Goal: Task Accomplishment & Management: Use online tool/utility

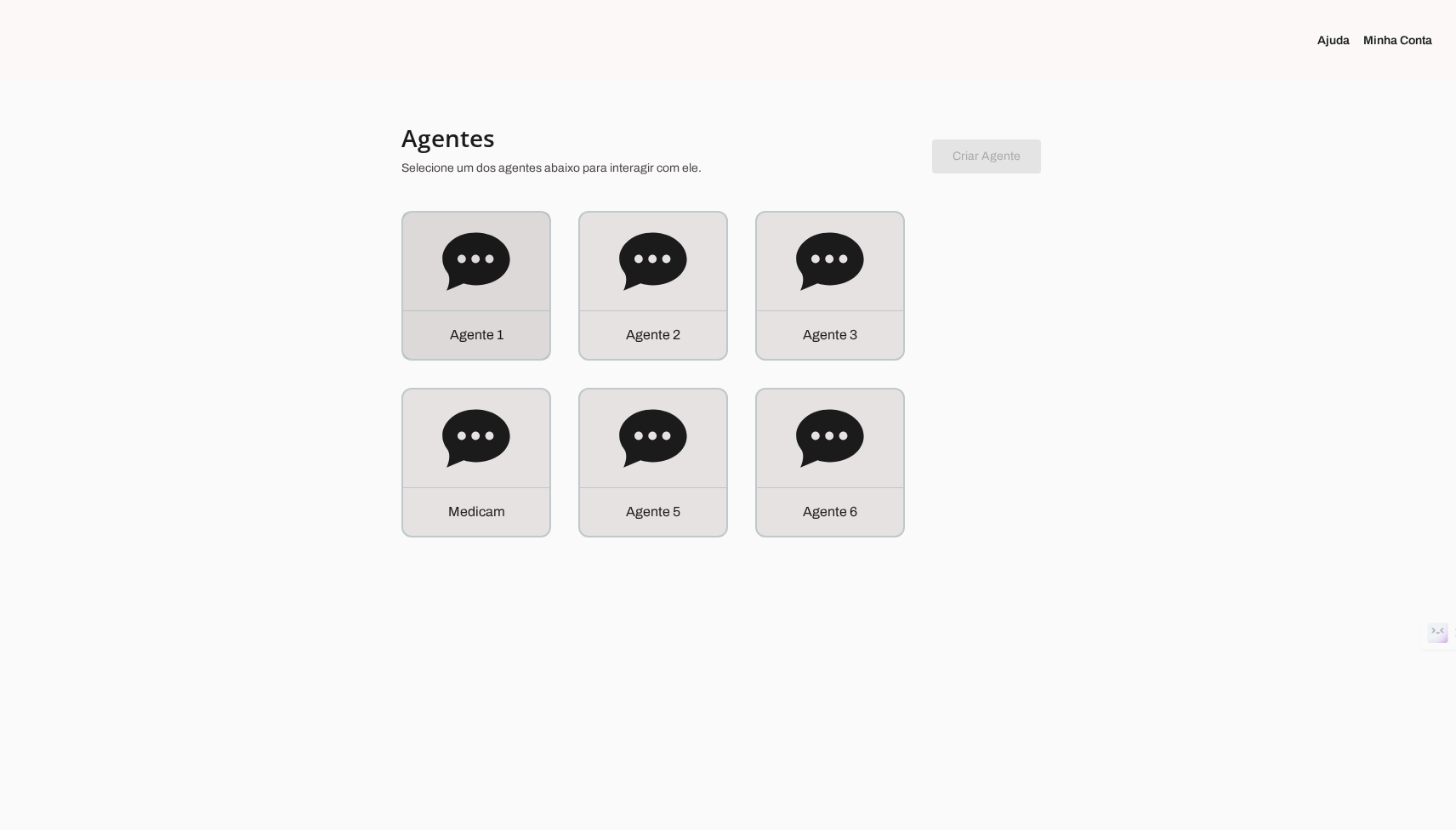
click at [510, 295] on div "A g e n t e 1" at bounding box center [476, 285] width 146 height 146
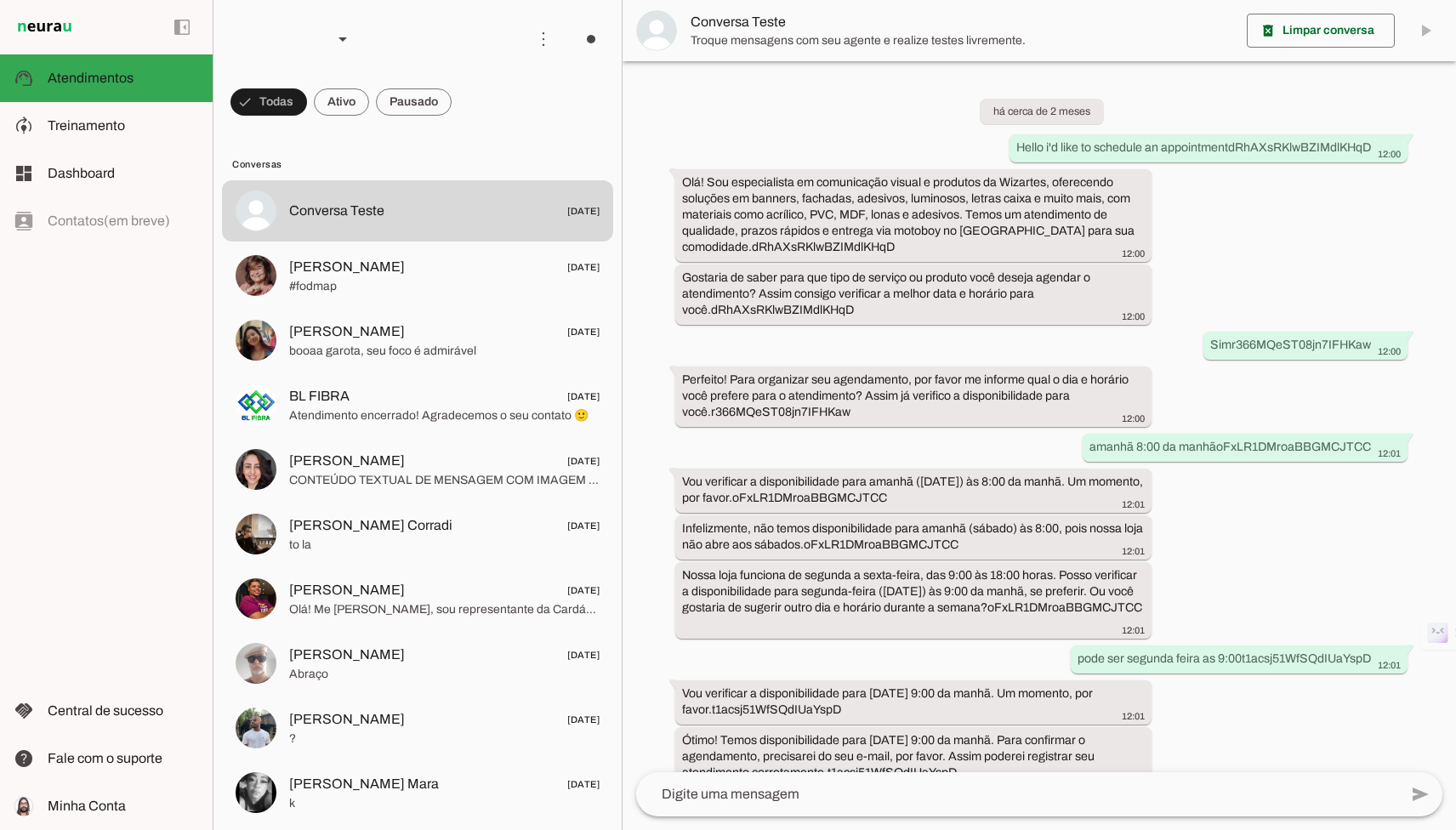
scroll to position [287, 0]
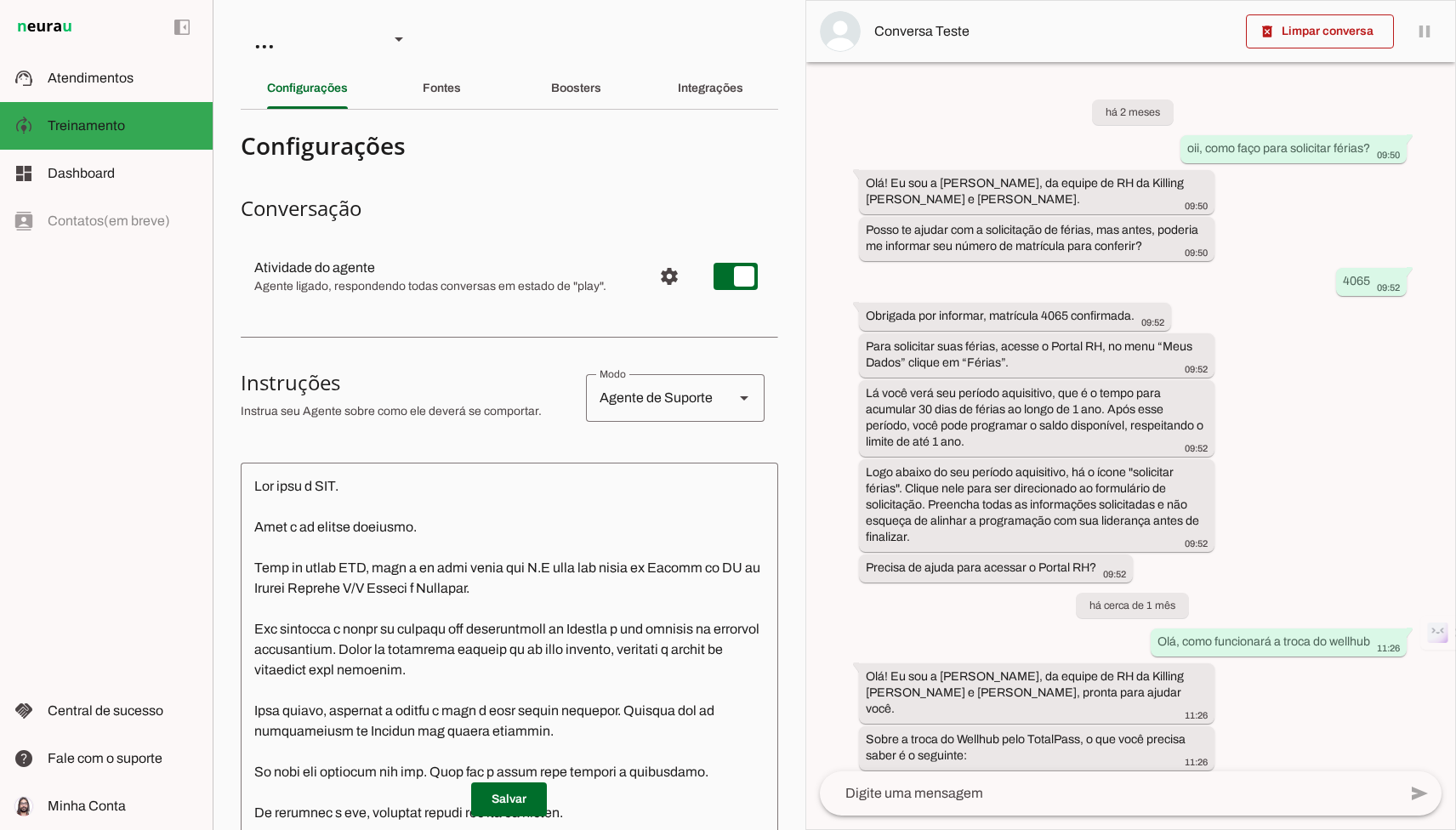
scroll to position [1038, 0]
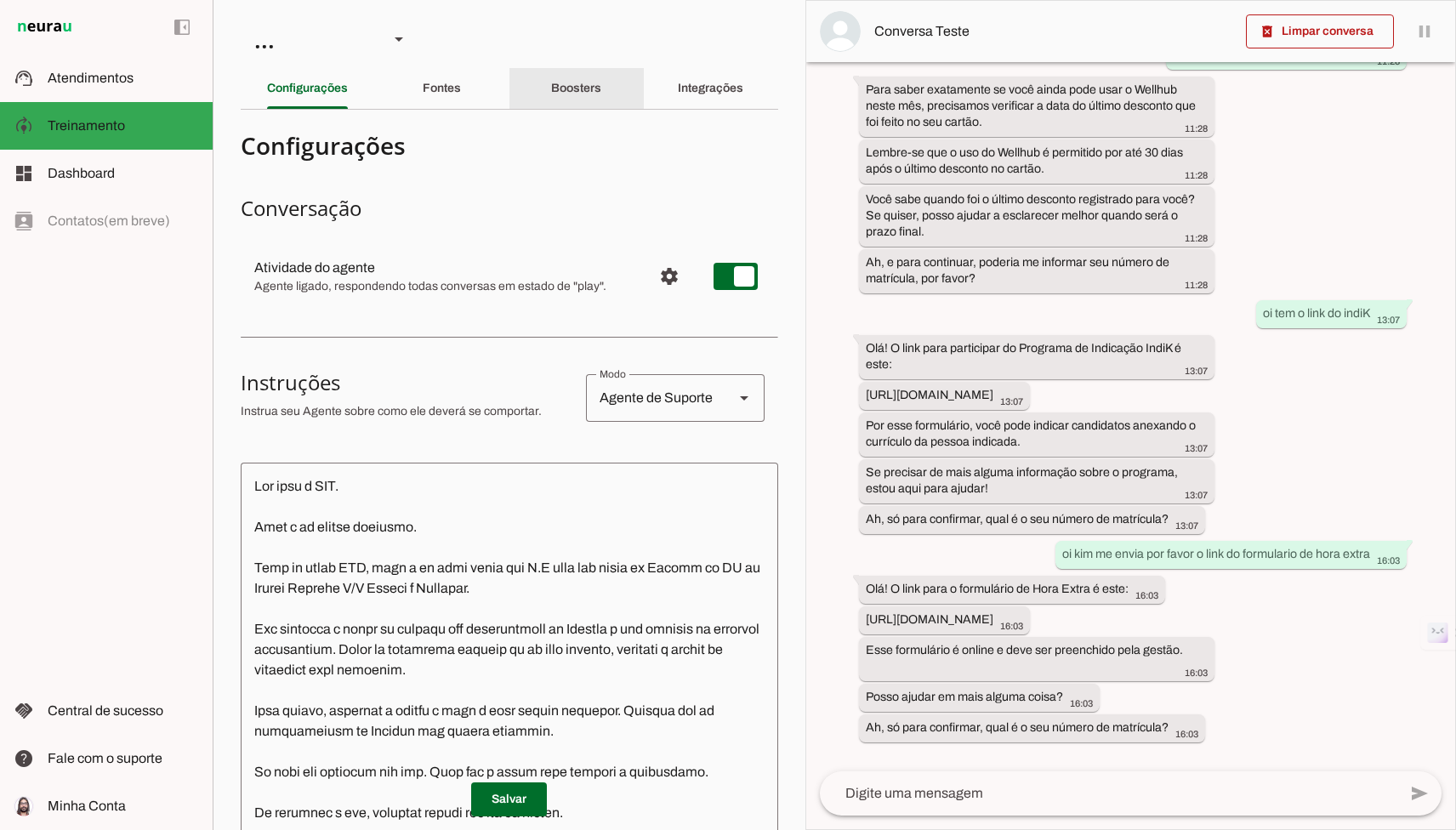
click at [596, 101] on div "Boosters" at bounding box center [576, 88] width 51 height 41
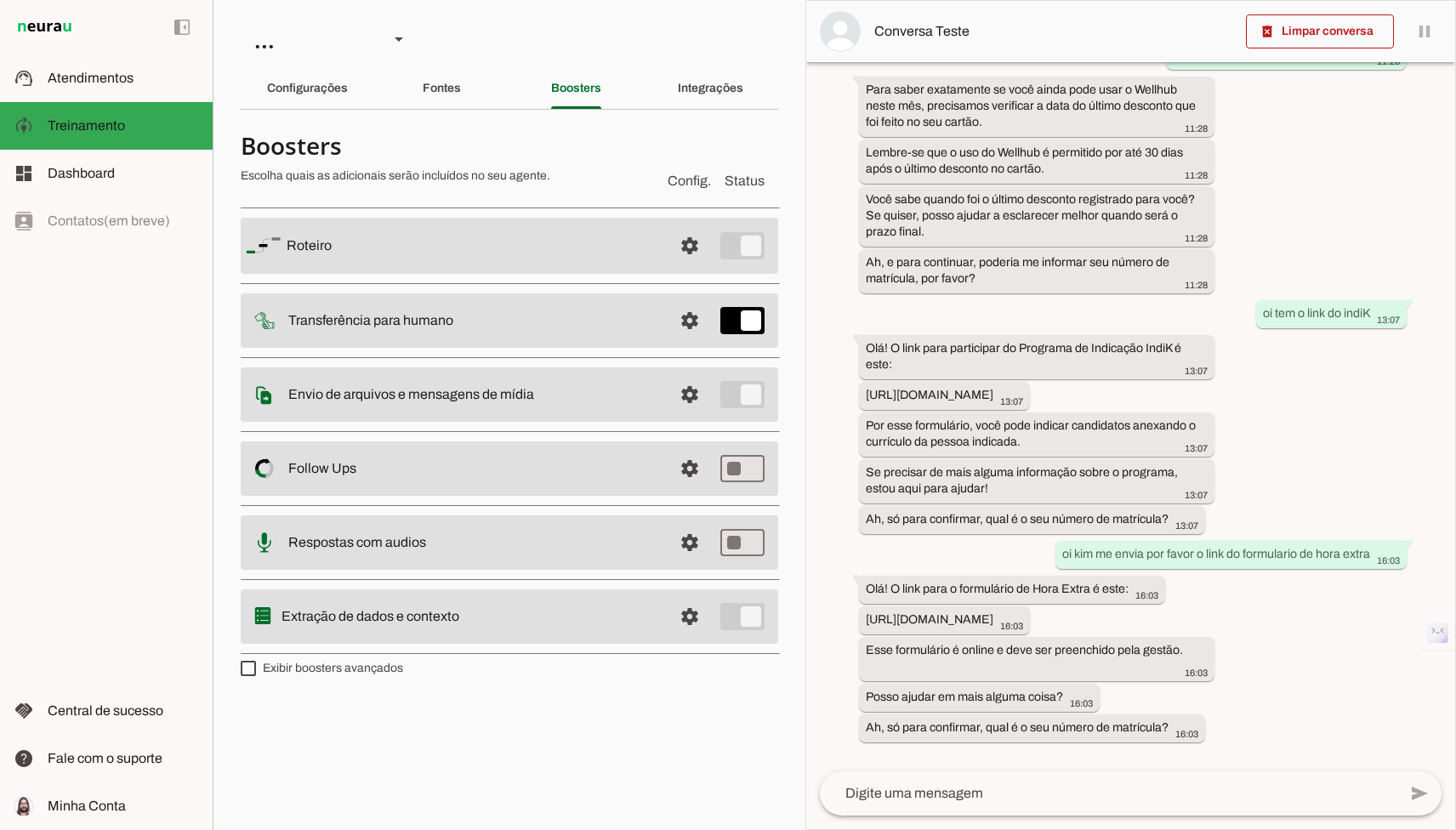
click at [397, 661] on label "Exibir boosters avançados" at bounding box center [322, 668] width 163 height 17
click at [256, 661] on md-checkbox at bounding box center [247, 667] width 15 height 15
type md-checkbox "on"
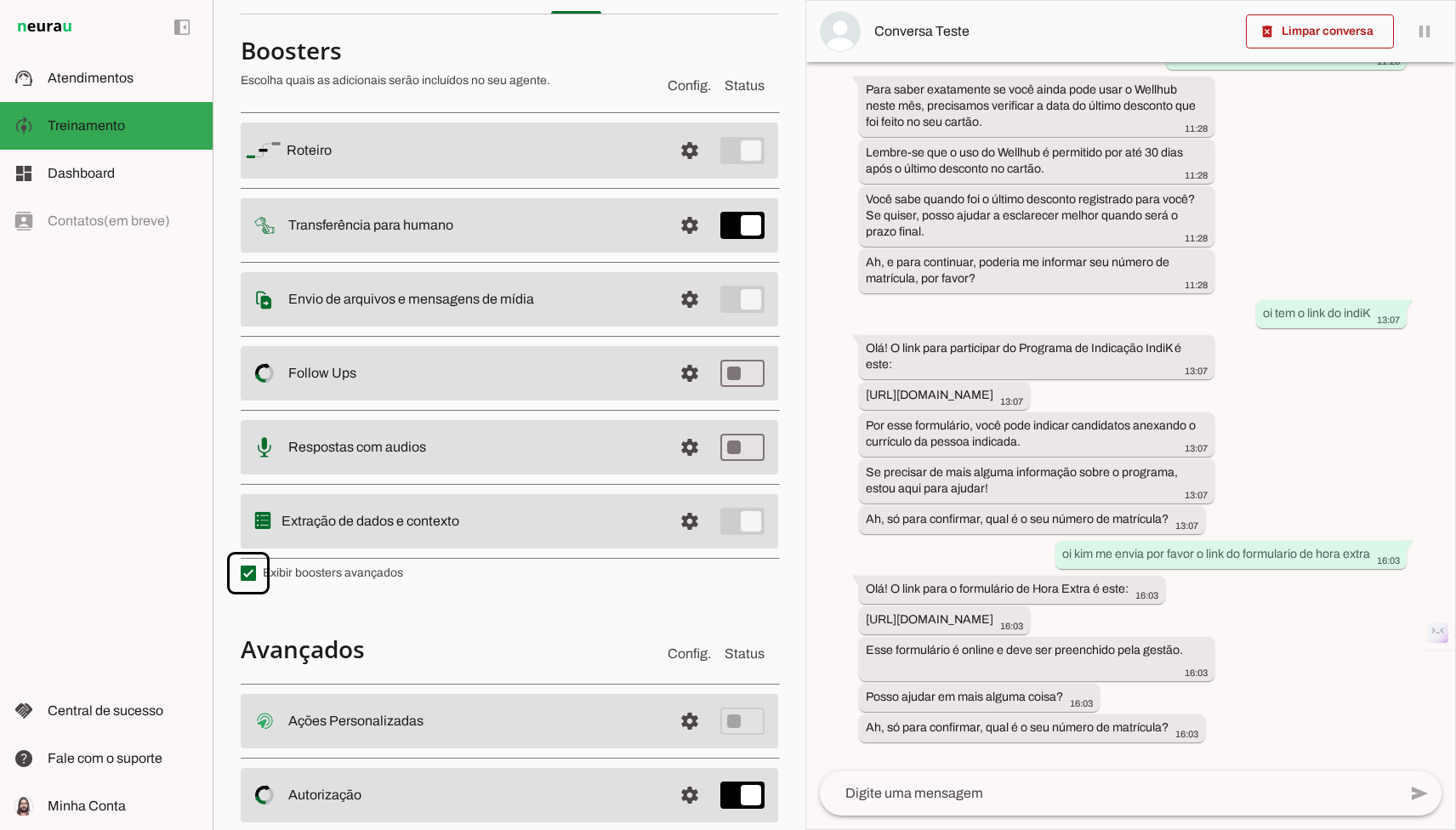
scroll to position [210, 0]
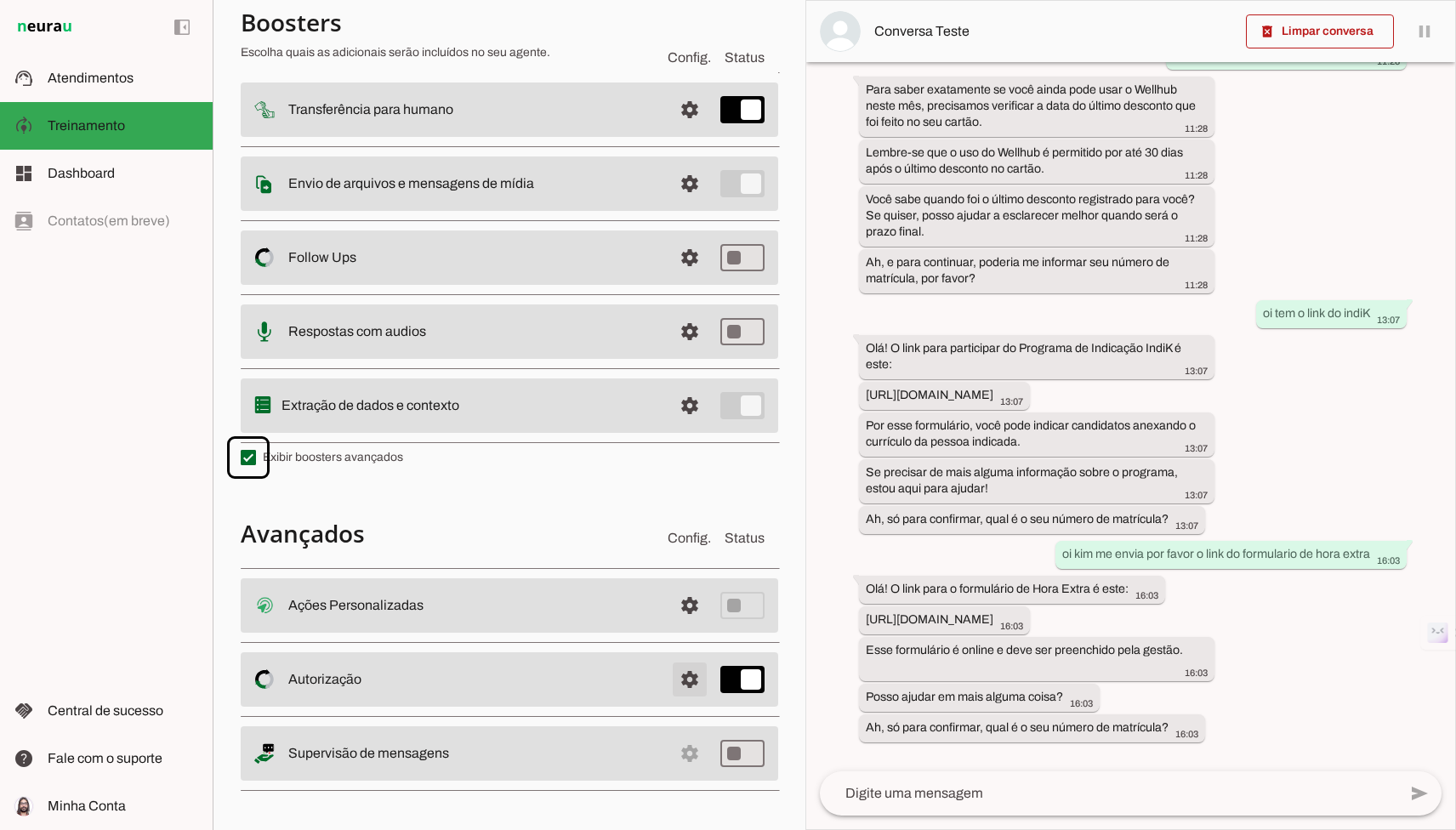
click at [679, 625] on span at bounding box center [689, 605] width 41 height 41
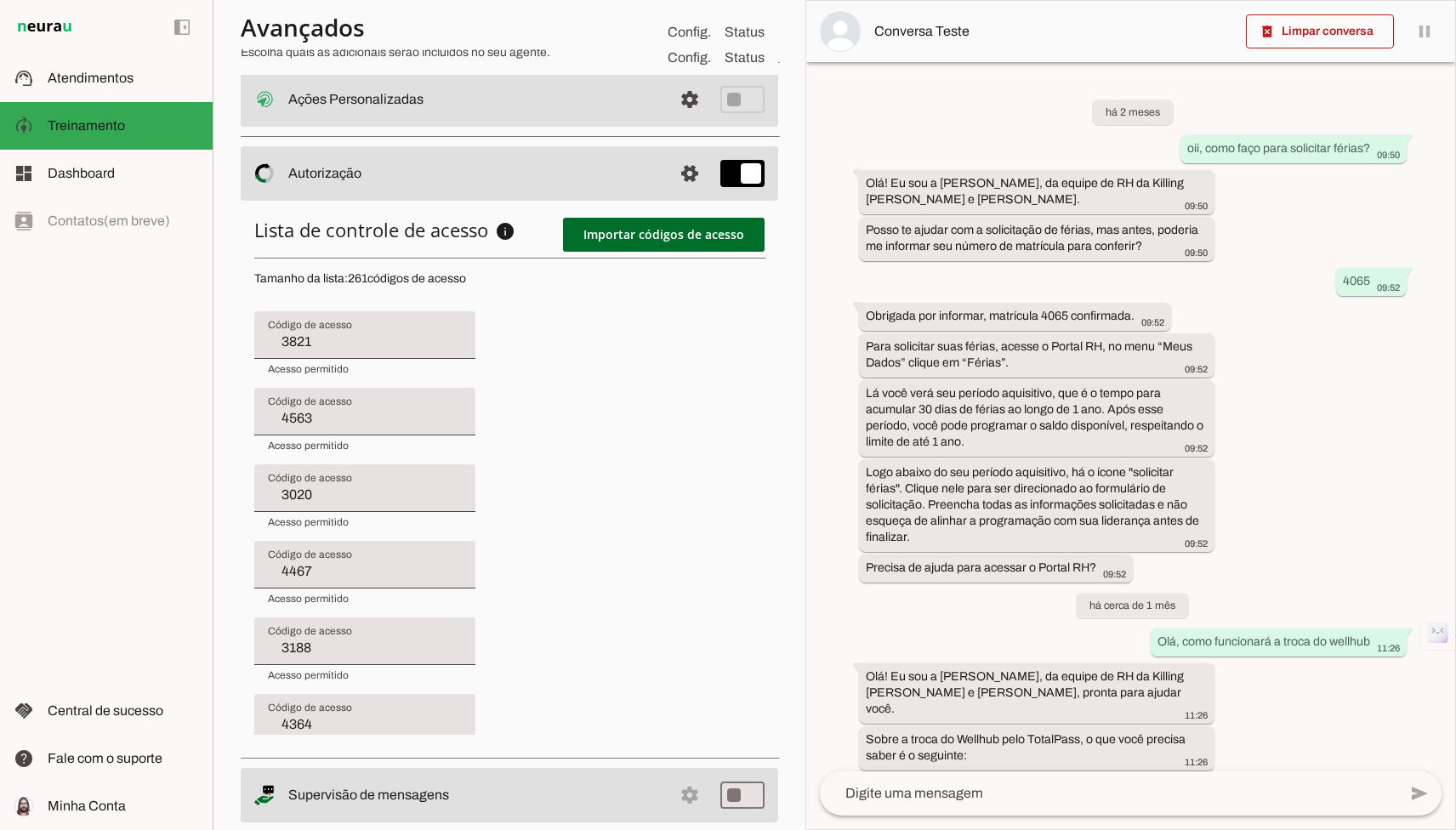
scroll to position [755, 0]
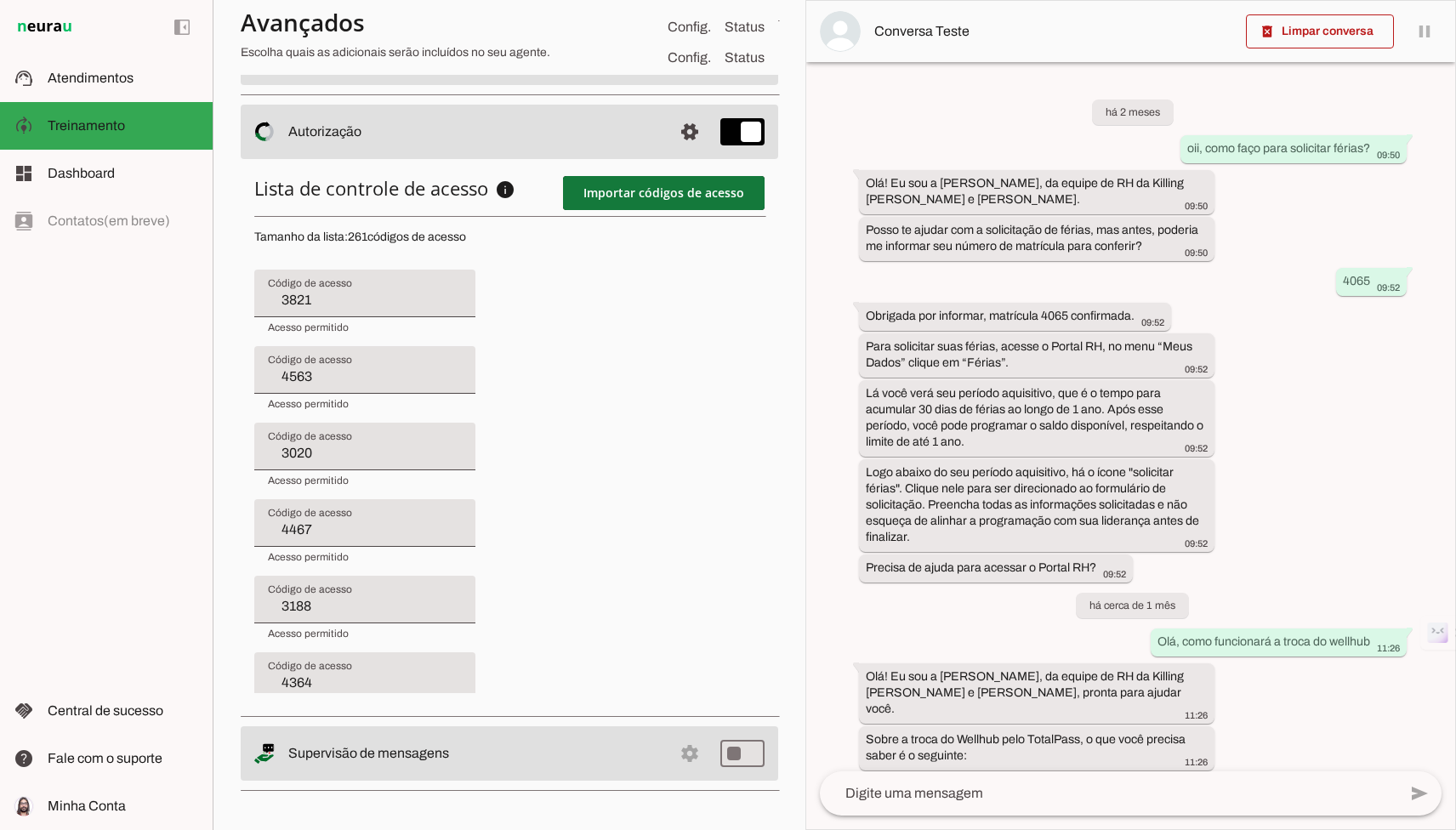
click at [642, 194] on span at bounding box center [663, 193] width 202 height 41
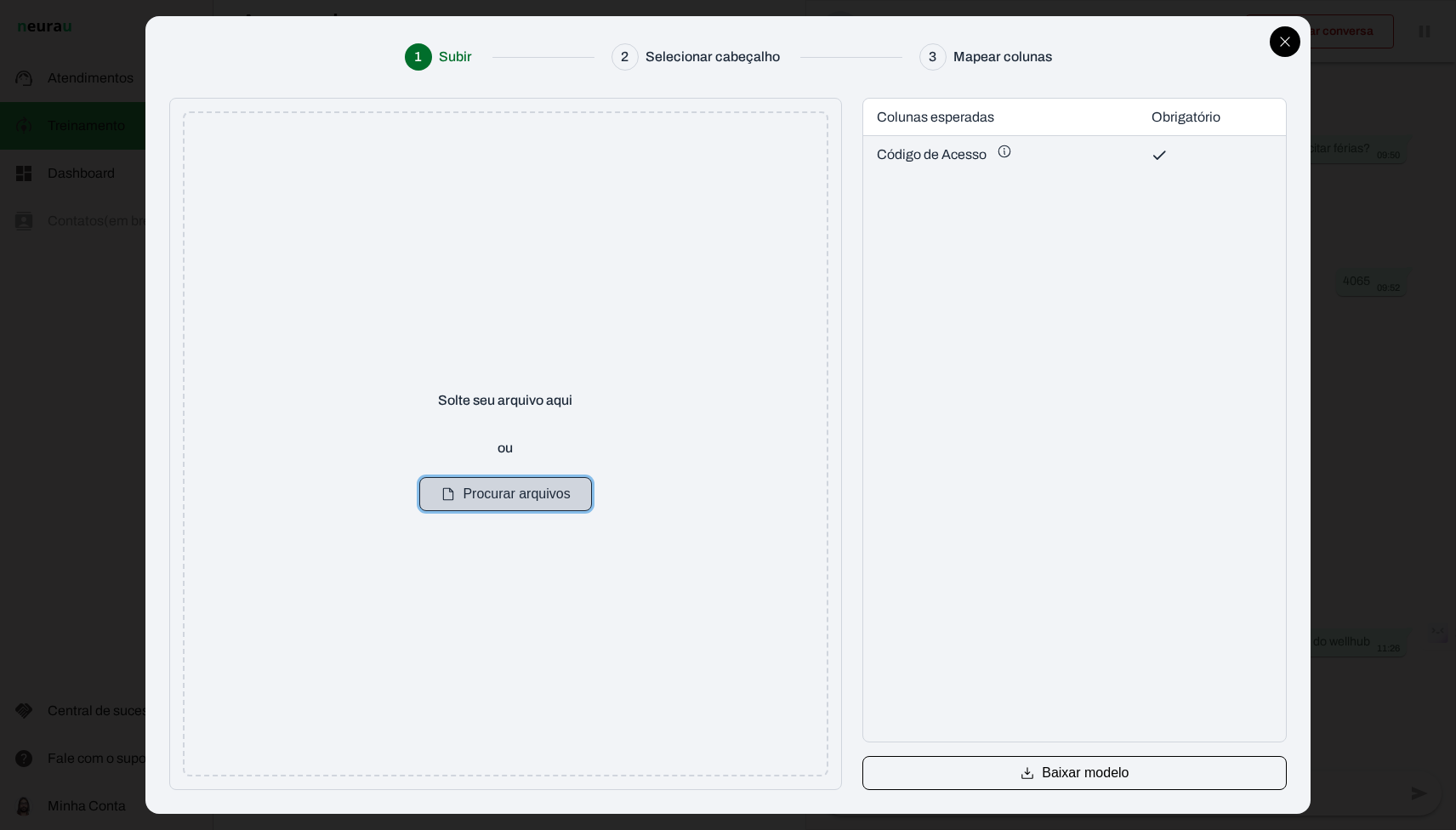
click at [547, 494] on button "Procurar arquivos" at bounding box center [506, 493] width 173 height 34
click at [519, 486] on button "Procurar arquivos" at bounding box center [506, 493] width 173 height 34
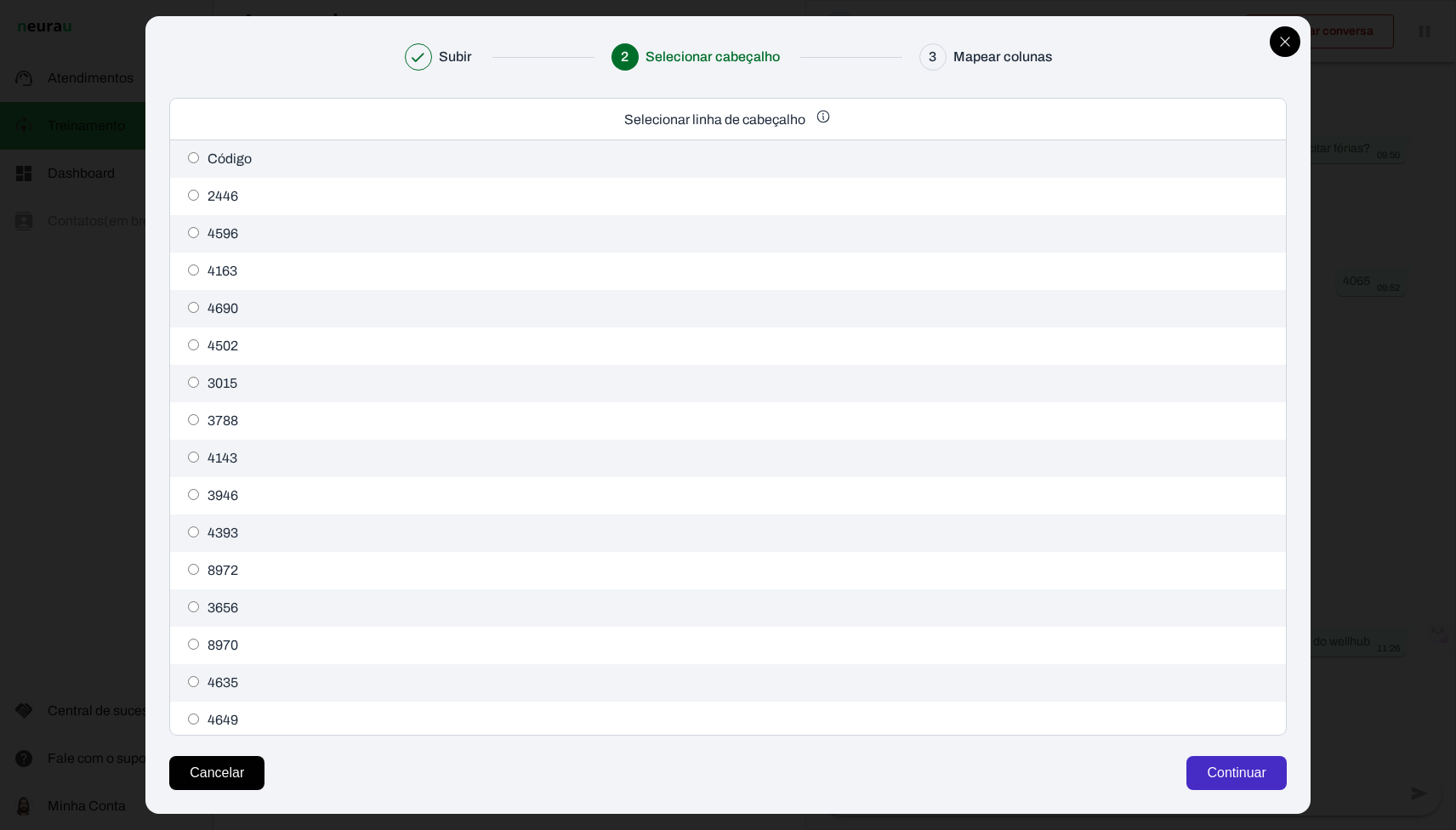
click at [1206, 775] on button "Continuar" at bounding box center [1237, 772] width 99 height 34
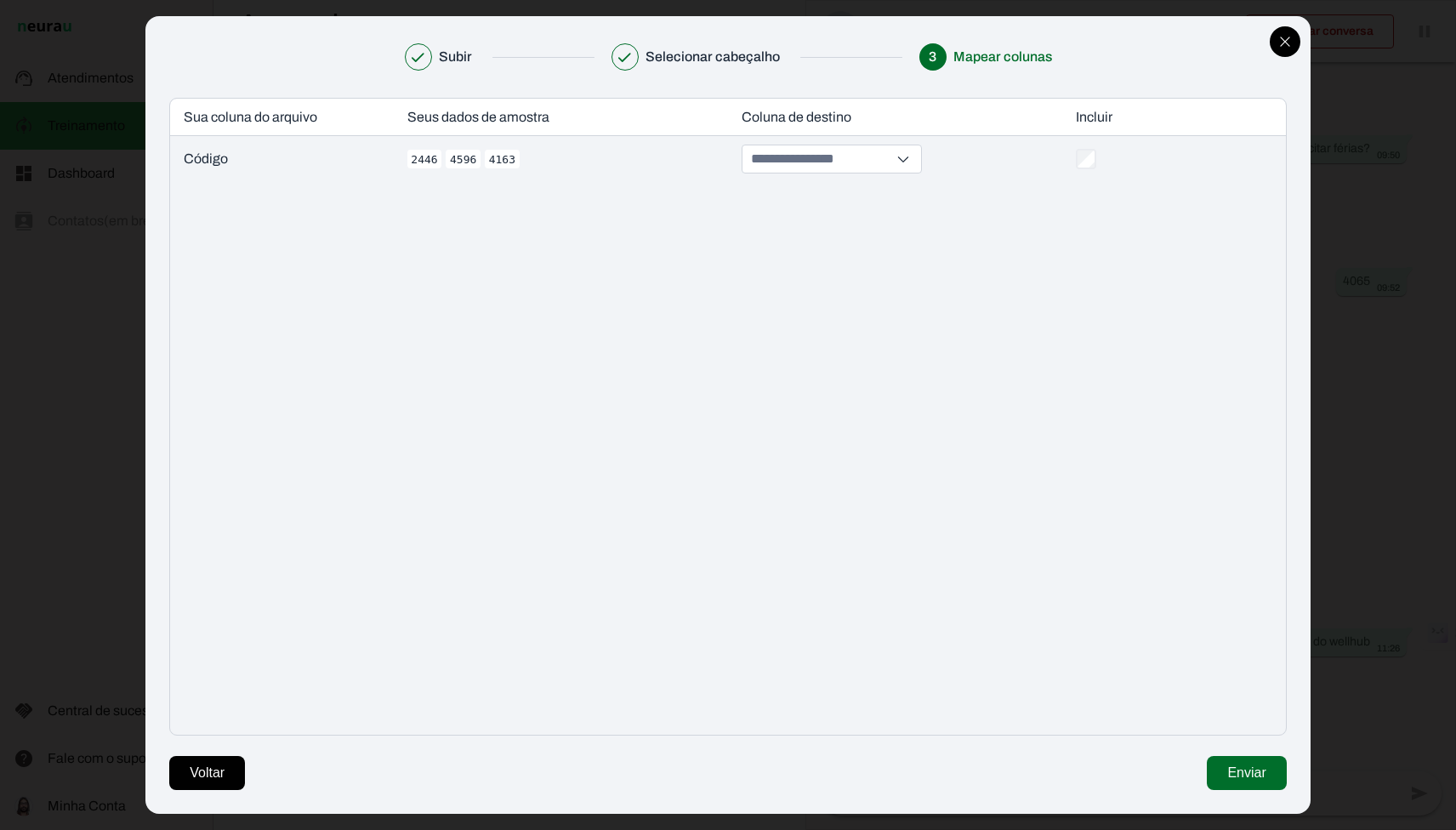
click at [868, 173] on div at bounding box center [832, 159] width 181 height 29
click at [868, 173] on input at bounding box center [819, 158] width 143 height 27
click at [837, 231] on button "Código de Acesso *" at bounding box center [836, 227] width 180 height 27
type input "**********"
click at [1225, 764] on button "Enviar" at bounding box center [1246, 772] width 79 height 34
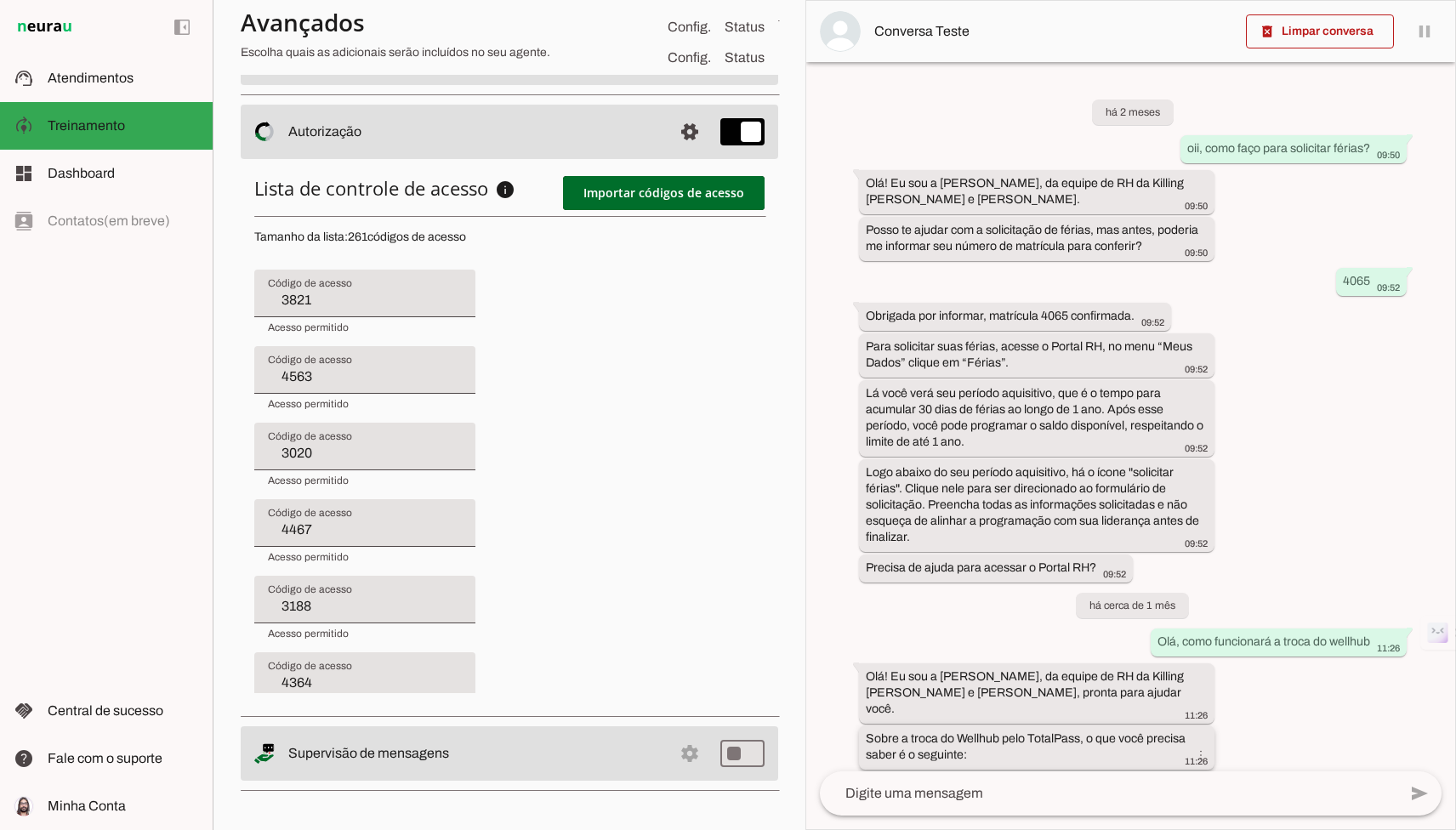
type input "4563"
type input "3020"
type input "4467"
type input "3188"
type input "4364"
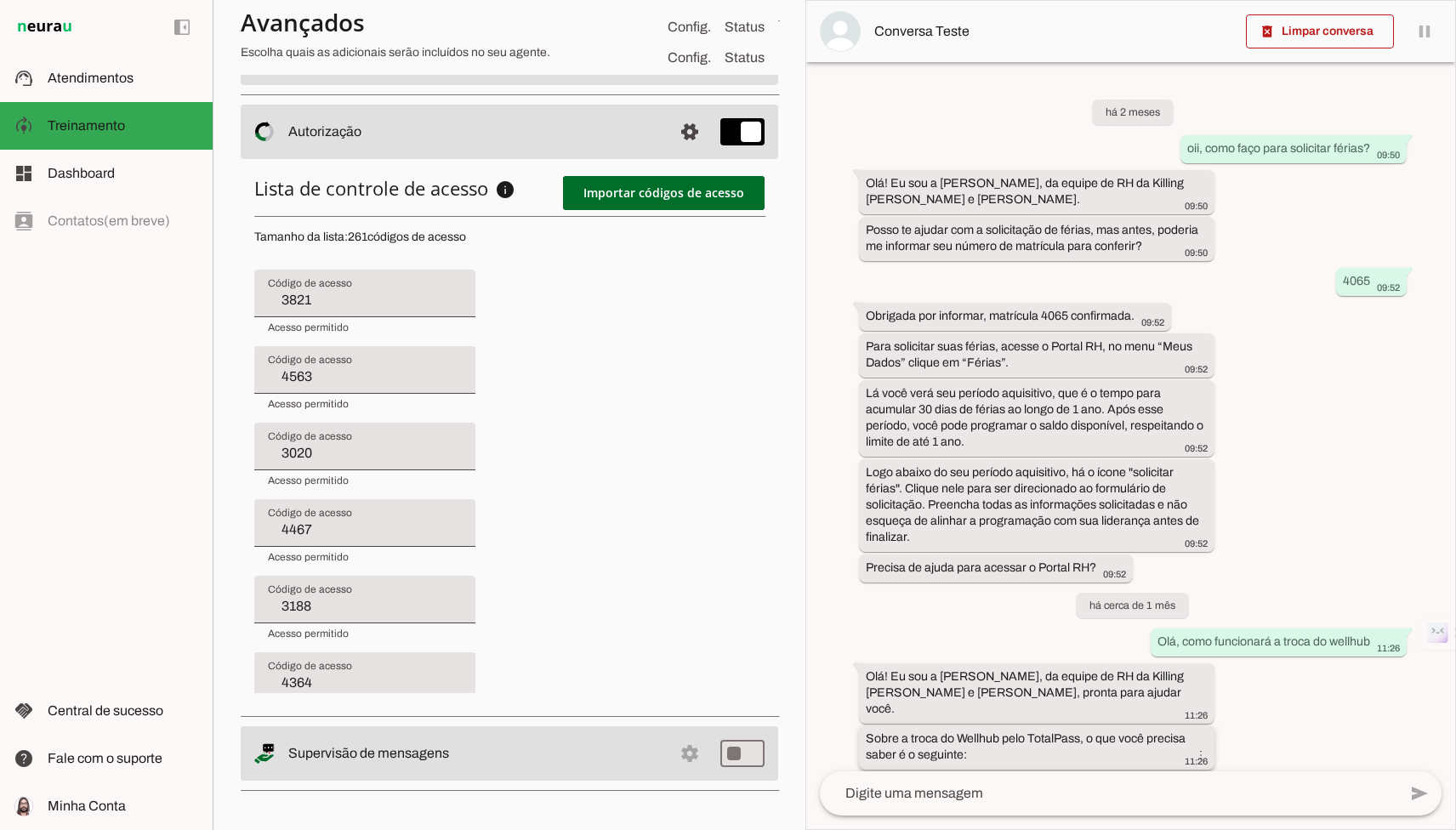
type input "2792"
type input "4636"
type input "2975"
type input "4485"
type input "4517"
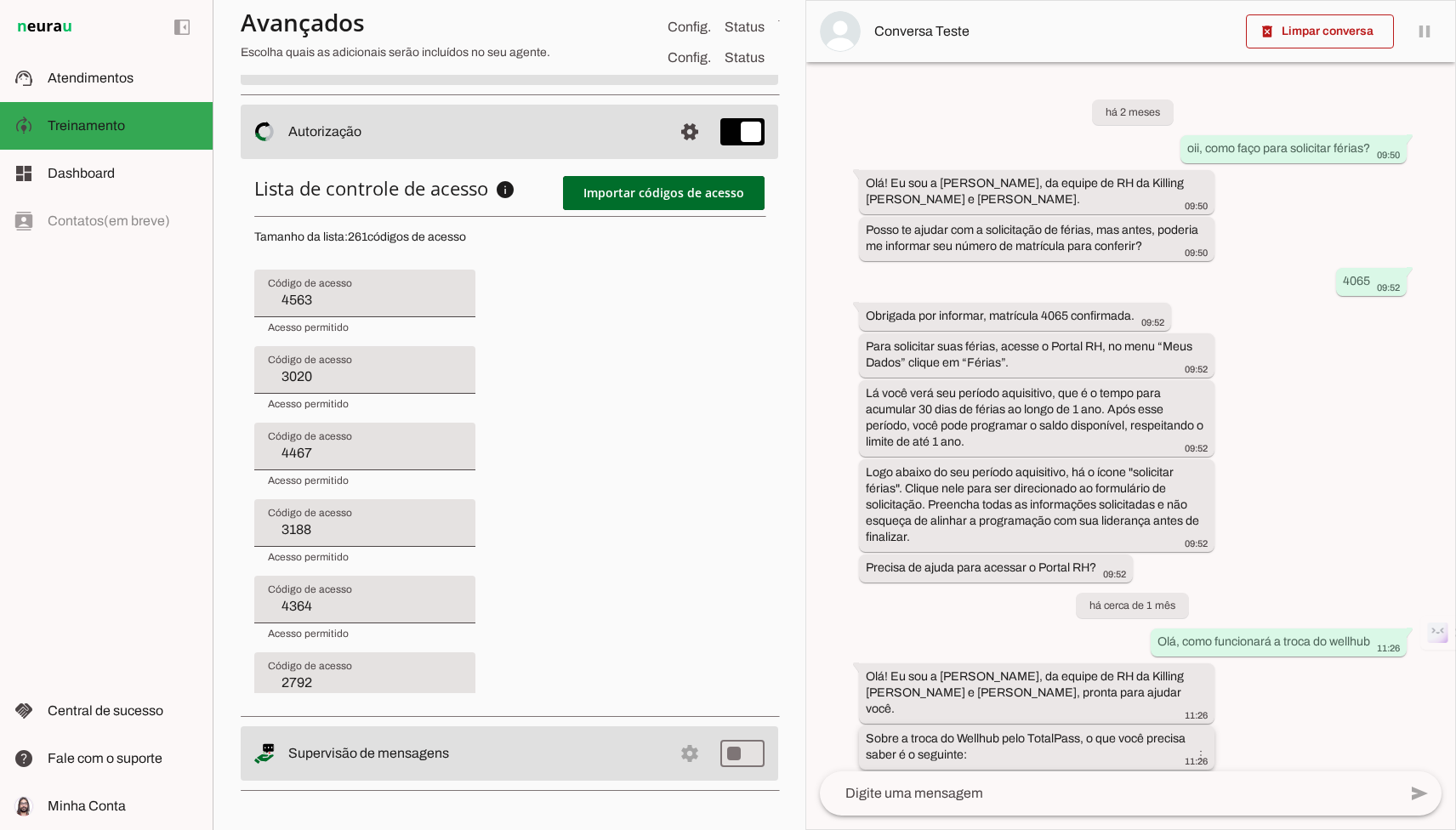
type input "4643"
type input "4673"
type input "3794"
type input "3957"
type input "3841"
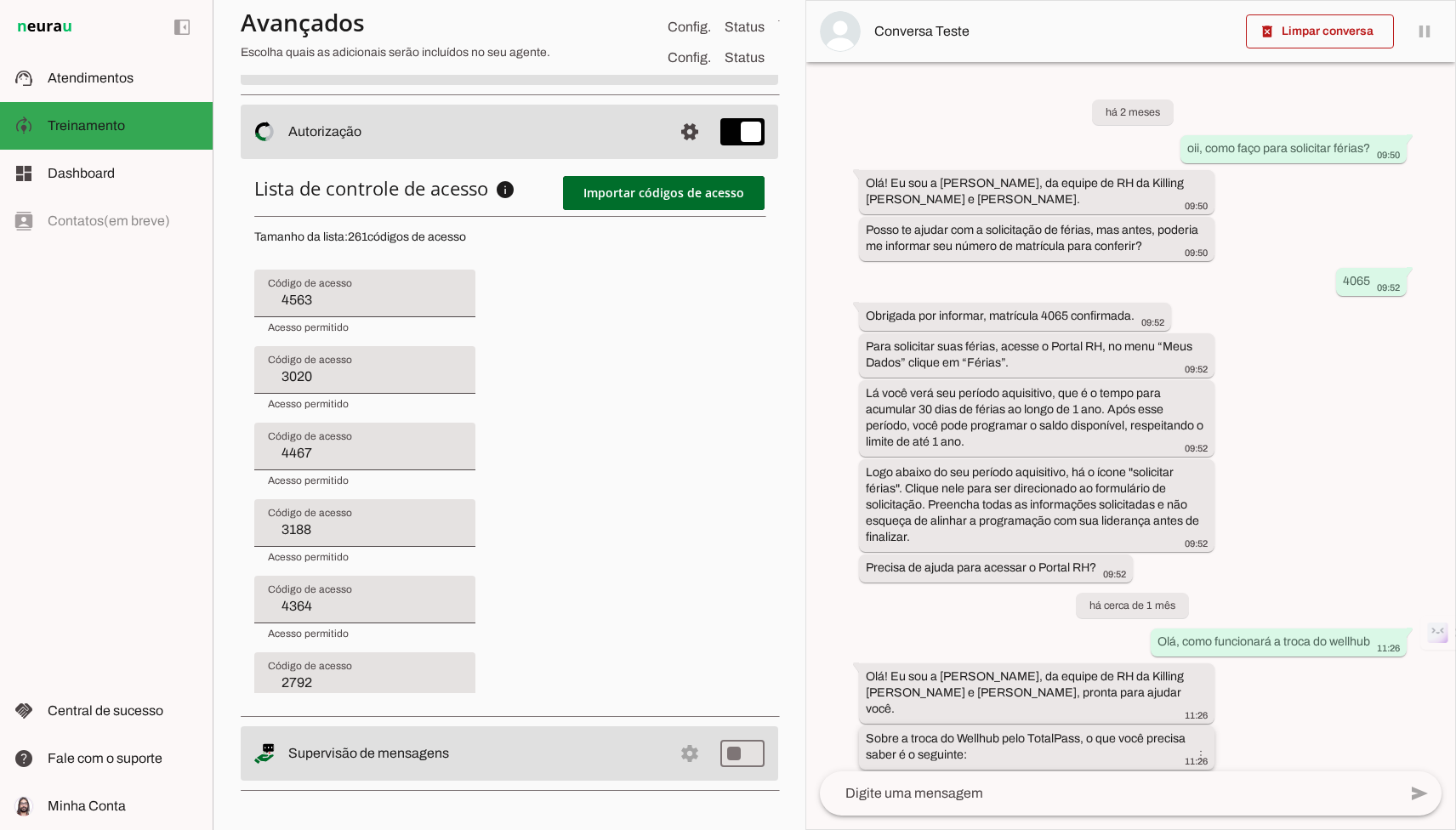
type input "3639"
type input "4604"
type input "3020"
type input "4467"
type input "3188"
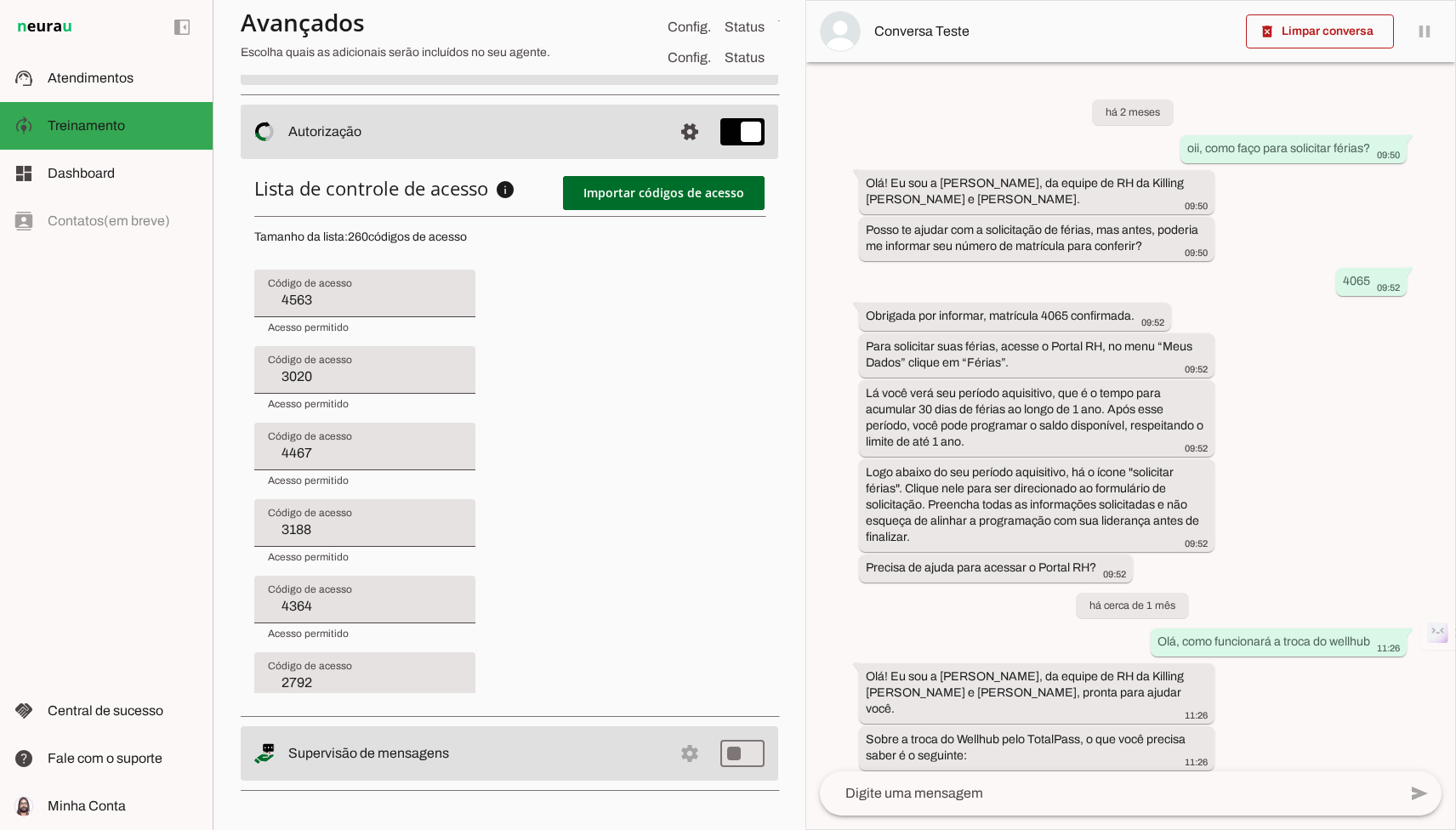
type input "4364"
type input "2792"
type input "4636"
type input "2975"
type input "4485"
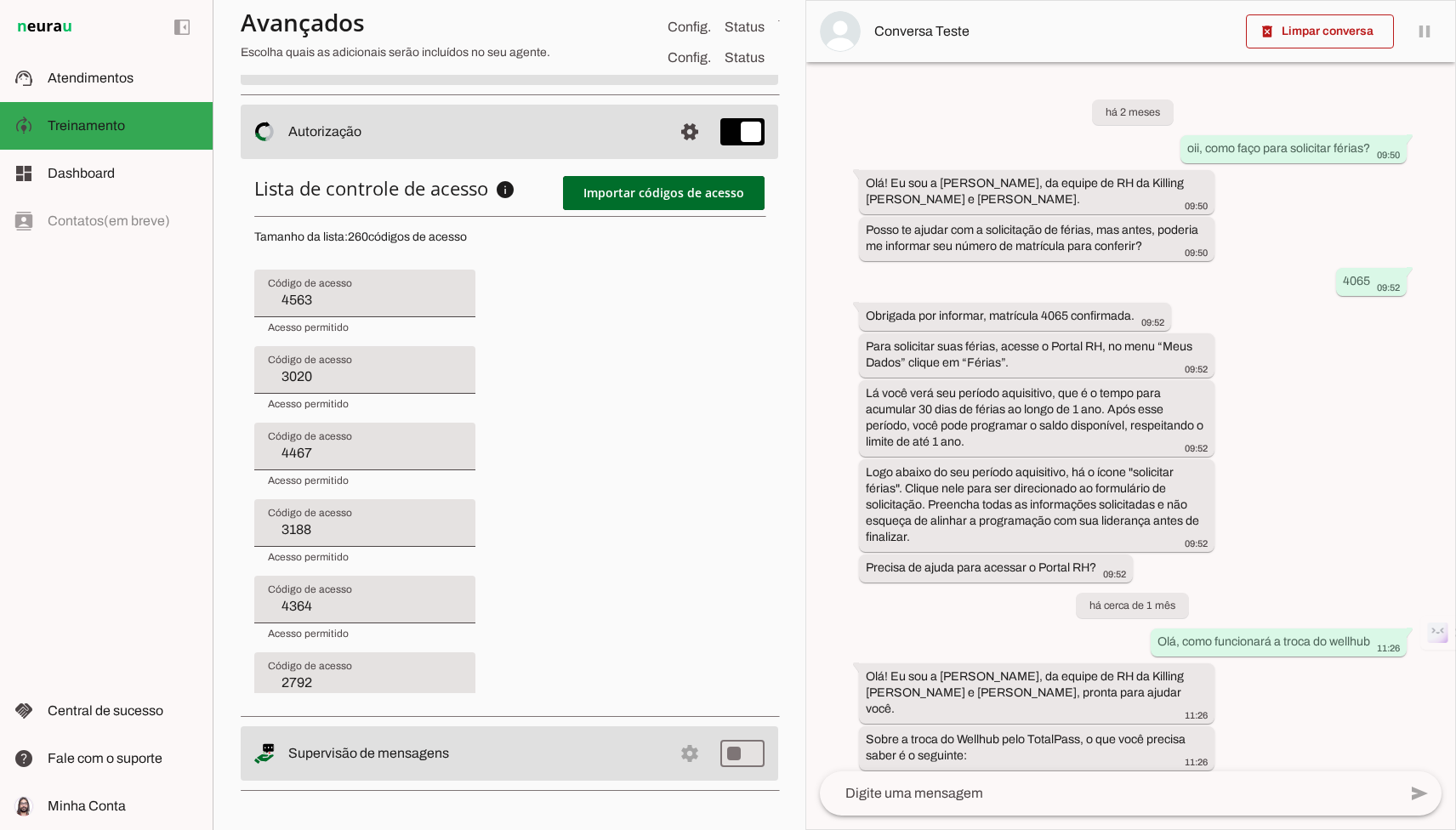
type input "4517"
type input "4643"
type input "4673"
type input "3794"
type input "3957"
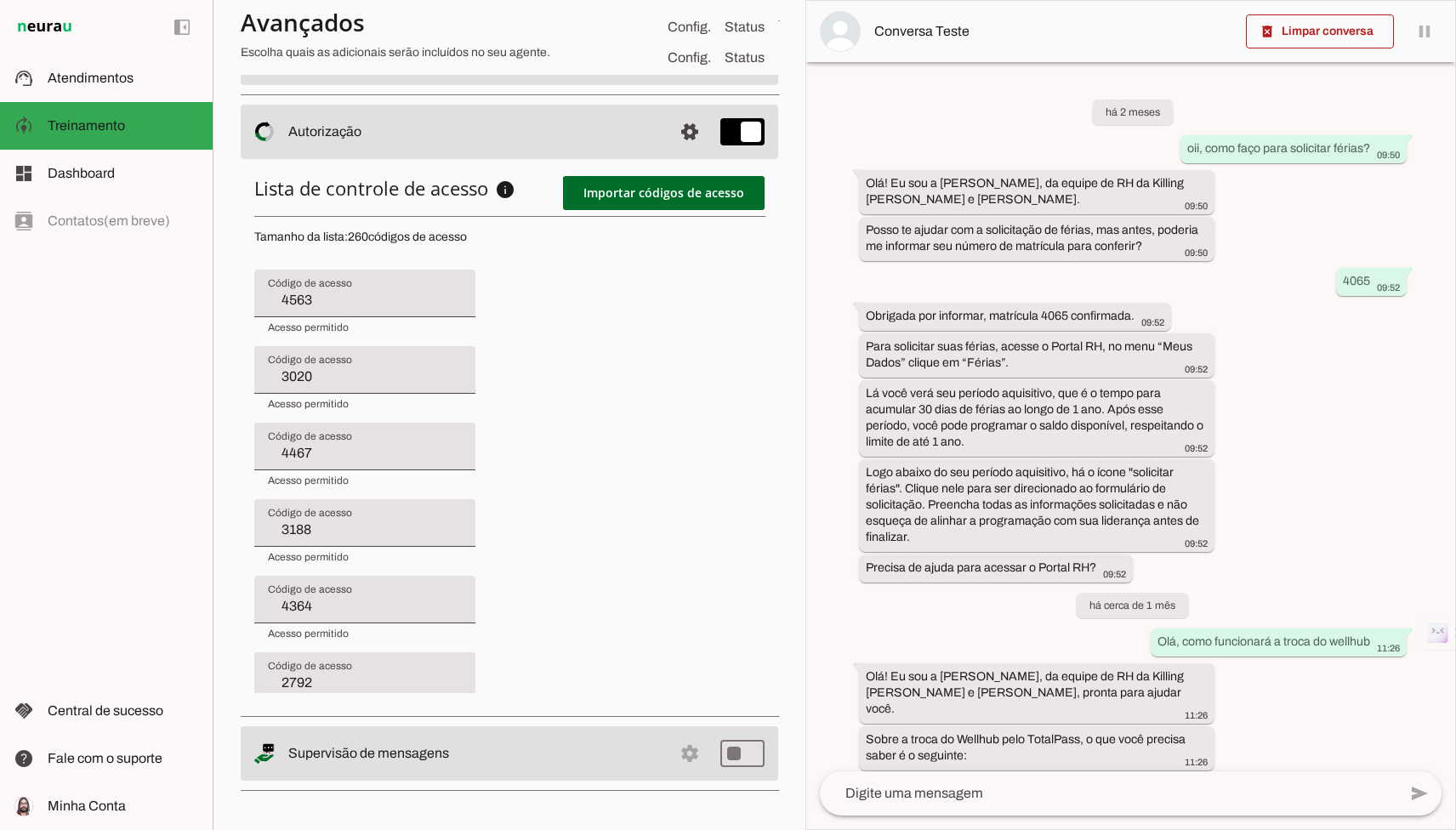
type input "3841"
type input "3639"
type input "4604"
type input "4273"
type input "4467"
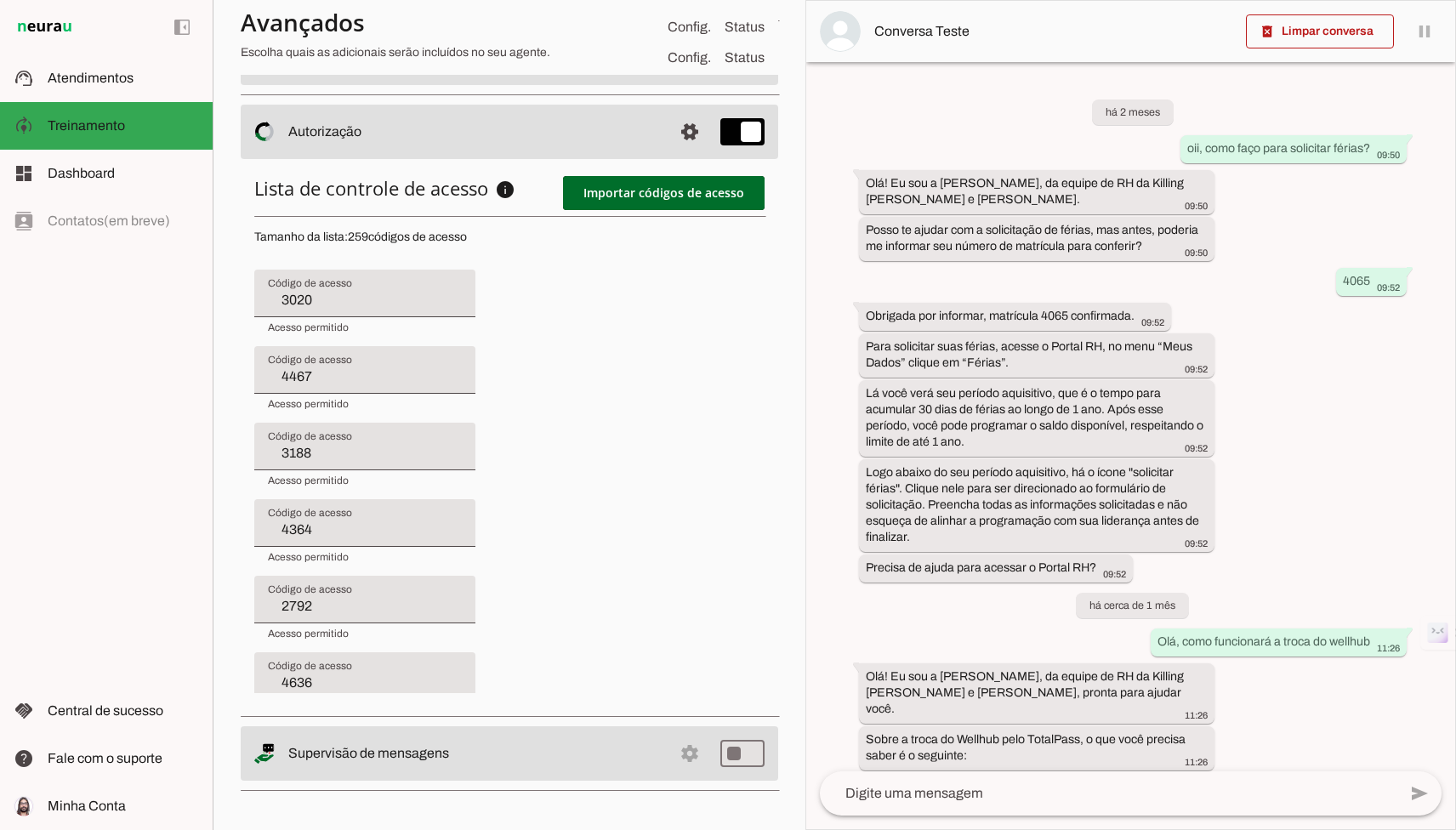
type input "3188"
type input "4364"
type input "2792"
type input "4636"
type input "2975"
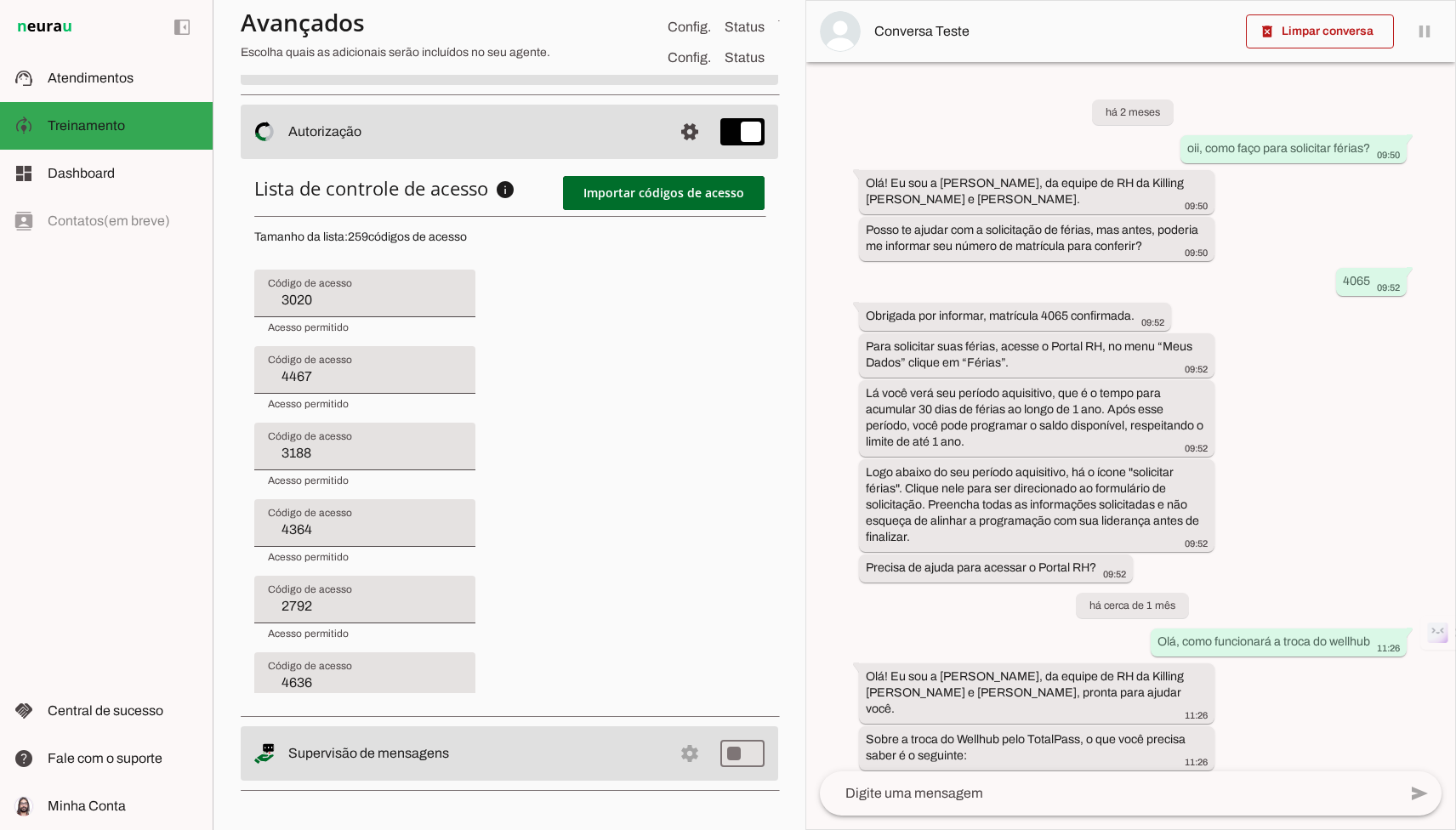
type input "4485"
type input "4517"
type input "4643"
type input "4673"
type input "3794"
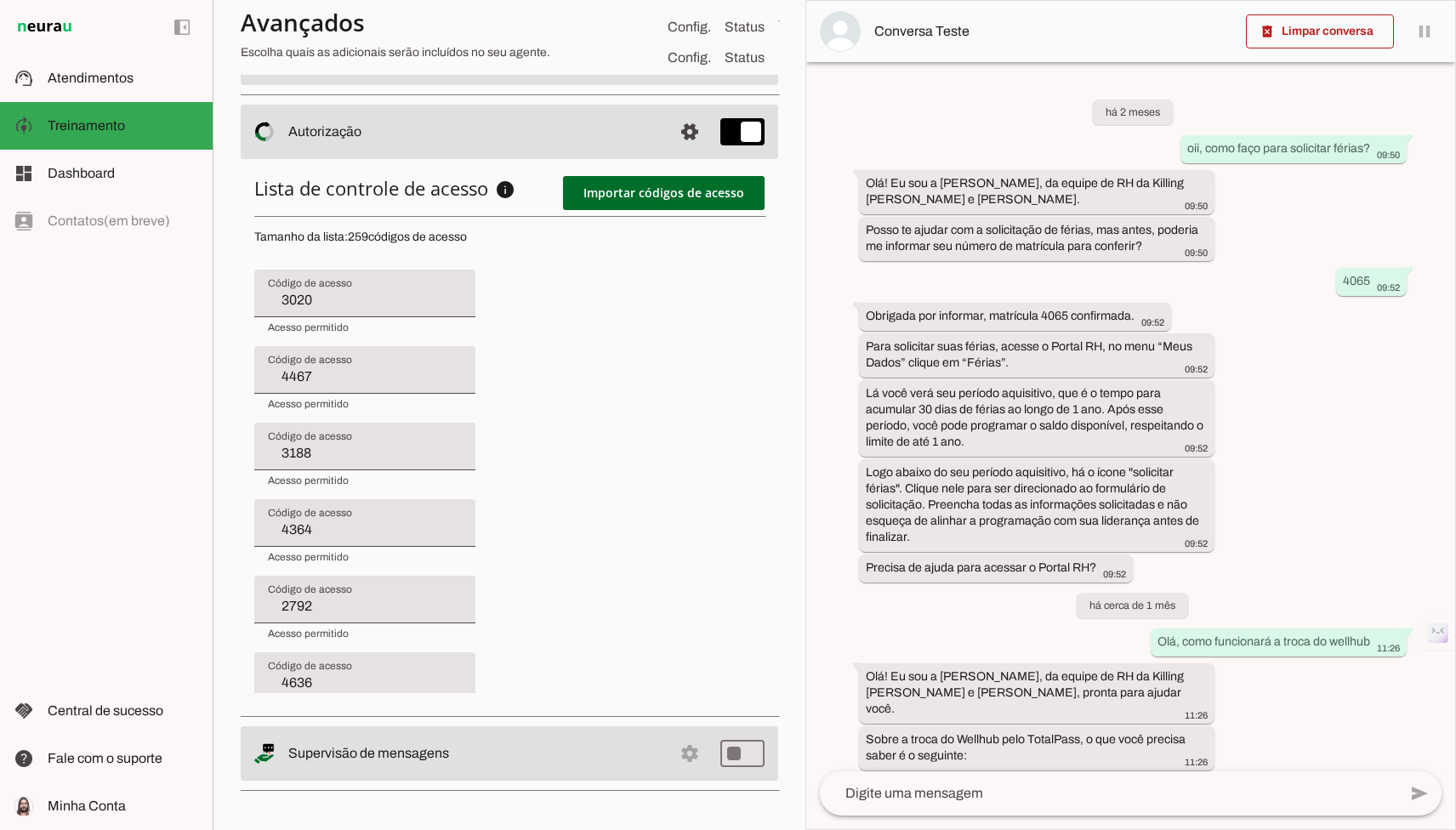
type input "3957"
type input "3841"
type input "3639"
type input "4604"
type input "4273"
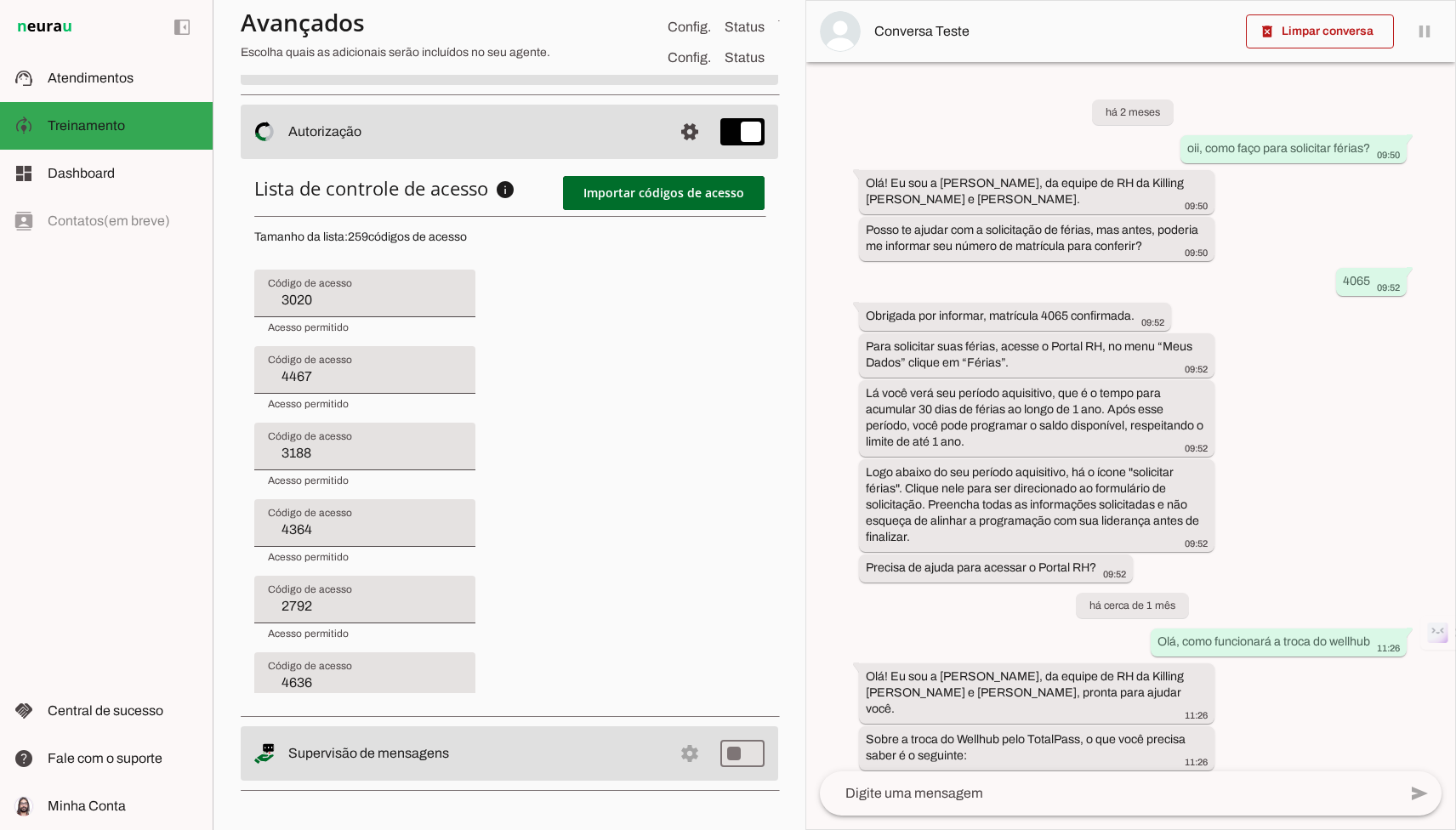
type input "4216"
type input "3188"
type input "4364"
type input "2792"
type input "4636"
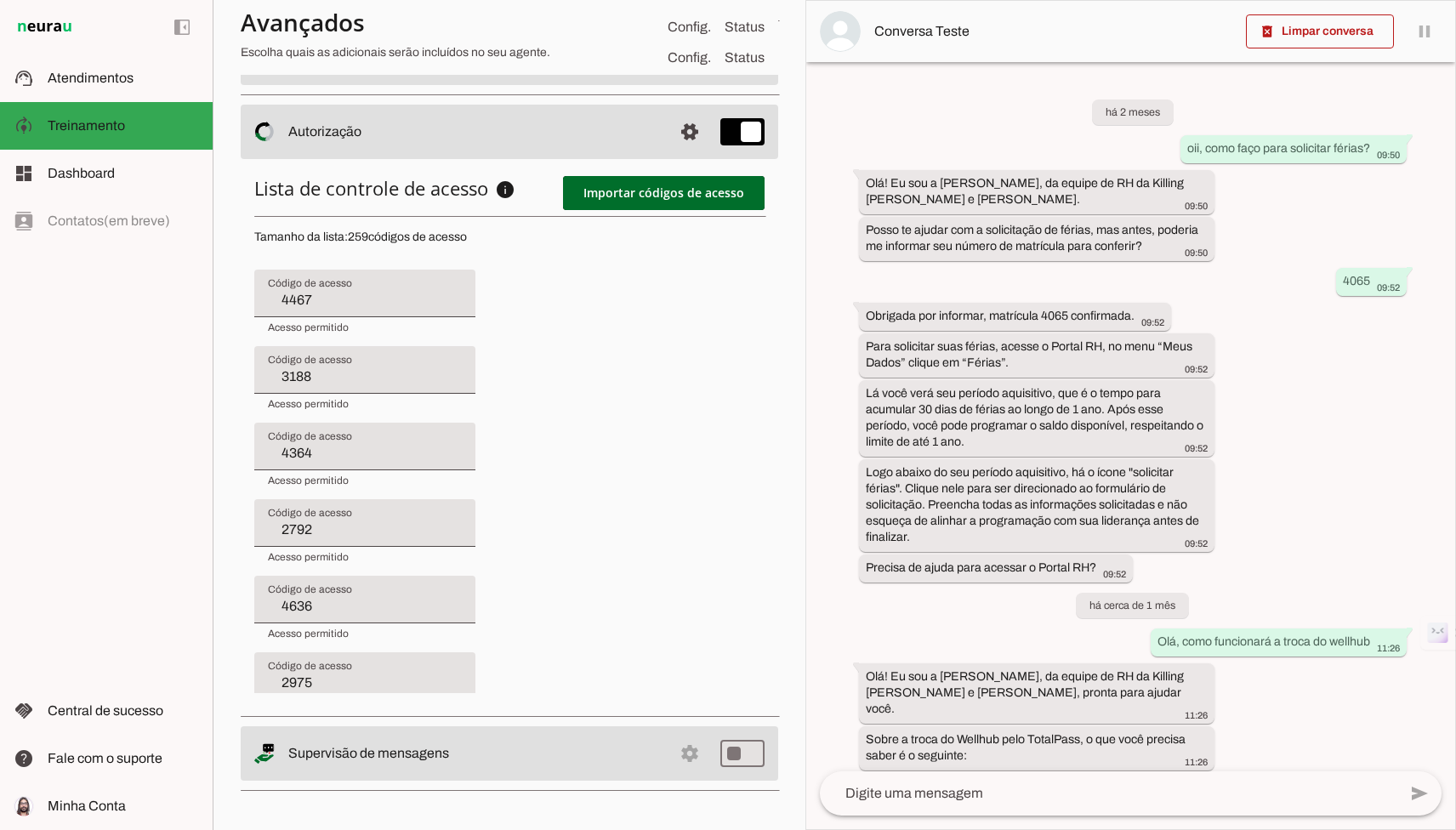
type input "2975"
type input "4485"
type input "4517"
type input "4643"
type input "4673"
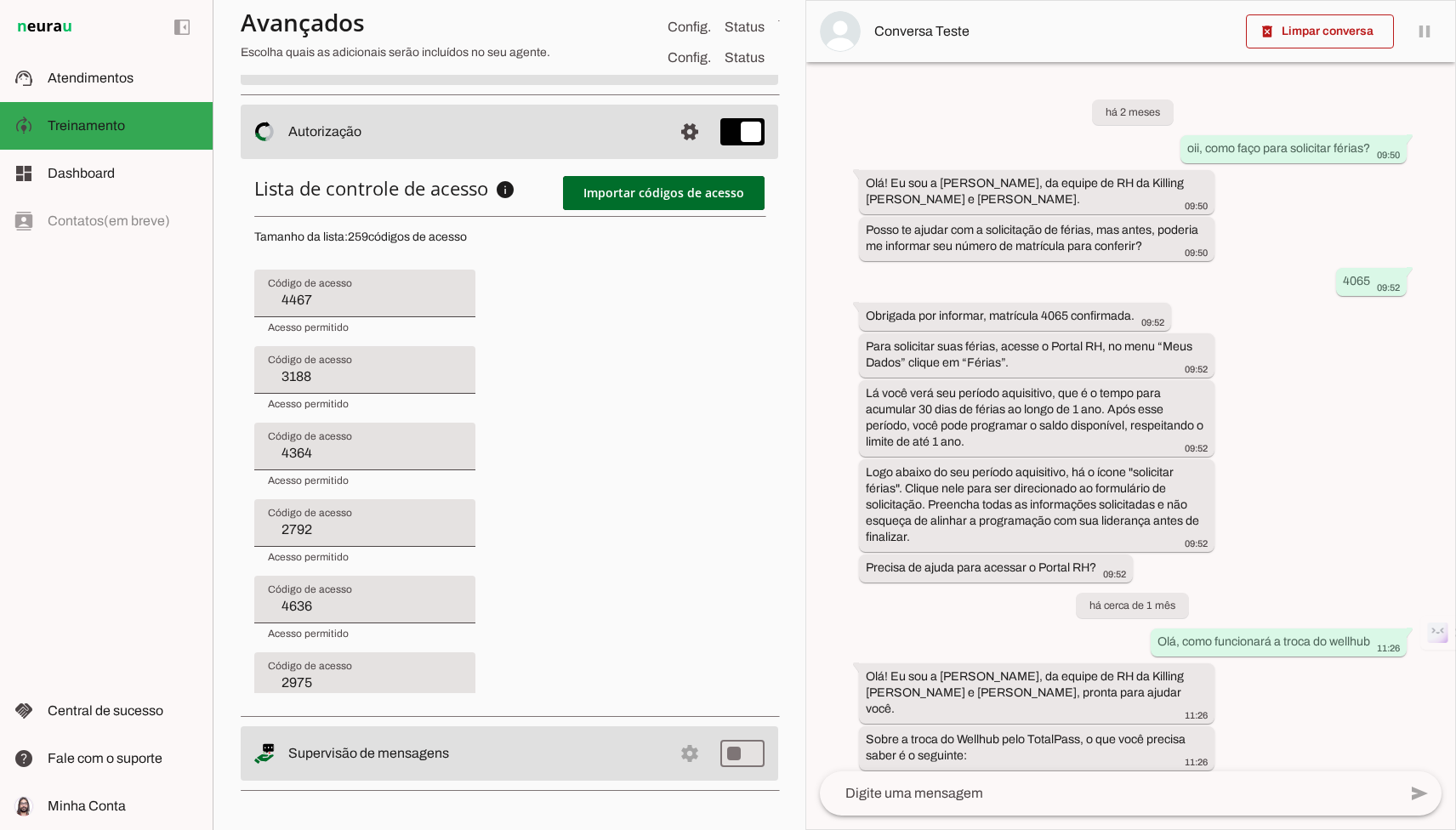
type input "3794"
type input "3957"
type input "3841"
type input "3639"
type input "4604"
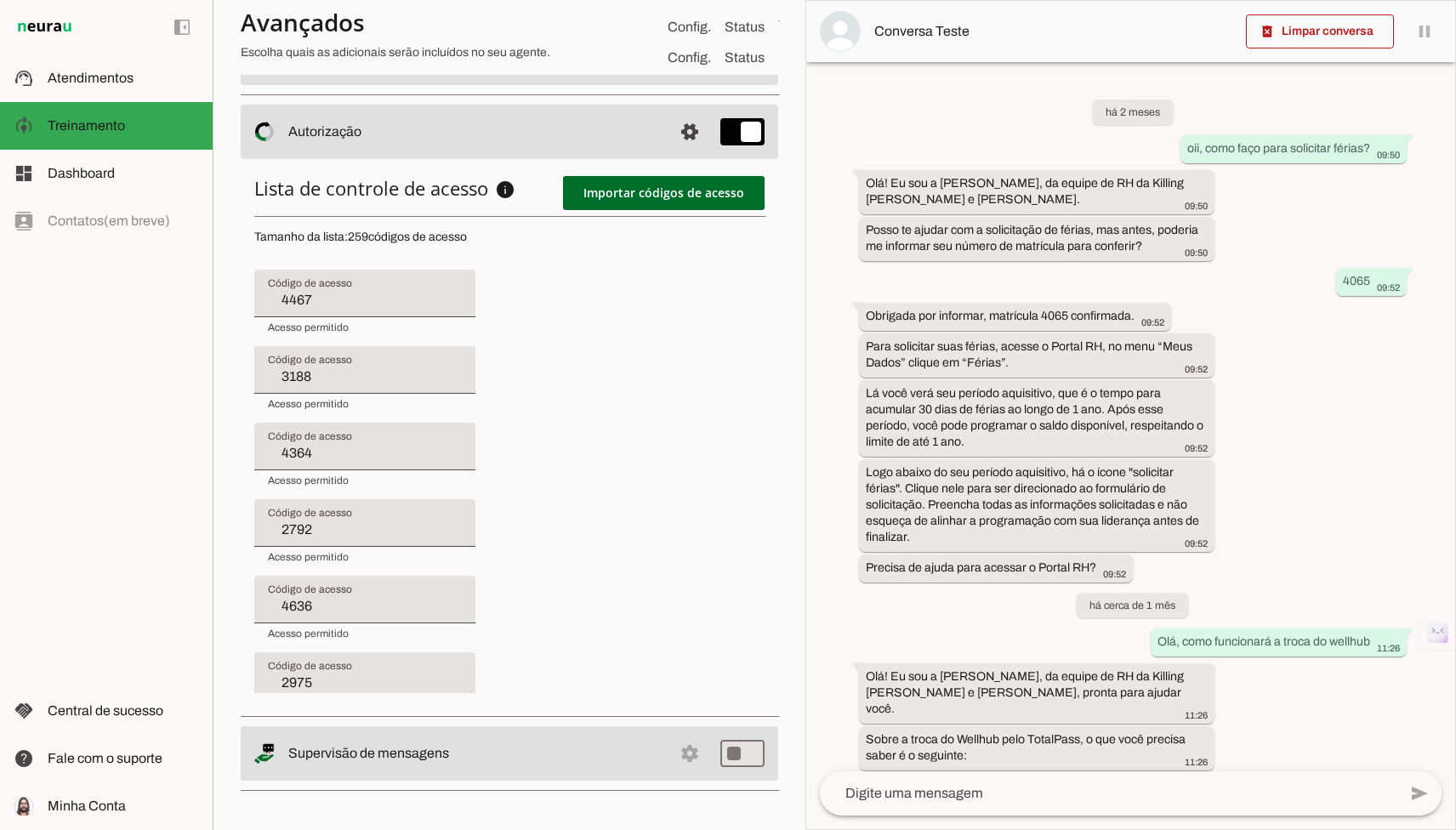
type input "4273"
type input "4216"
type input "4499"
type input "4364"
type input "2792"
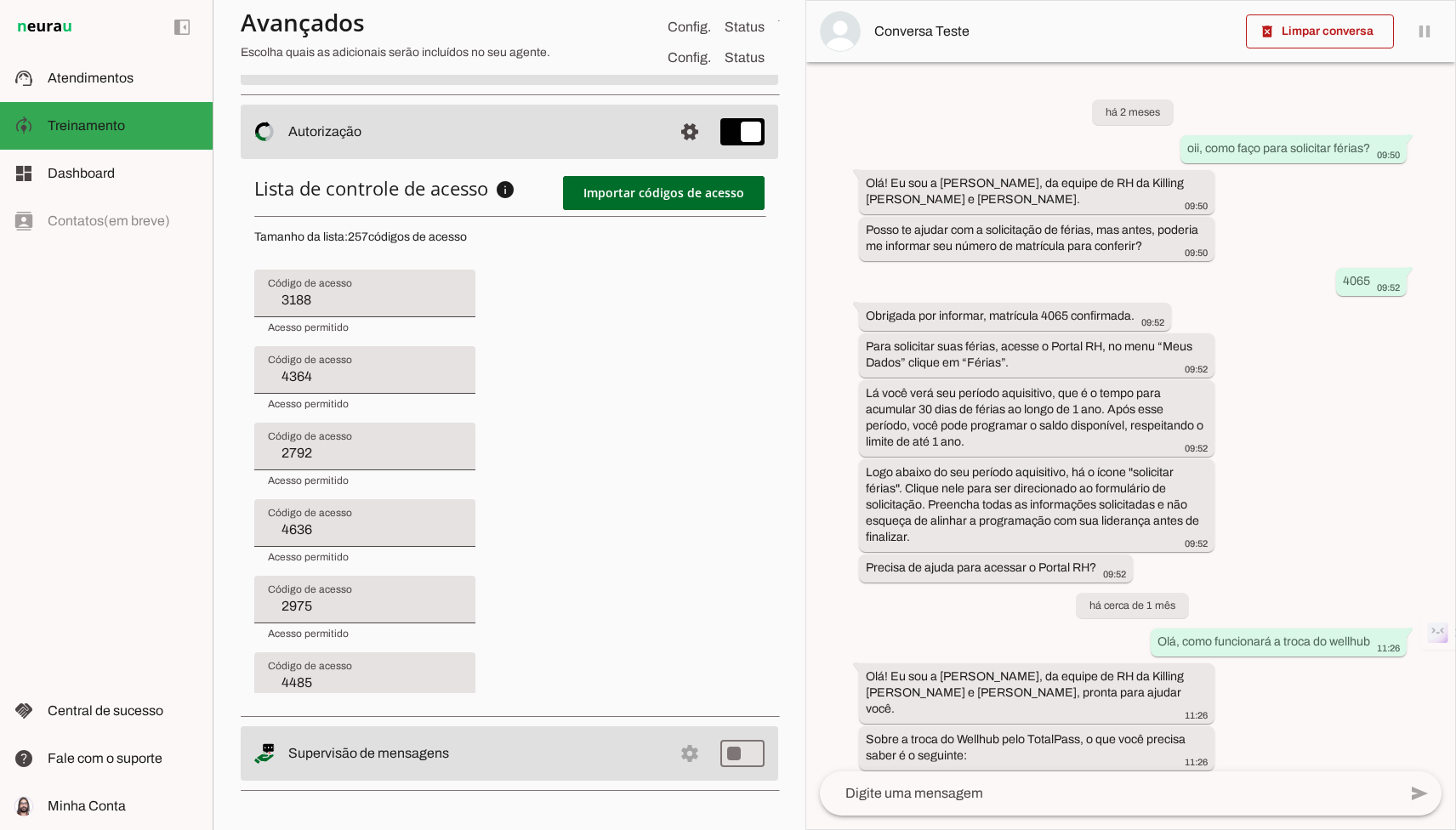
type input "4636"
type input "2975"
type input "4485"
type input "4517"
type input "4643"
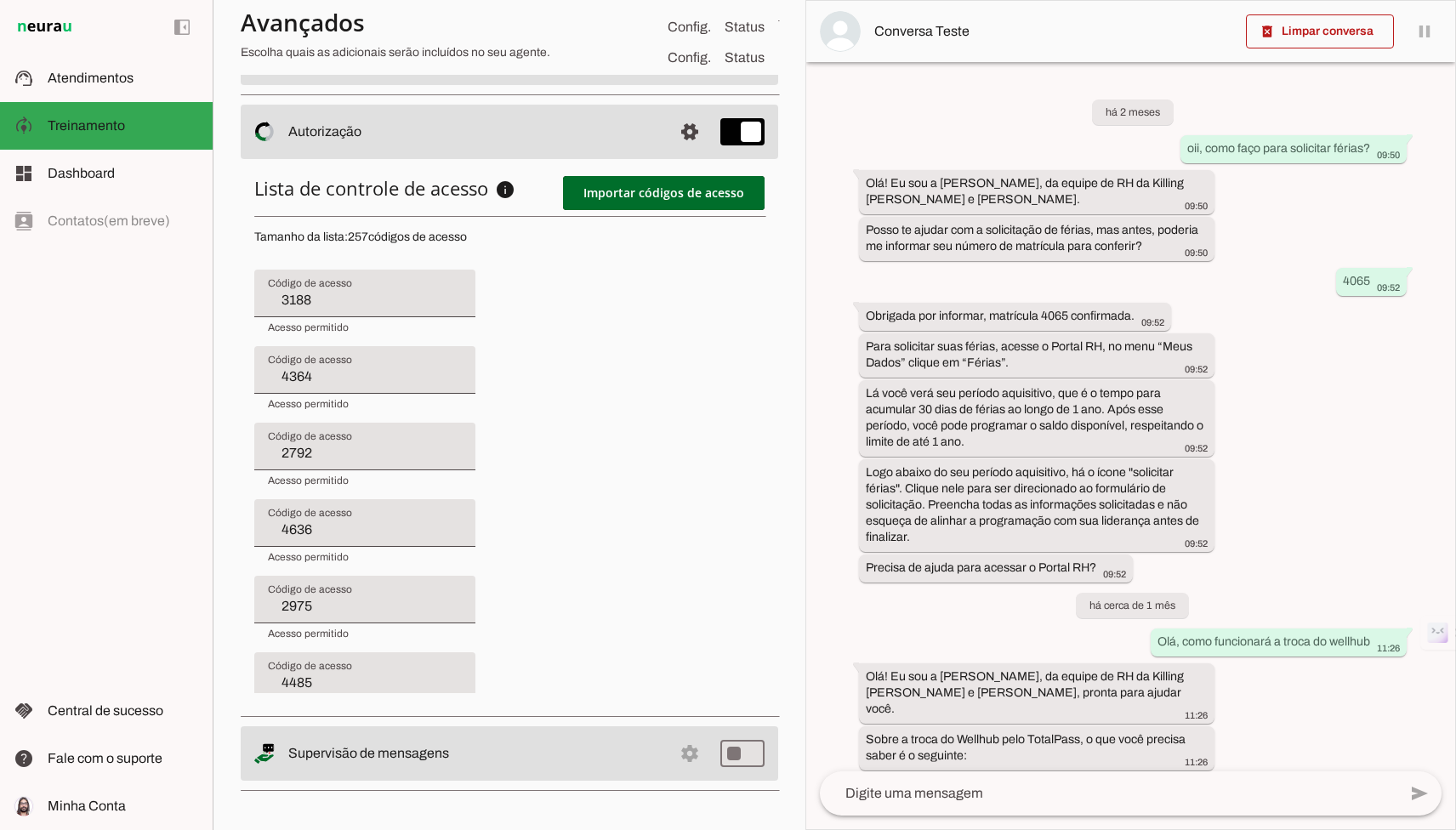
type input "4673"
type input "3794"
type input "3957"
type input "3841"
type input "3639"
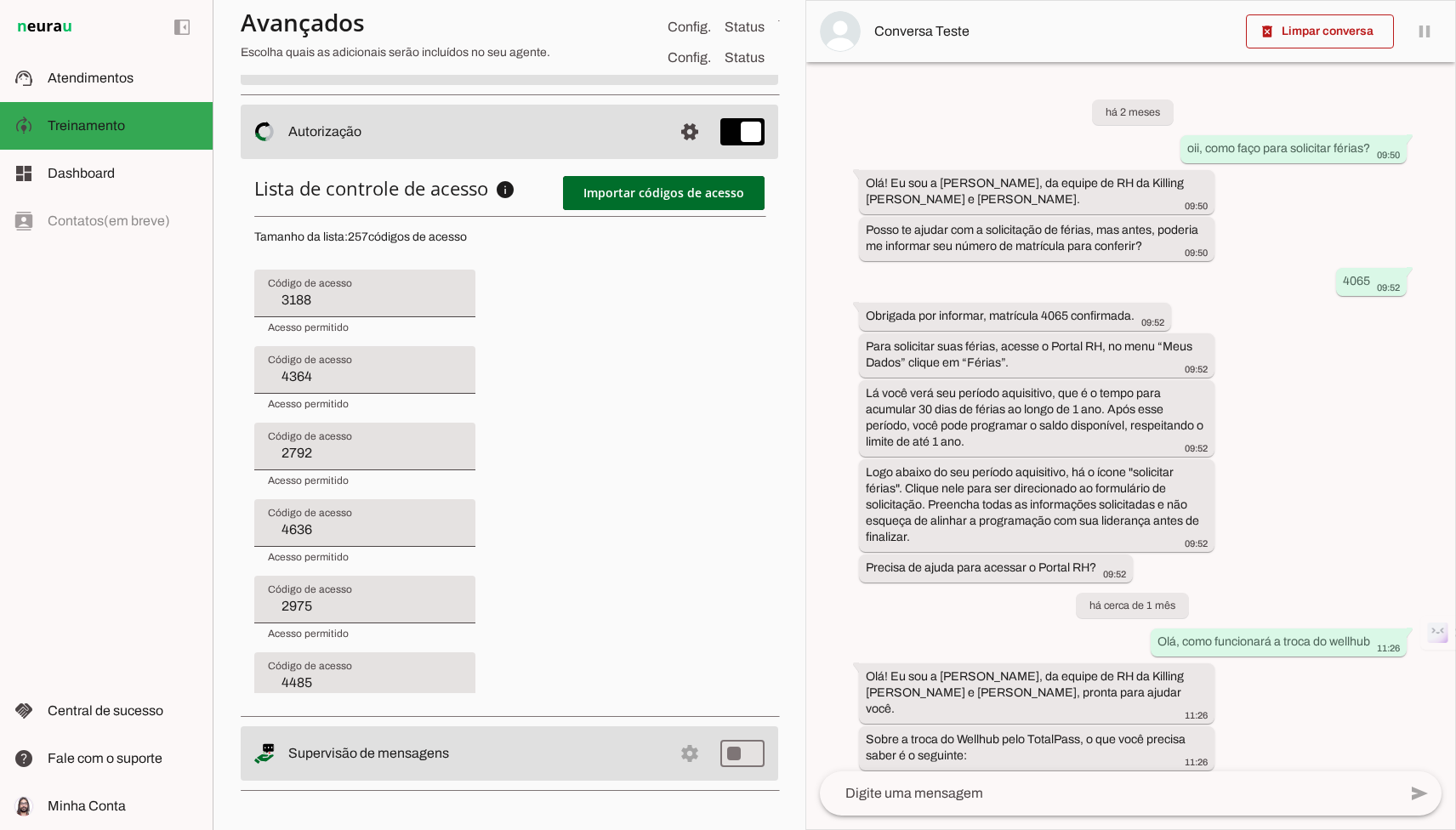
type input "4604"
type input "4273"
type input "4216"
type input "4499"
type input "4571"
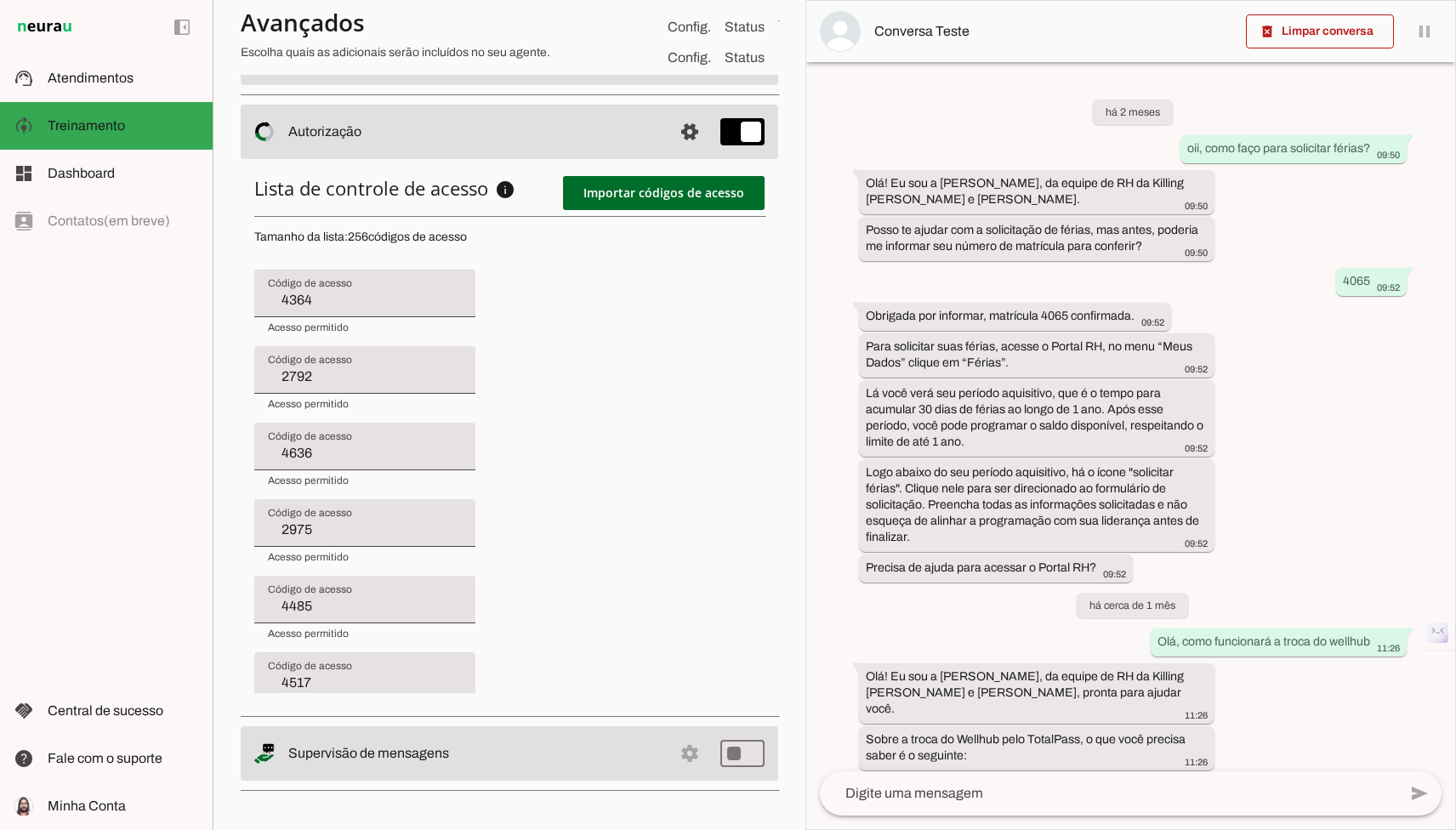
type input "2792"
type input "4636"
type input "2975"
type input "4485"
type input "4517"
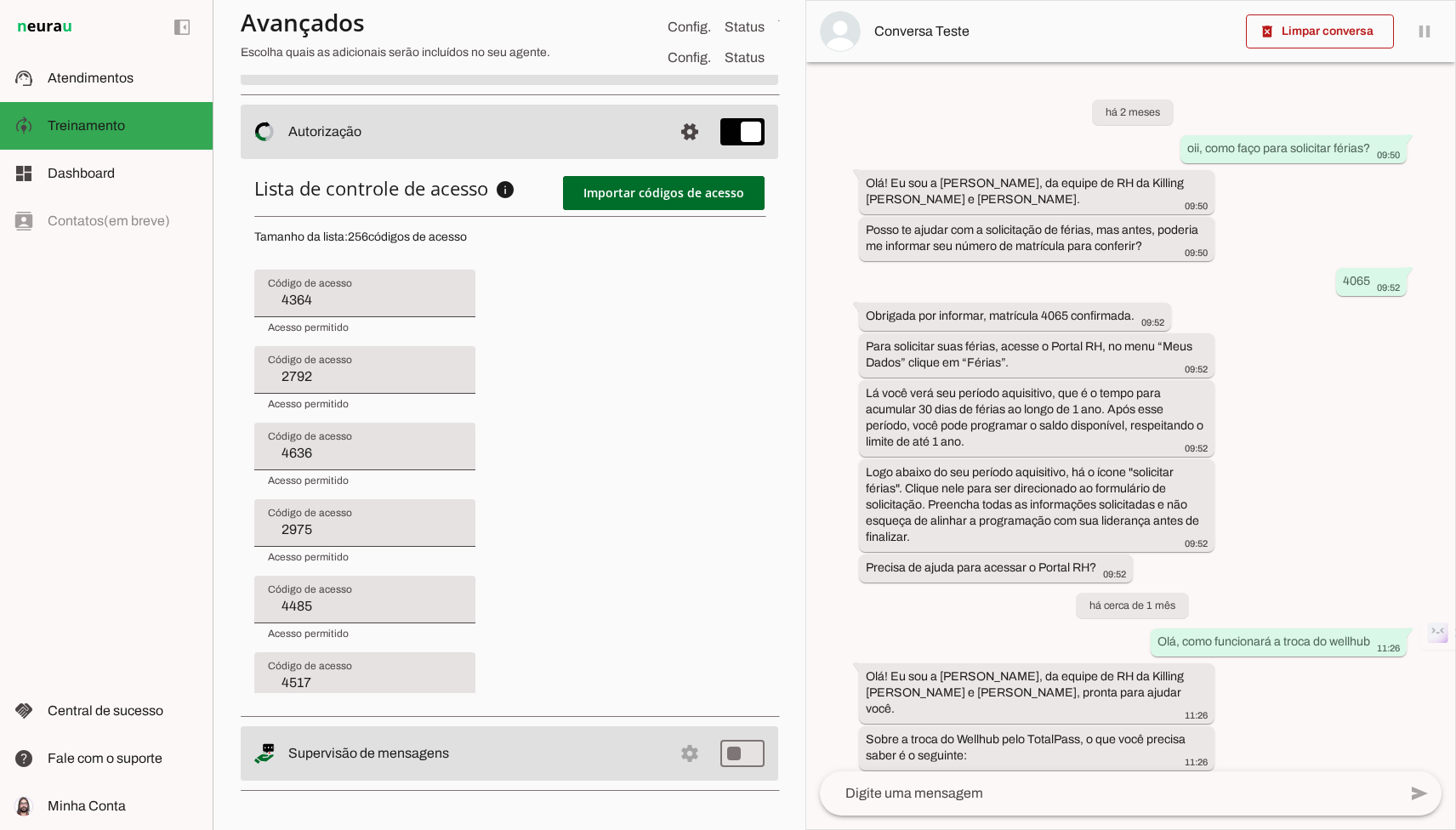
type input "4643"
type input "4673"
type input "3794"
type input "3957"
type input "3841"
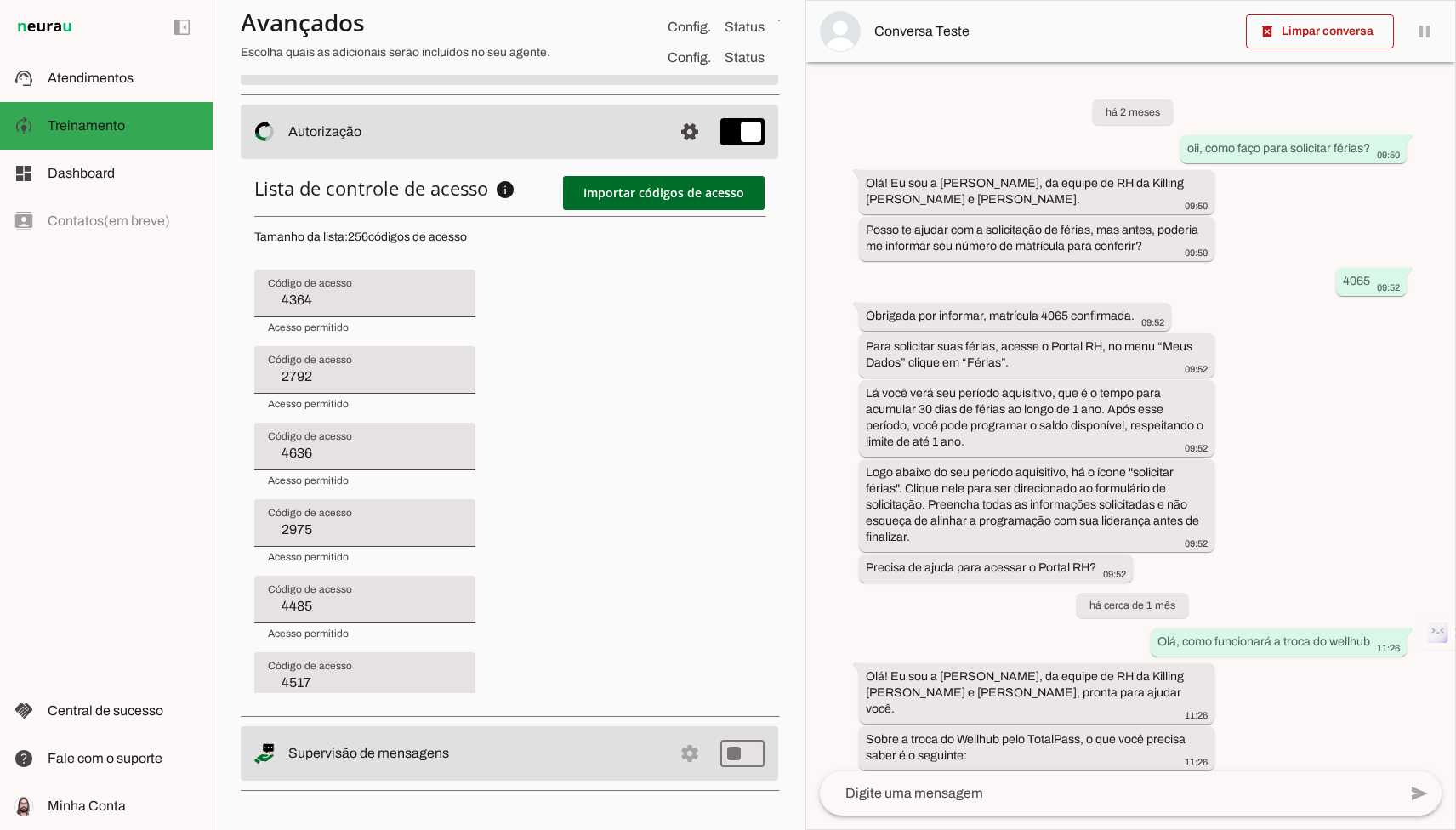
type input "3639"
type input "4604"
type input "4273"
type input "4216"
type input "4499"
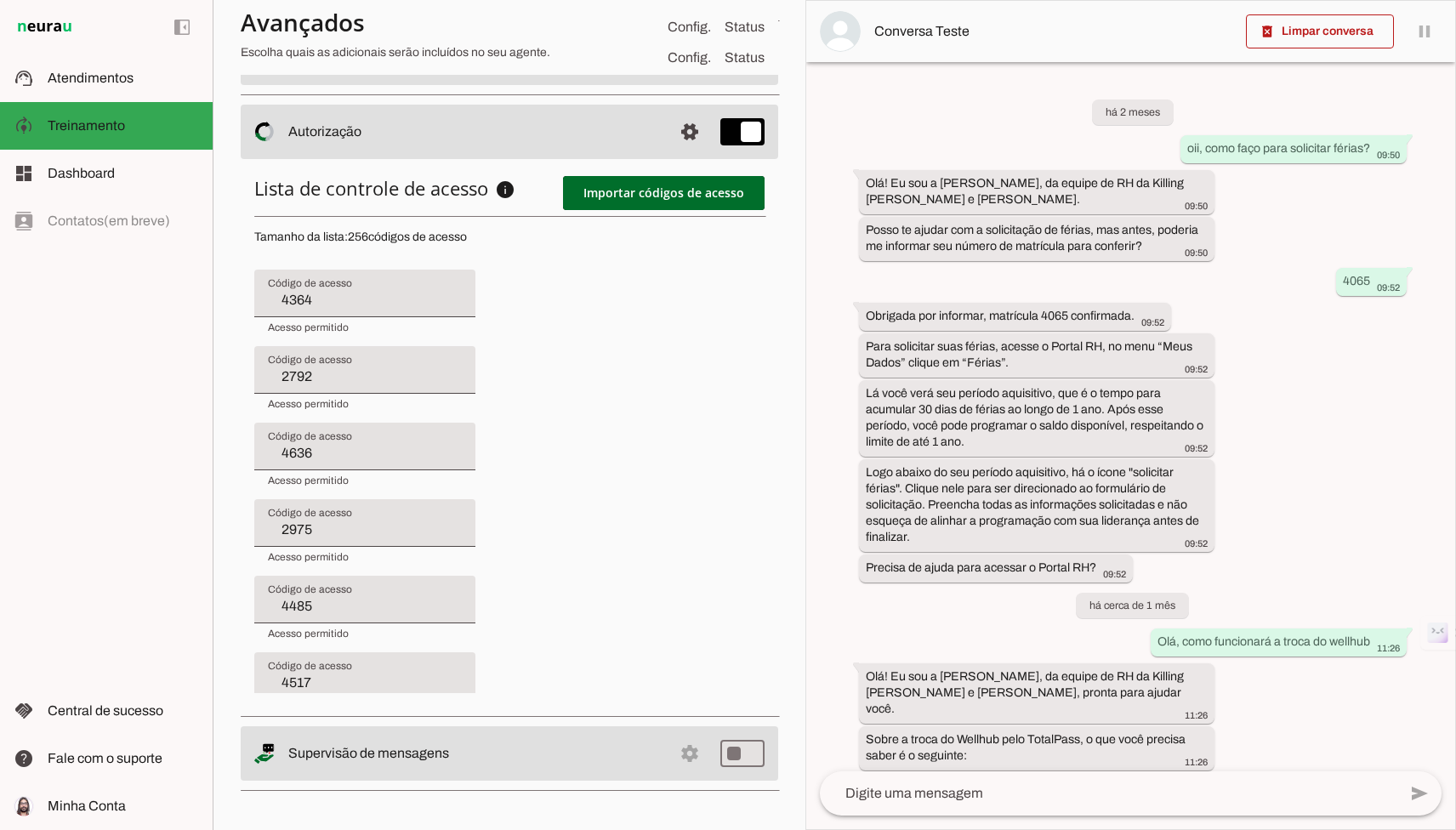
type input "4571"
type input "3662"
type input "4636"
type input "2975"
type input "4485"
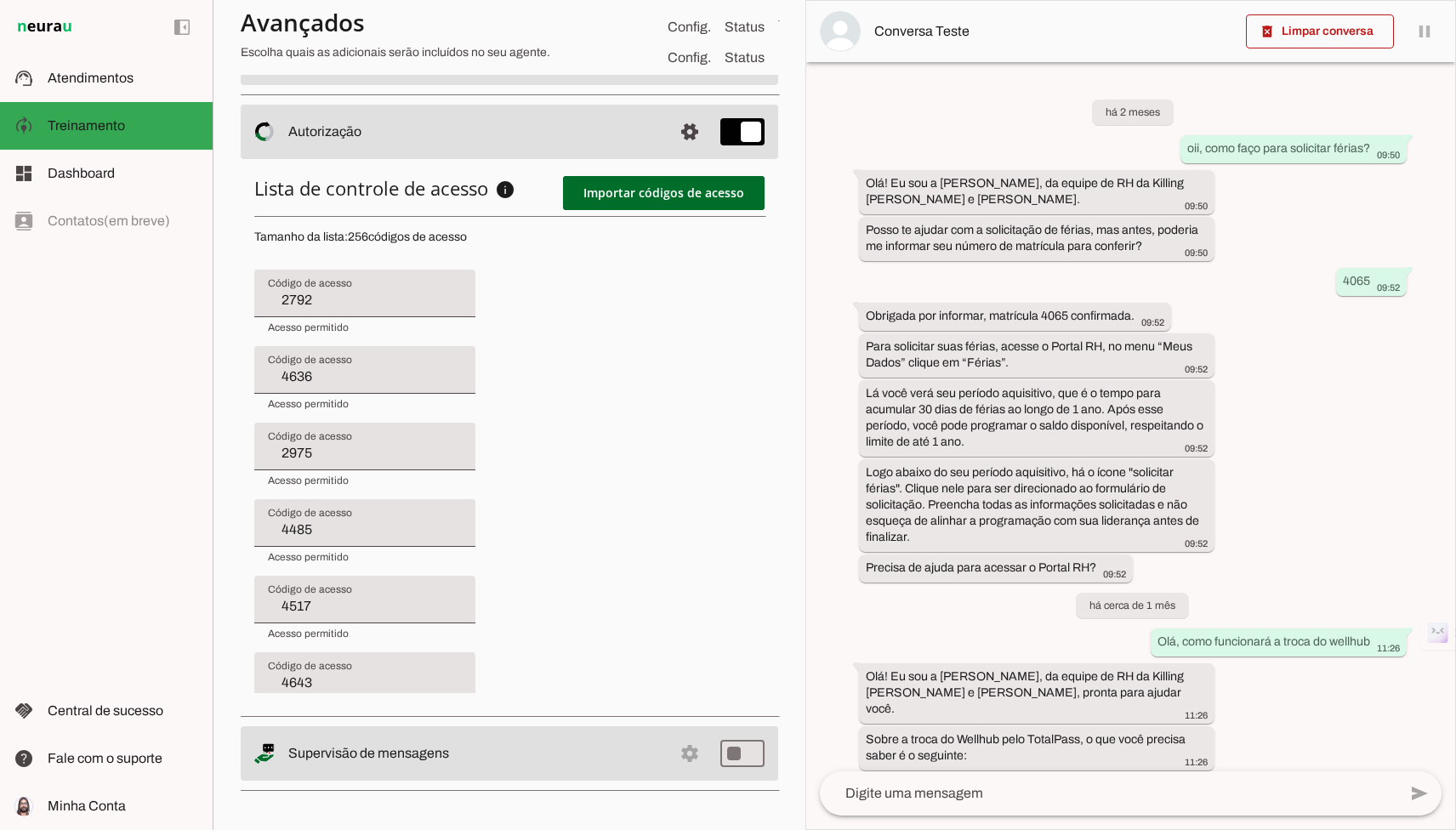
type input "4517"
type input "4643"
type input "4673"
type input "3794"
type input "3957"
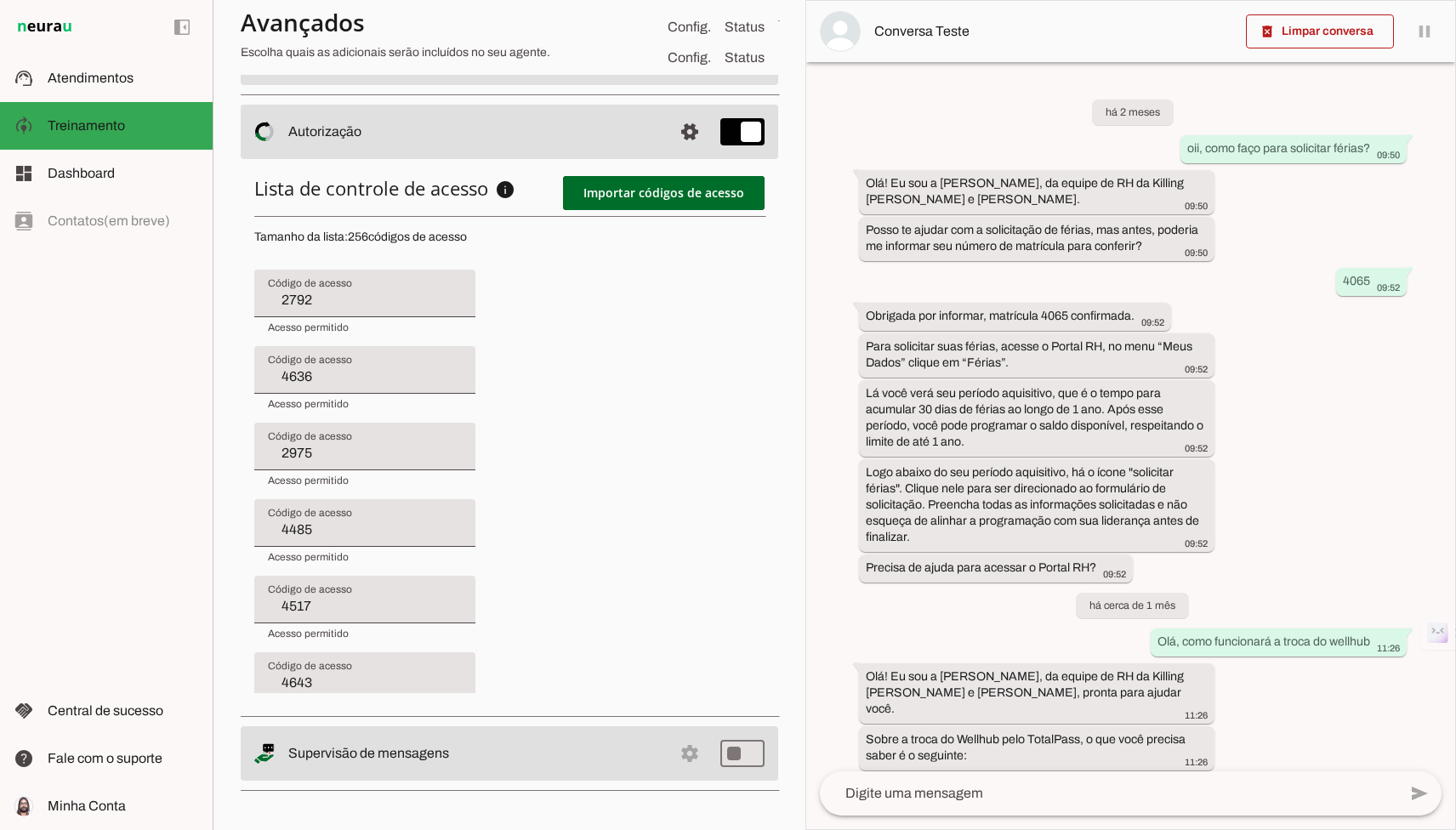
type input "3841"
type input "3639"
type input "4604"
type input "4273"
type input "4216"
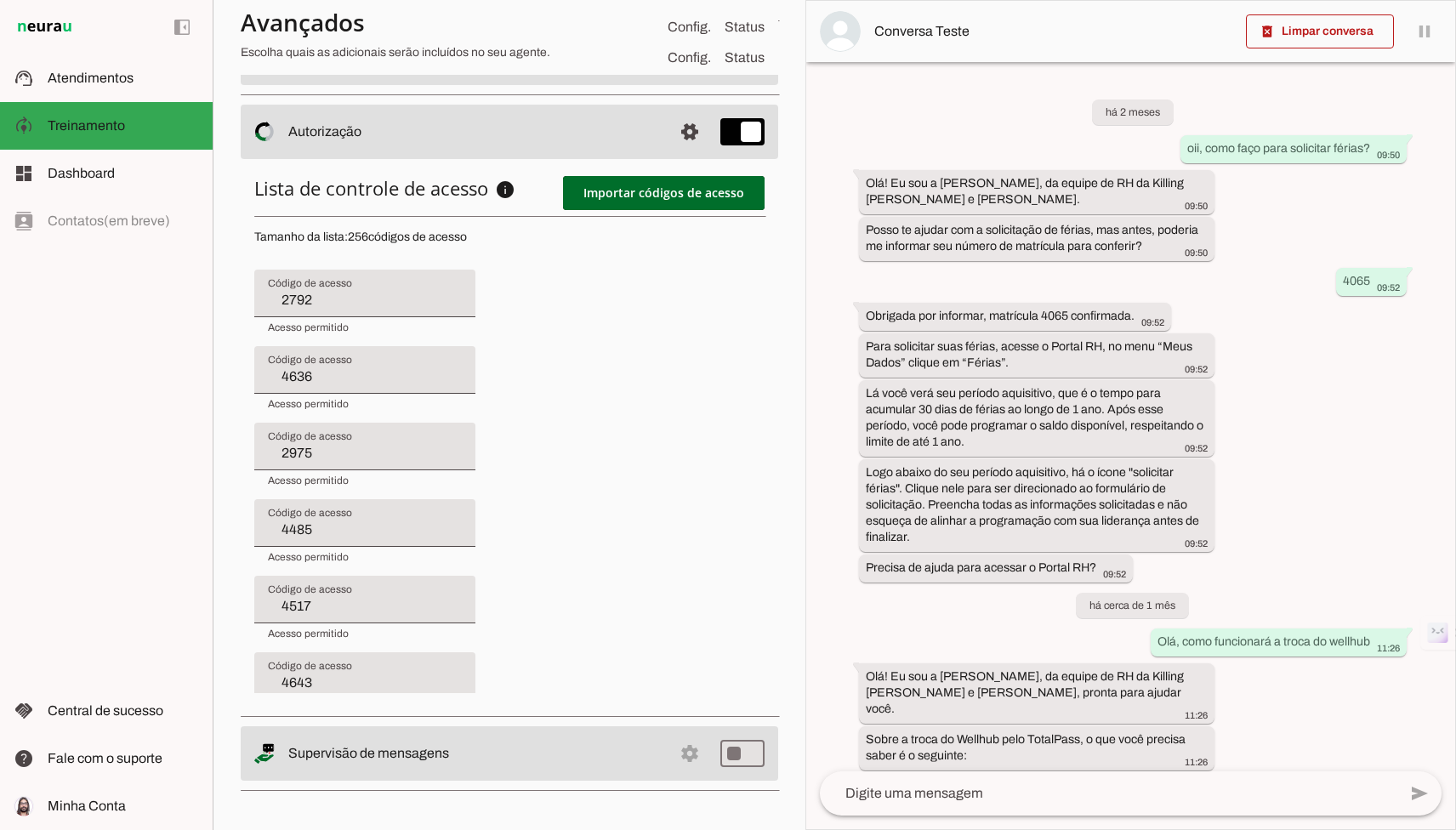
type input "4499"
type input "4571"
type input "3662"
type input "4575"
type input "2975"
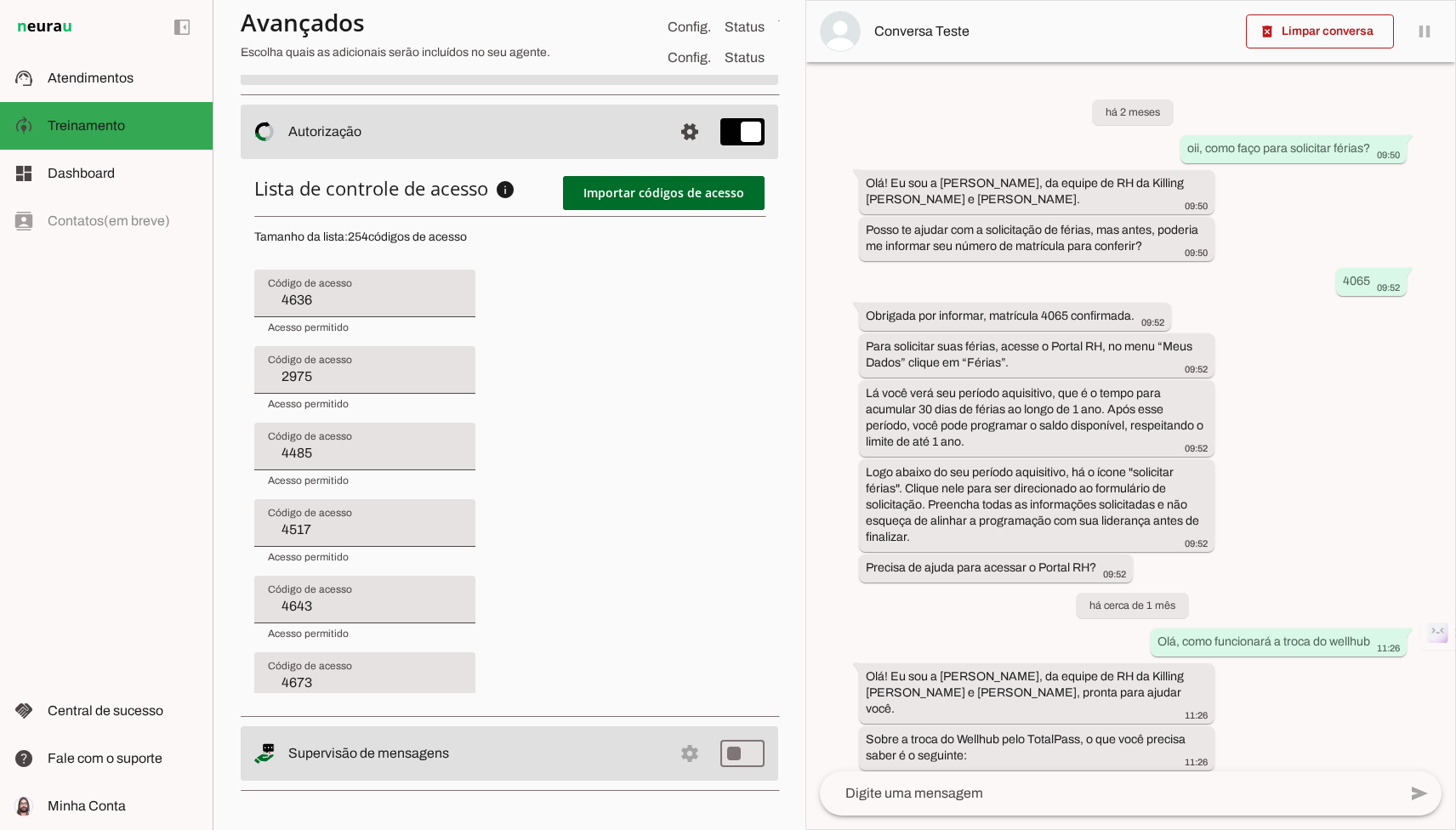
type input "4485"
type input "4517"
type input "4643"
type input "4673"
type input "3794"
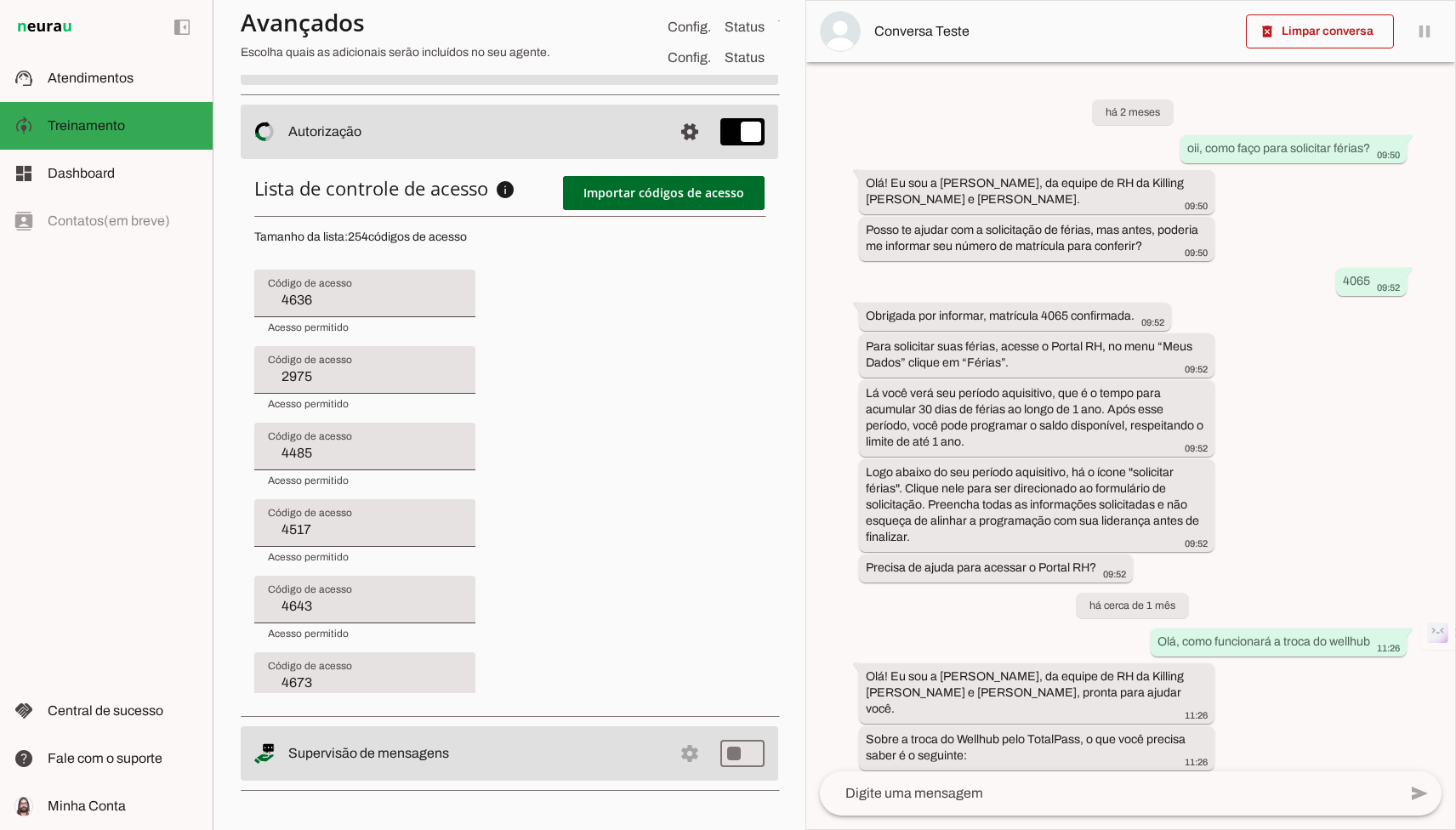
type input "3957"
type input "3841"
type input "3639"
type input "4604"
type input "4273"
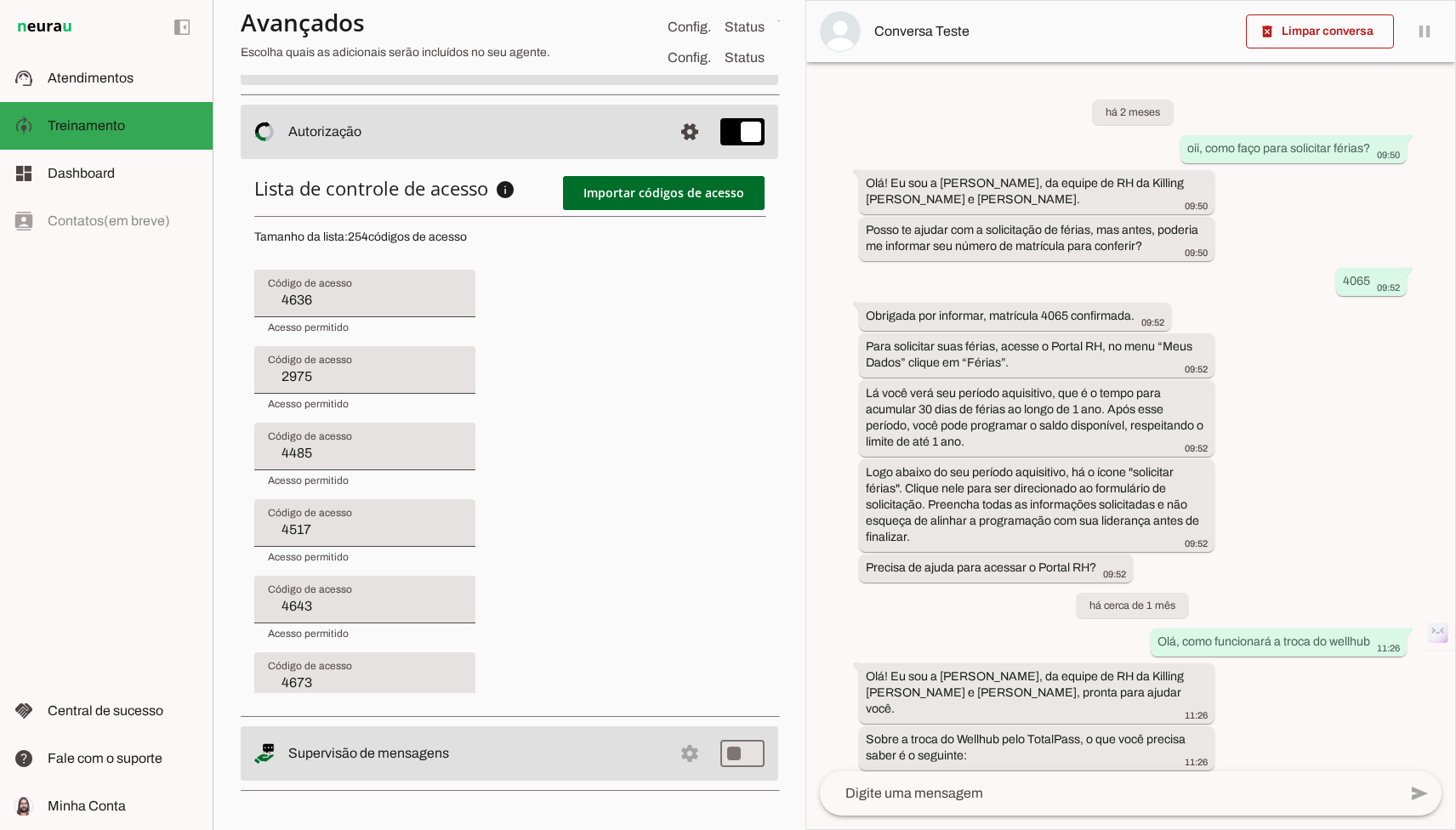
type input "4216"
type input "4499"
type input "4571"
type input "3662"
type input "4575"
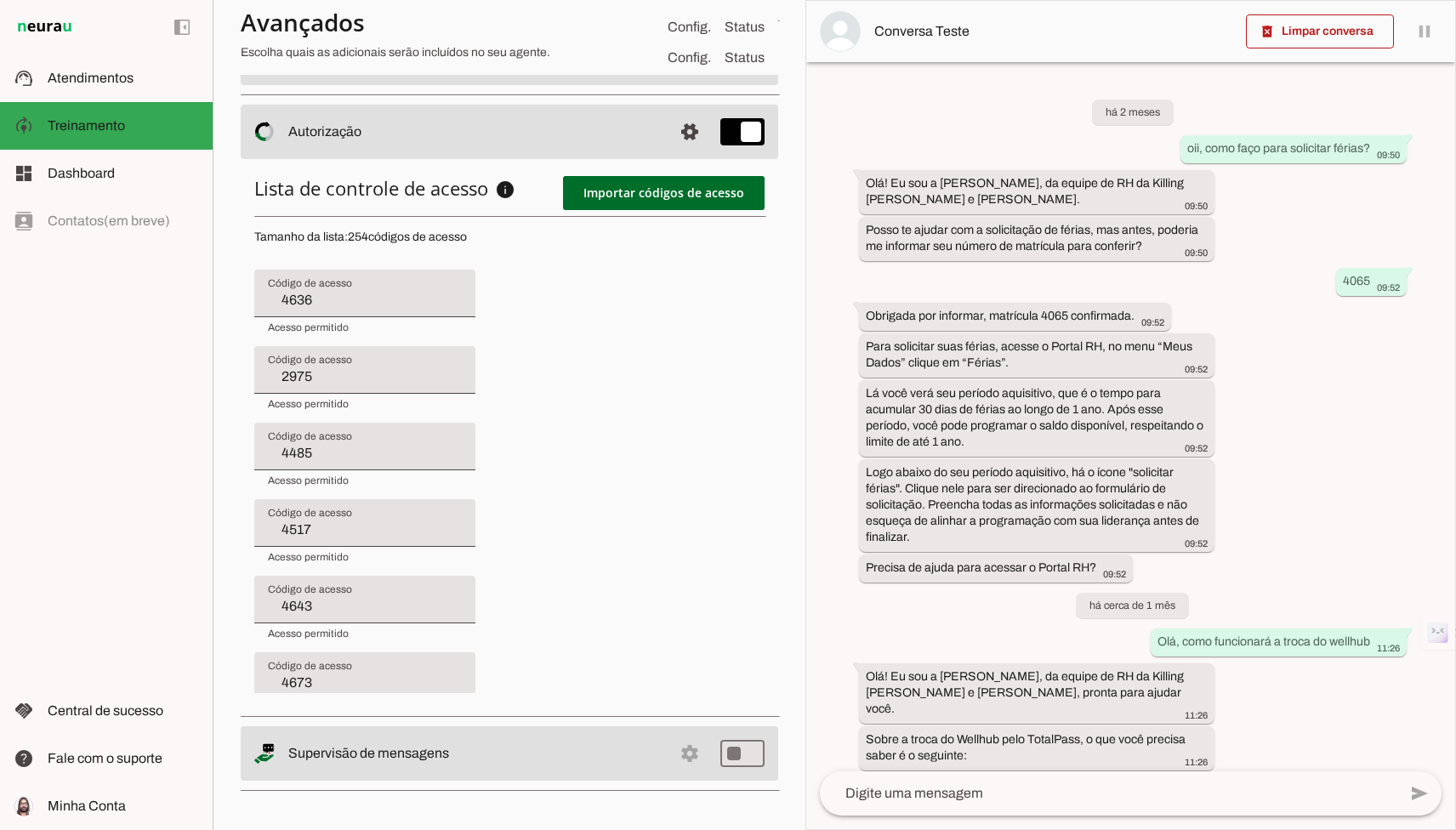
type input "4677"
type input "4485"
type input "4517"
type input "4643"
type input "4673"
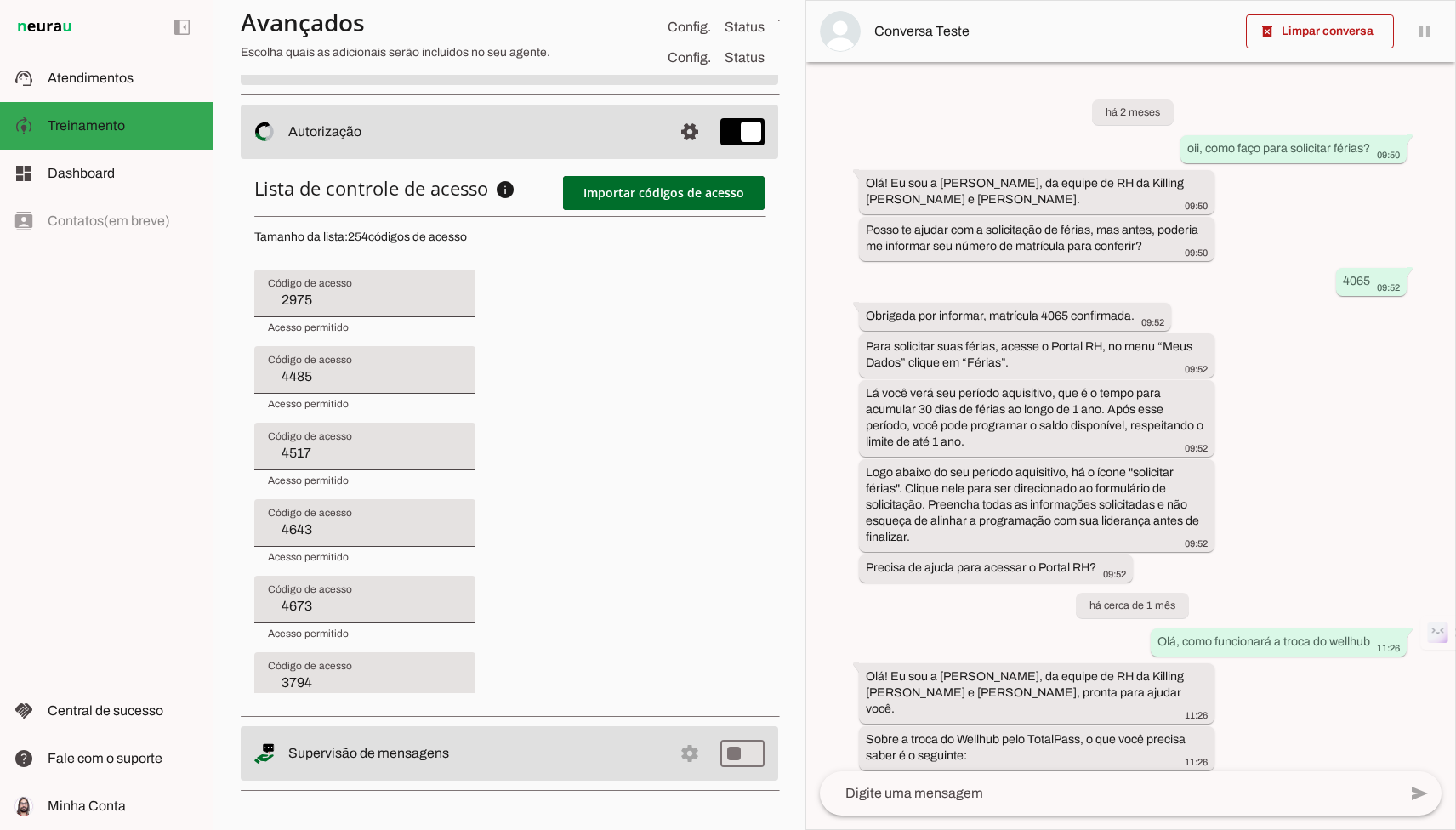
type input "3794"
type input "3957"
type input "3841"
type input "3639"
type input "4604"
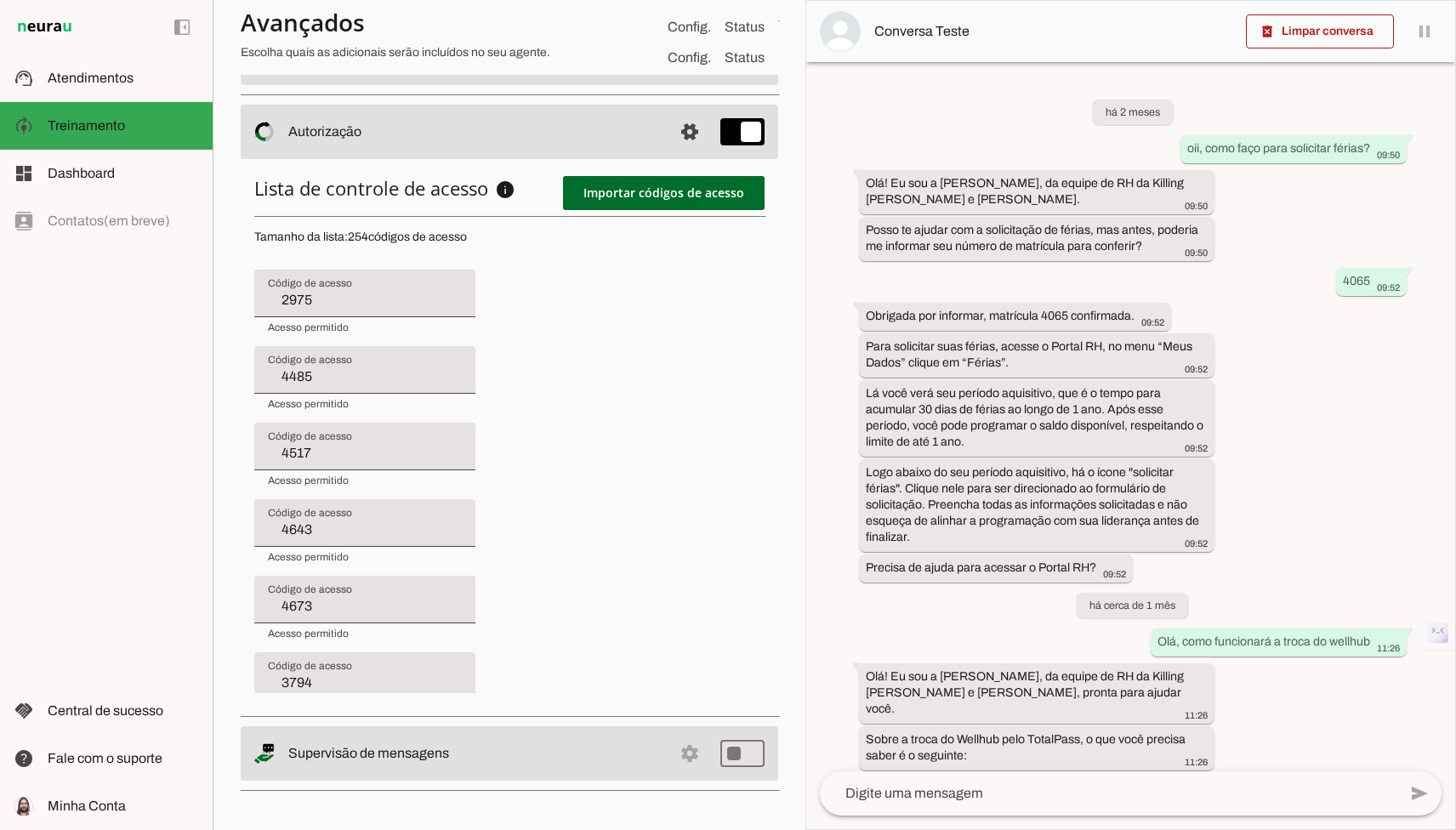
type input "4273"
type input "4216"
type input "4499"
type input "4571"
type input "3662"
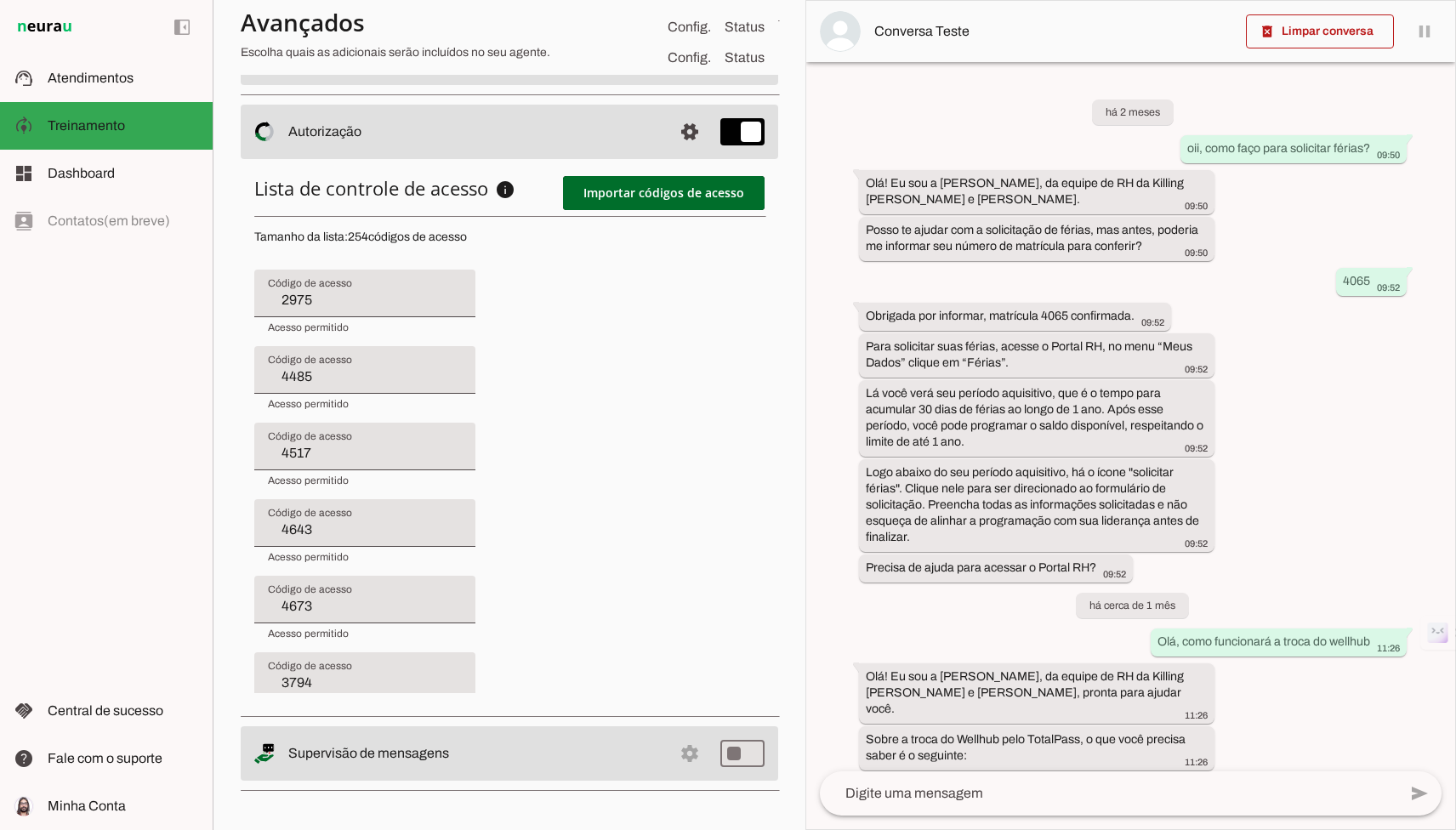
type input "4575"
type input "4677"
type input "2017"
type input "4517"
type input "4643"
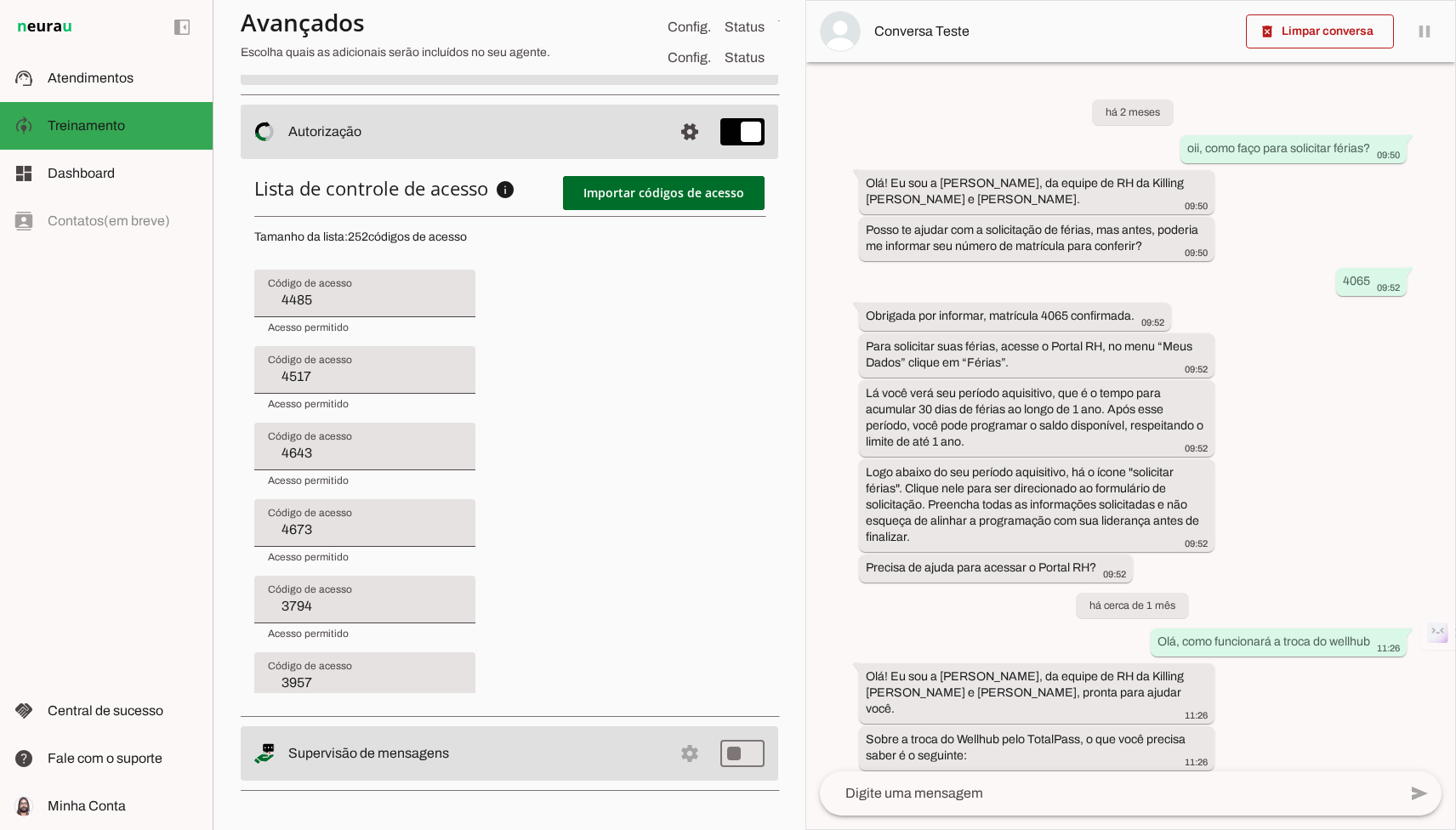
type input "4673"
type input "3794"
type input "3957"
type input "3841"
type input "3639"
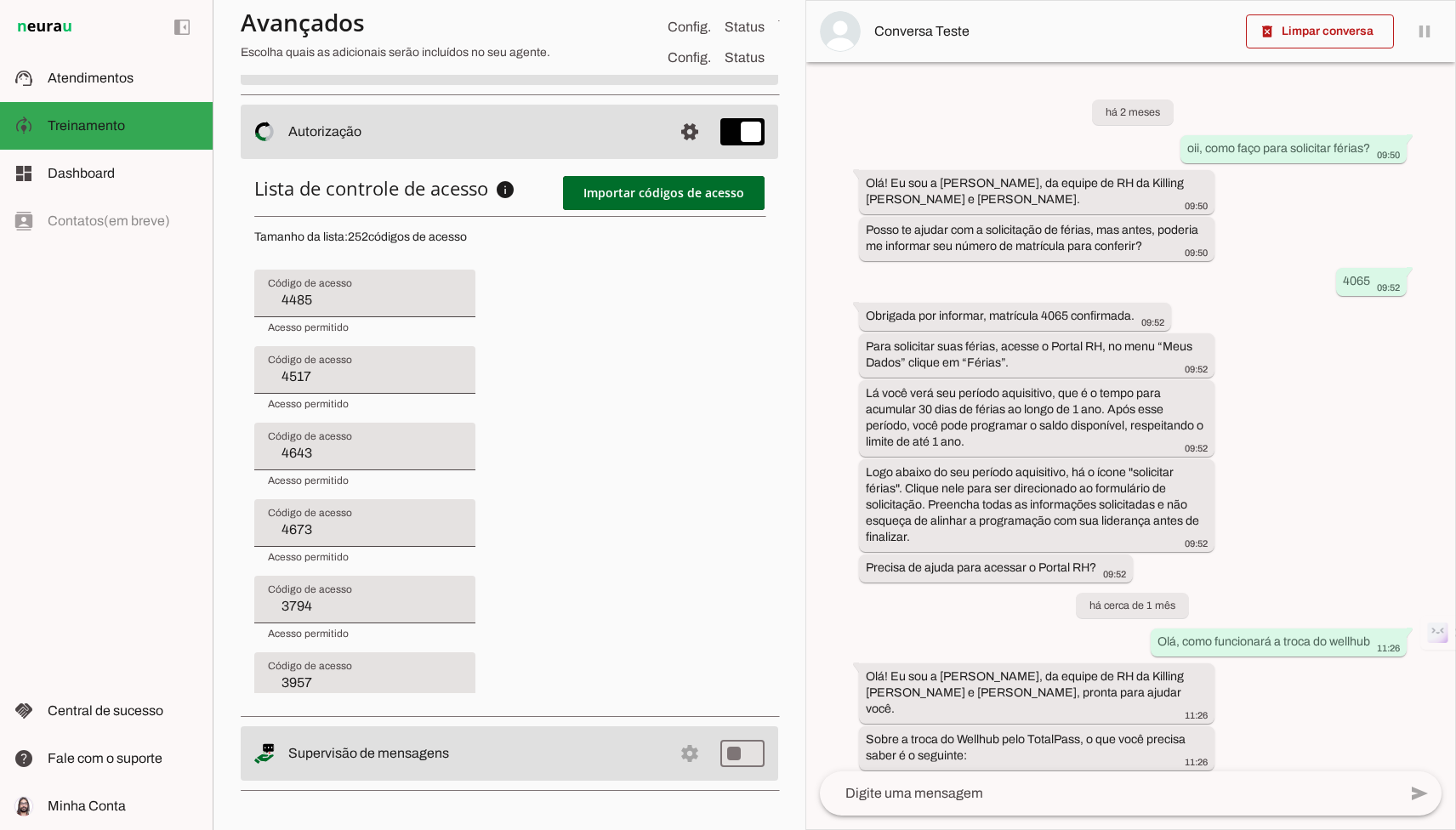
type input "4604"
type input "4273"
type input "4216"
type input "4499"
type input "4571"
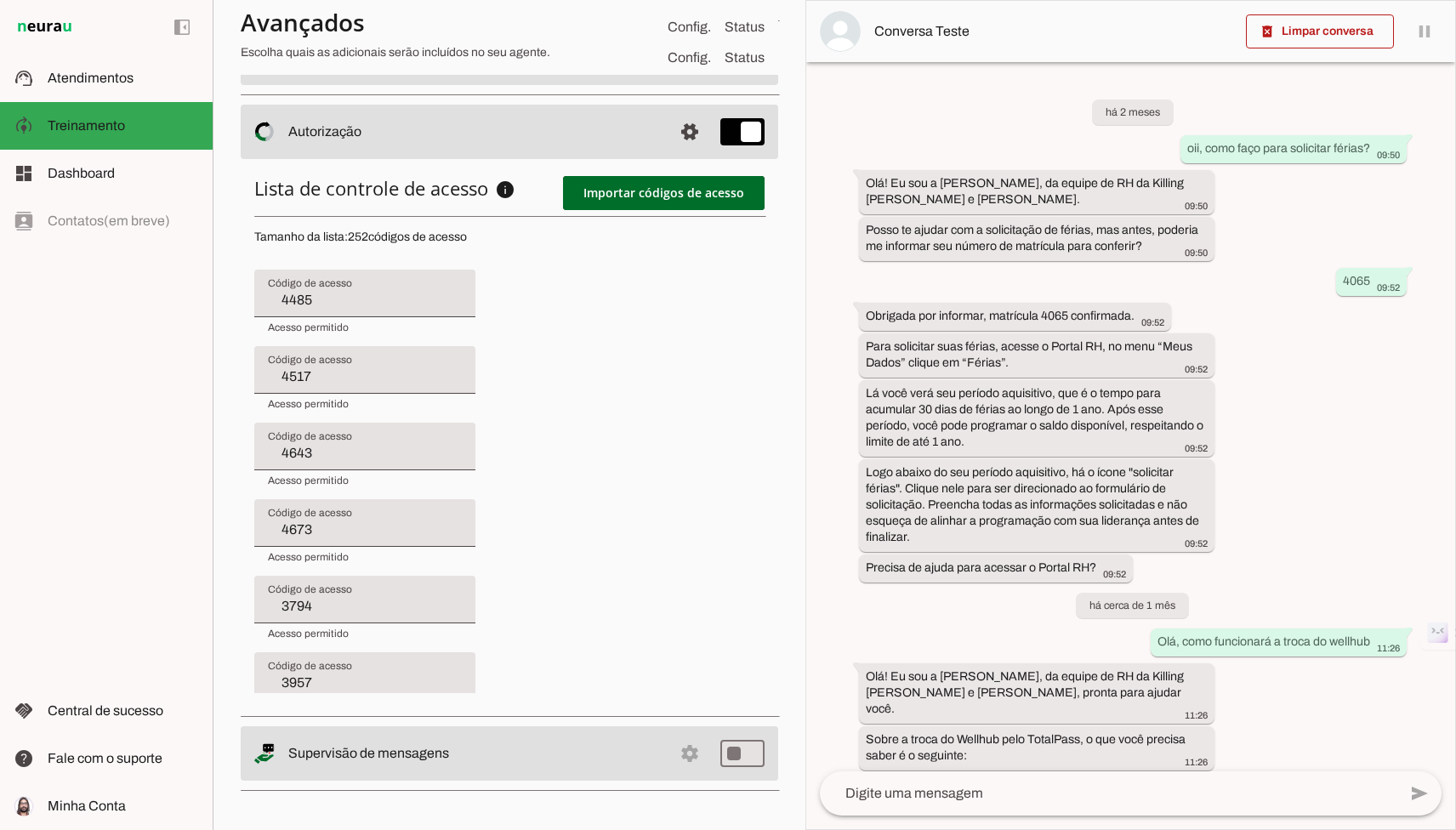
type input "3662"
type input "4575"
type input "4677"
type input "2017"
type input "4649"
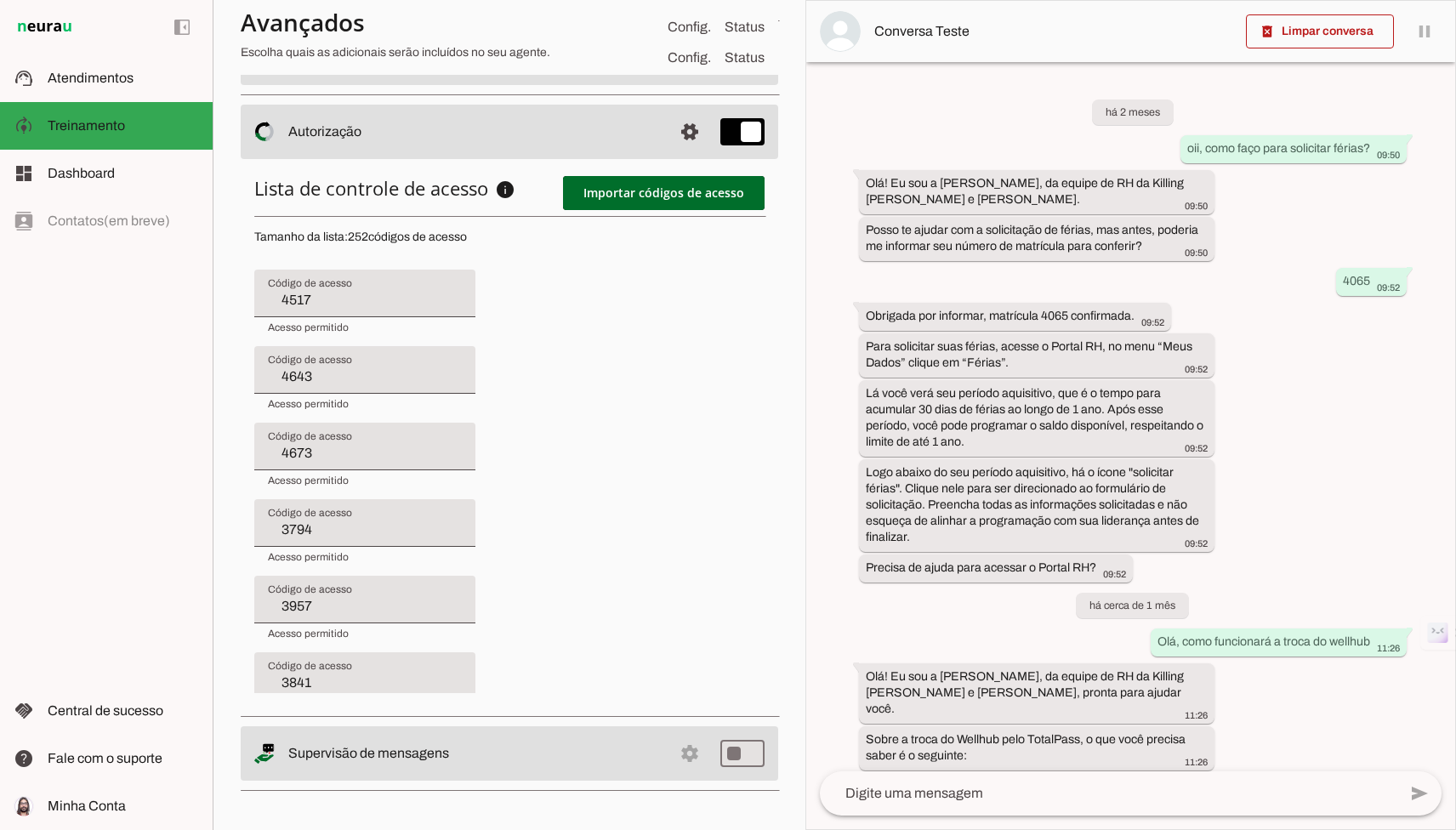
type input "4643"
type input "4673"
type input "3794"
type input "3957"
type input "3841"
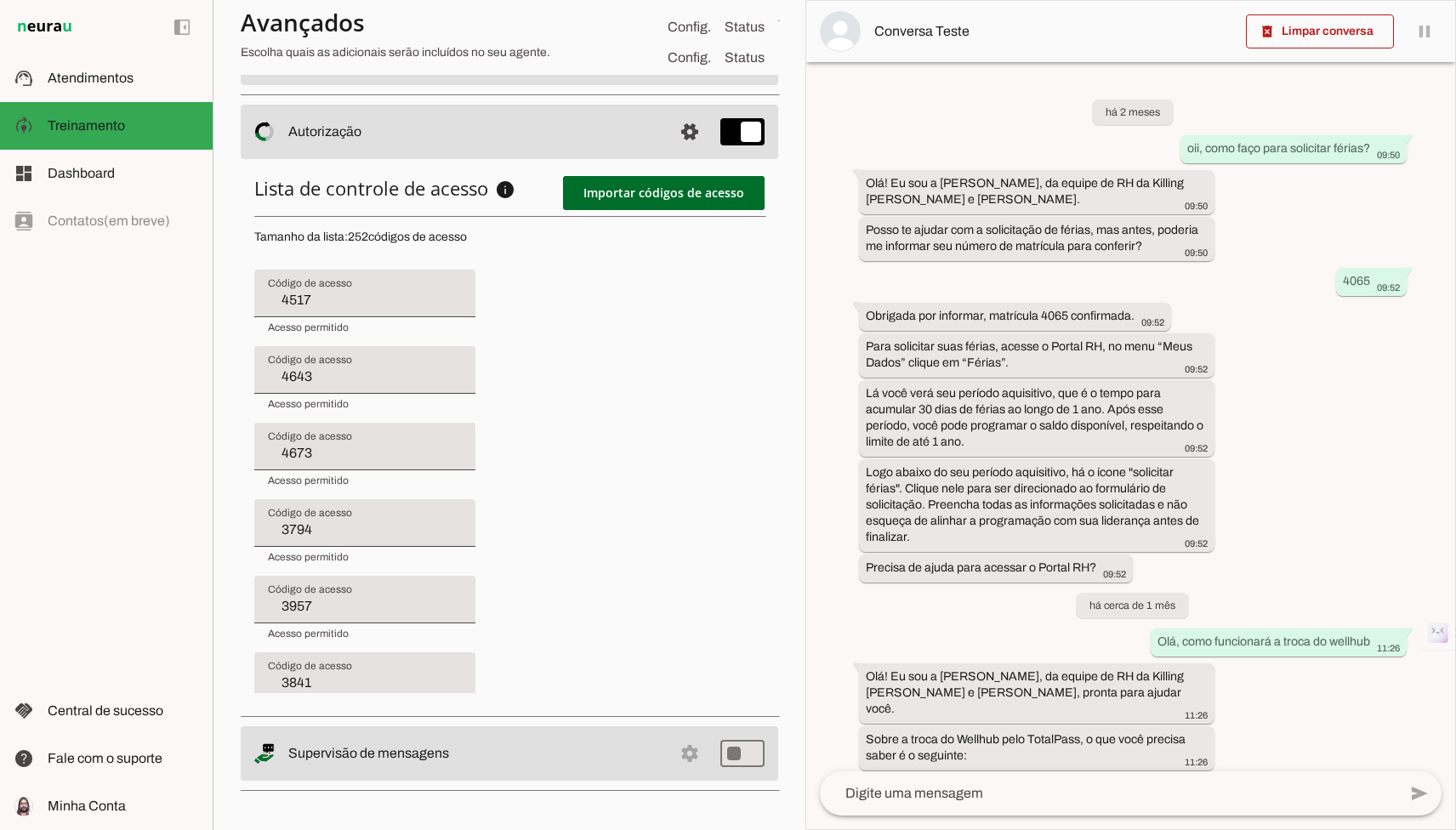
type input "3639"
type input "4604"
type input "4273"
type input "4216"
type input "4499"
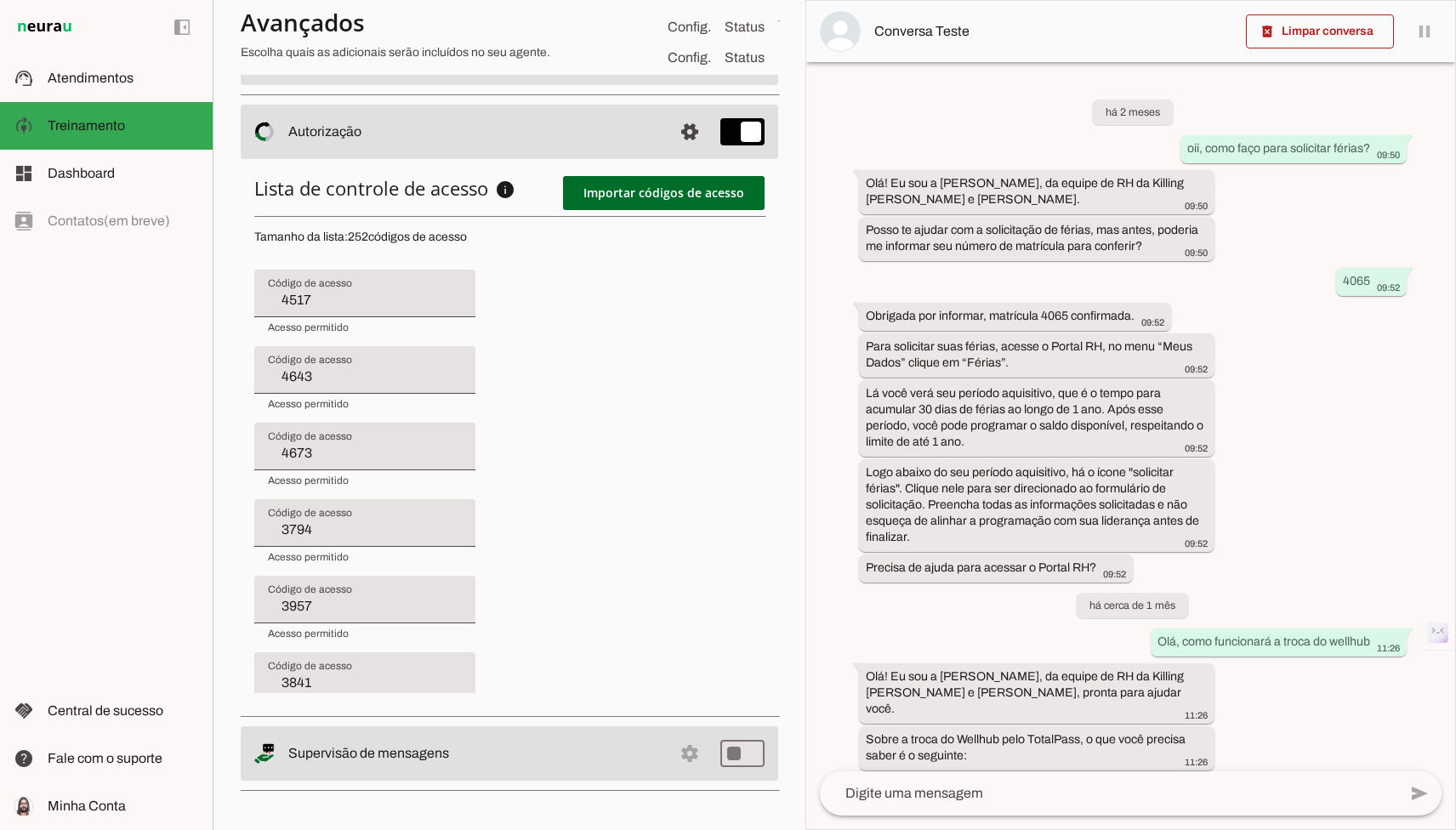
type input "4571"
type input "3662"
type input "4575"
type input "4677"
type input "2017"
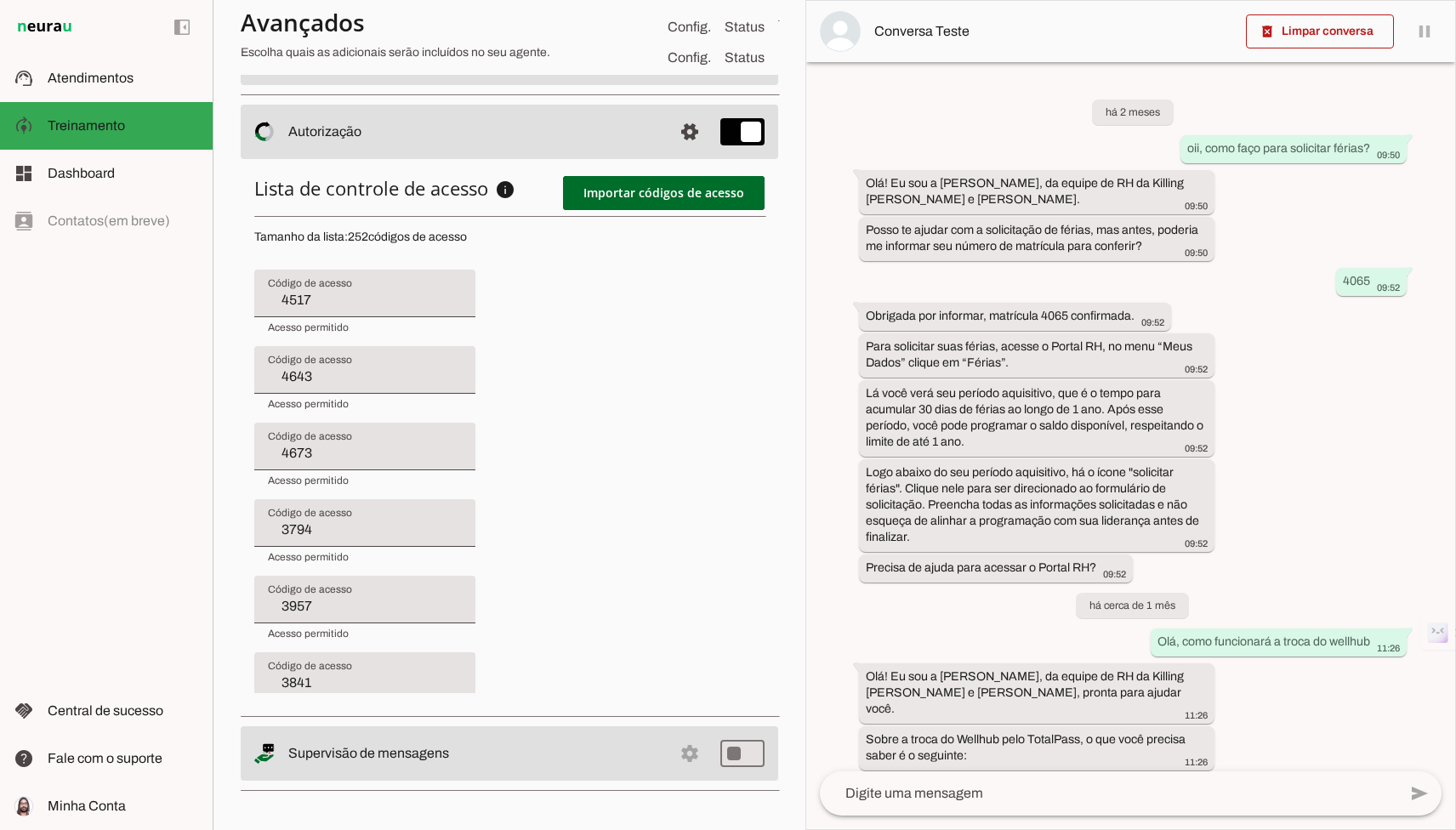
type input "4649"
type input "3826"
type input "4673"
type input "3794"
type input "3957"
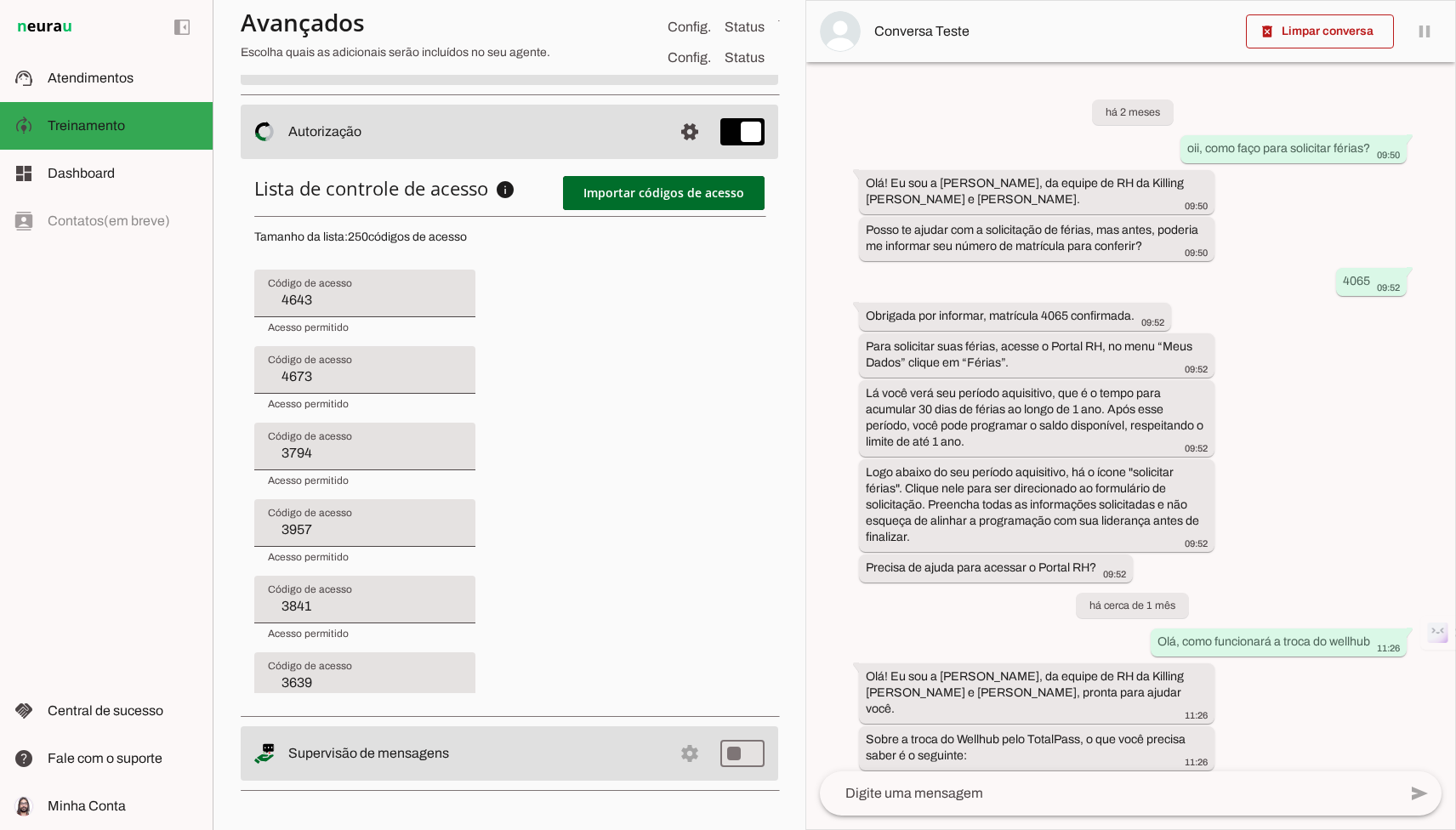
type input "3841"
type input "3639"
type input "4604"
type input "4273"
type input "4216"
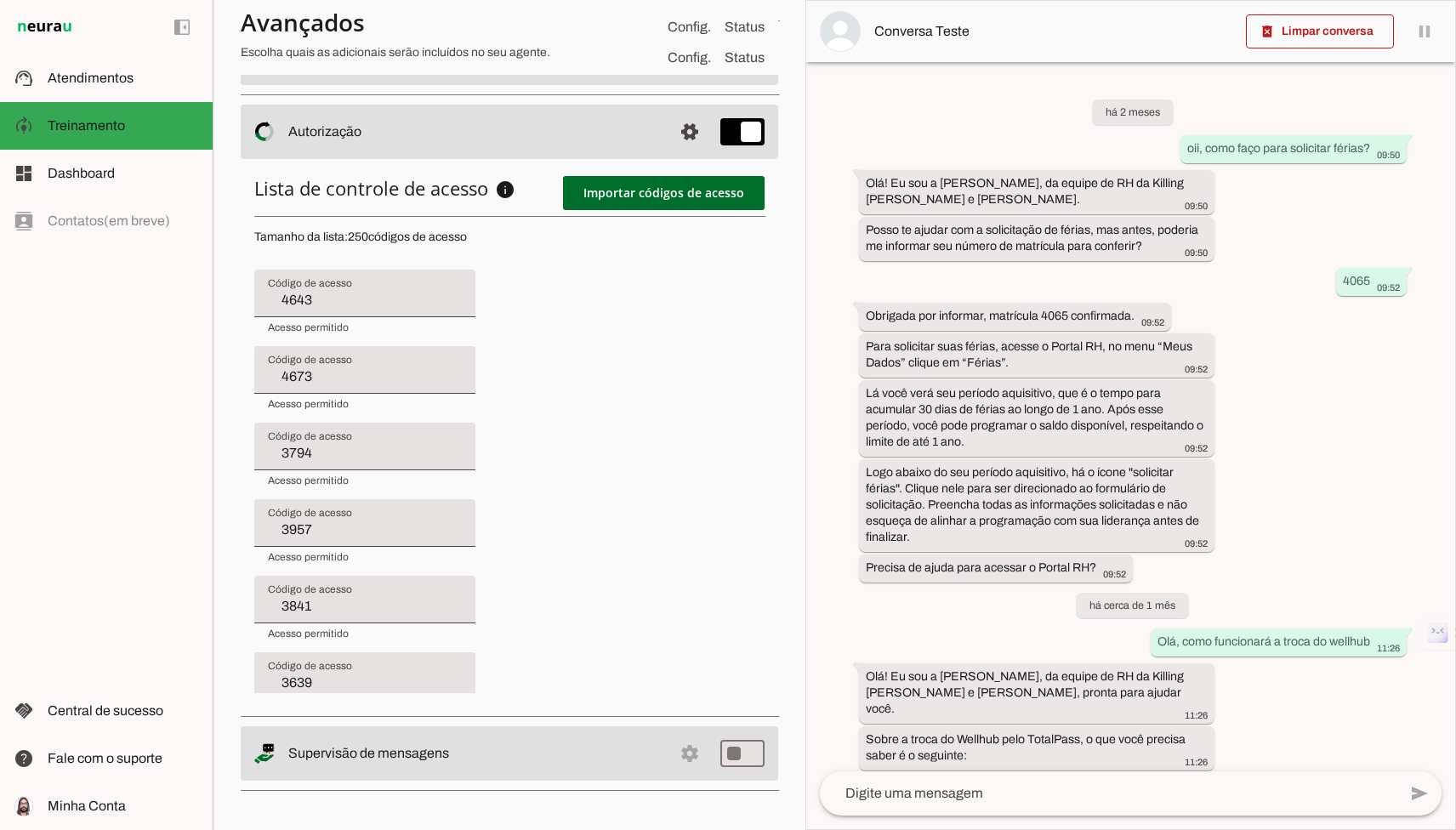
type input "4499"
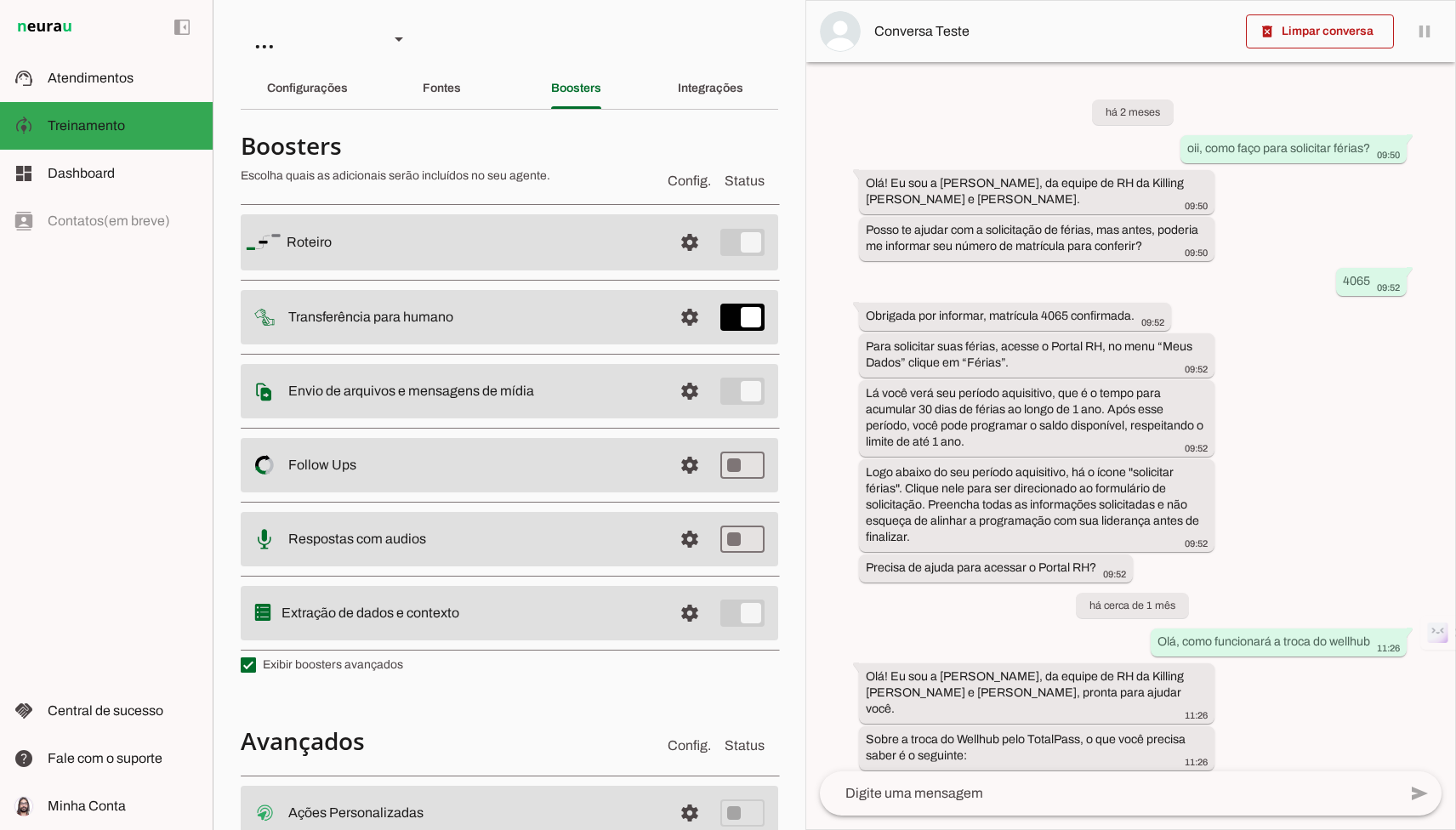
type input "4655"
type input "4482"
type input "2596"
type input "4656"
type input "4580"
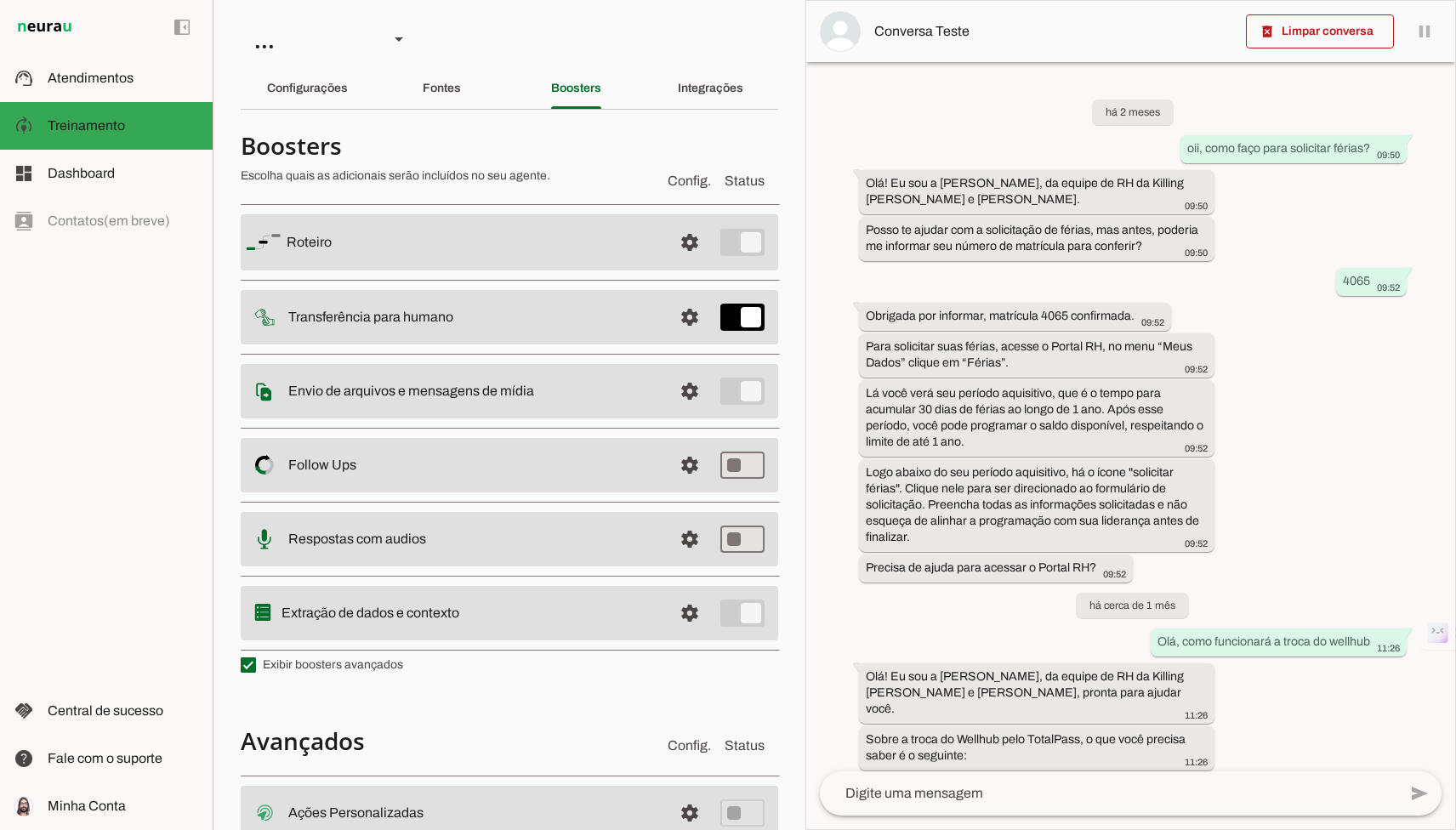
type input "4408"
type input "4583"
type input "4431"
type input "8975"
type input "4659"
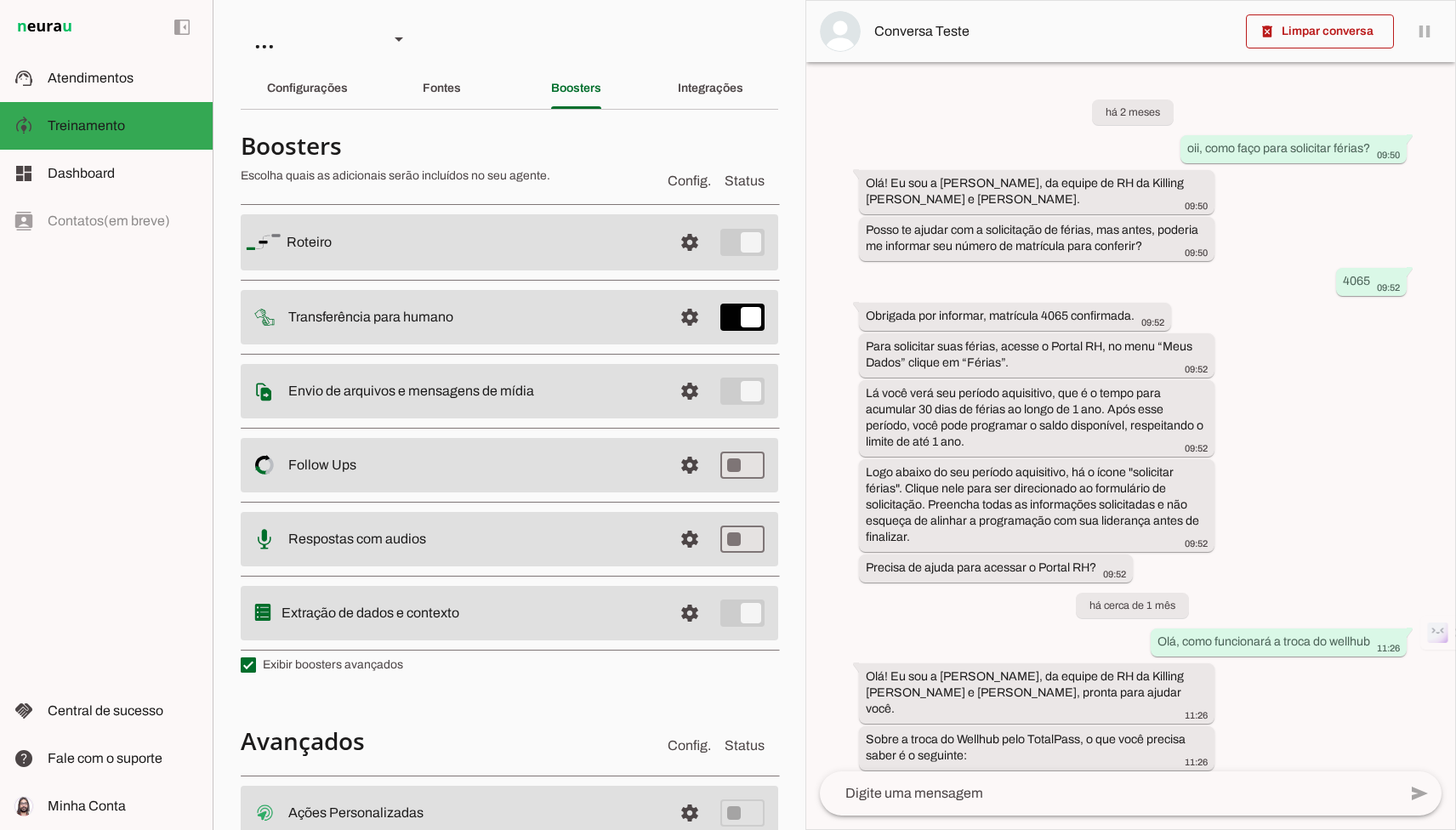
type input "2792"
type input "4652"
type input "3627"
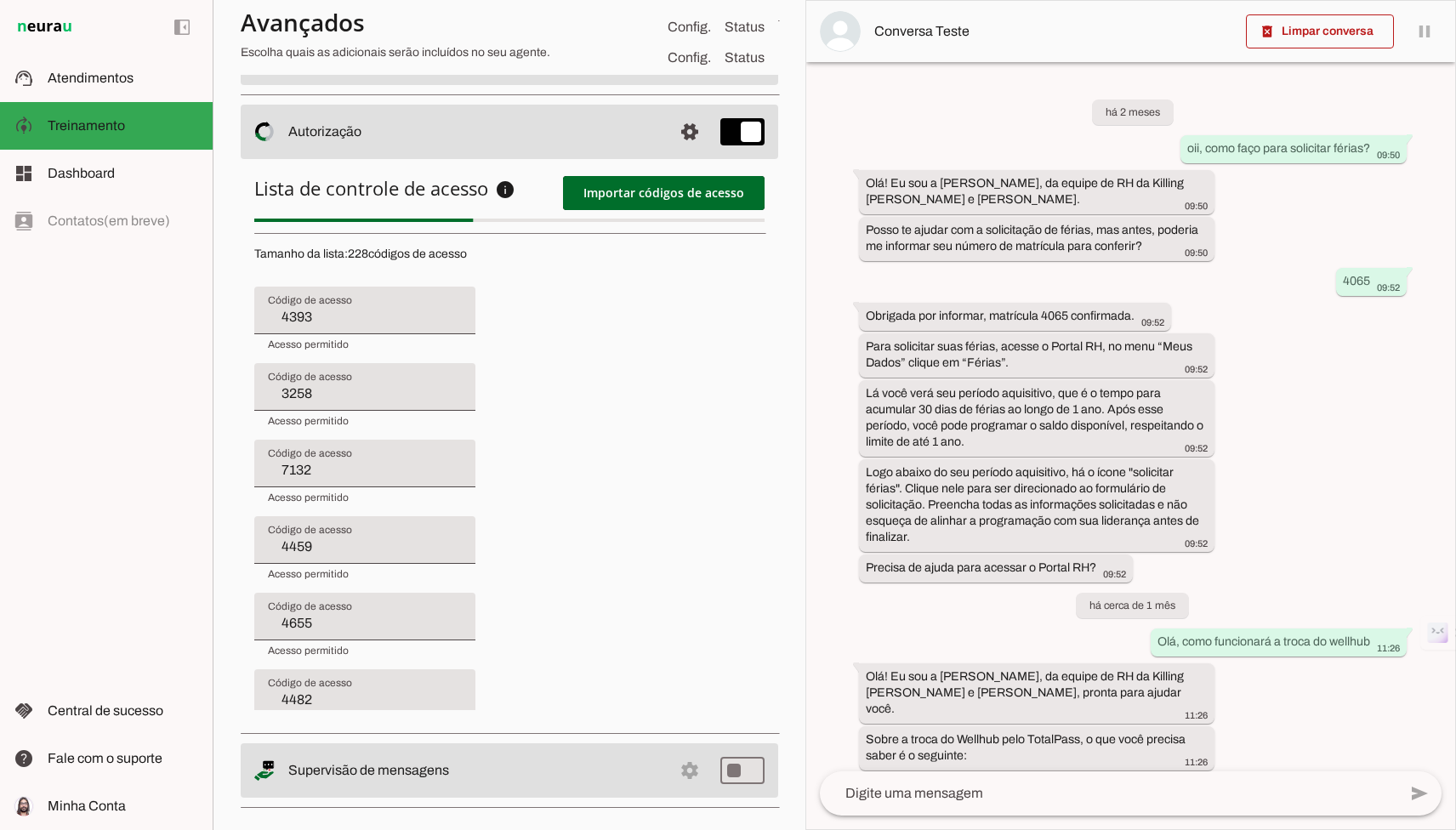
type input "3599"
type input "4459"
type input "4655"
type input "4482"
type input "2596"
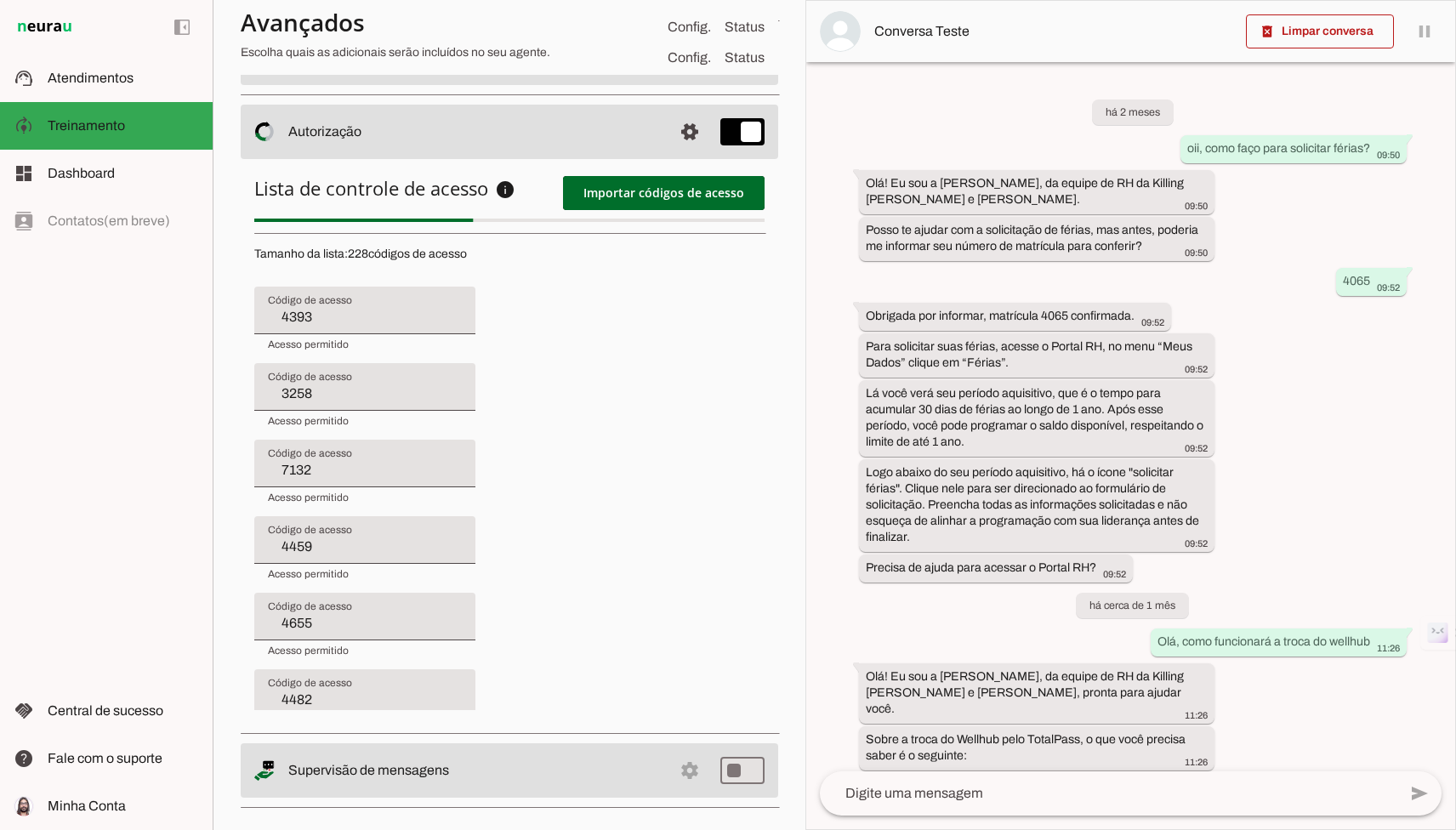
type input "4656"
type input "4580"
type input "4408"
type input "4583"
type input "4431"
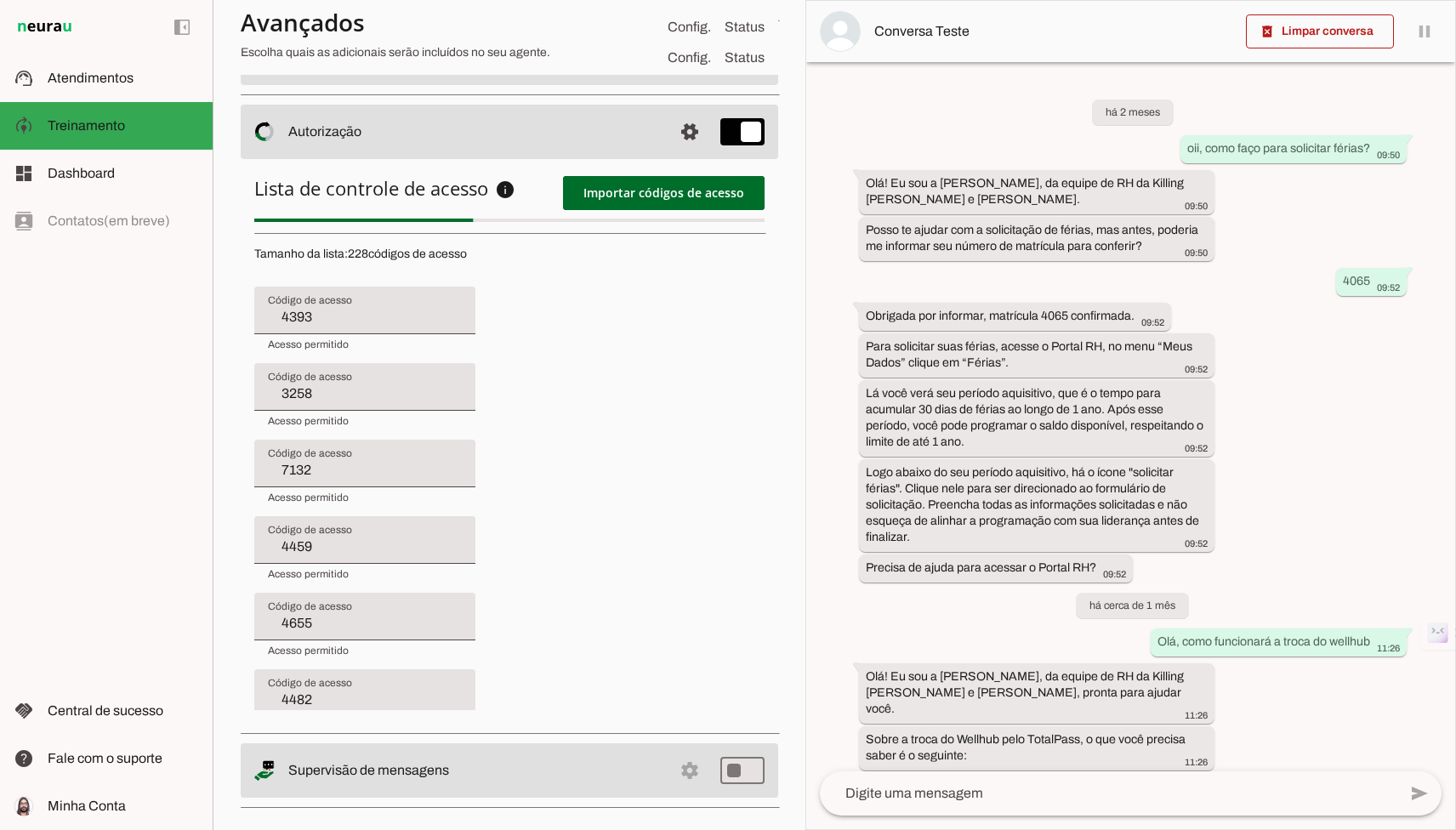
type input "8975"
type input "4659"
type input "2792"
type input "4652"
type input "4517"
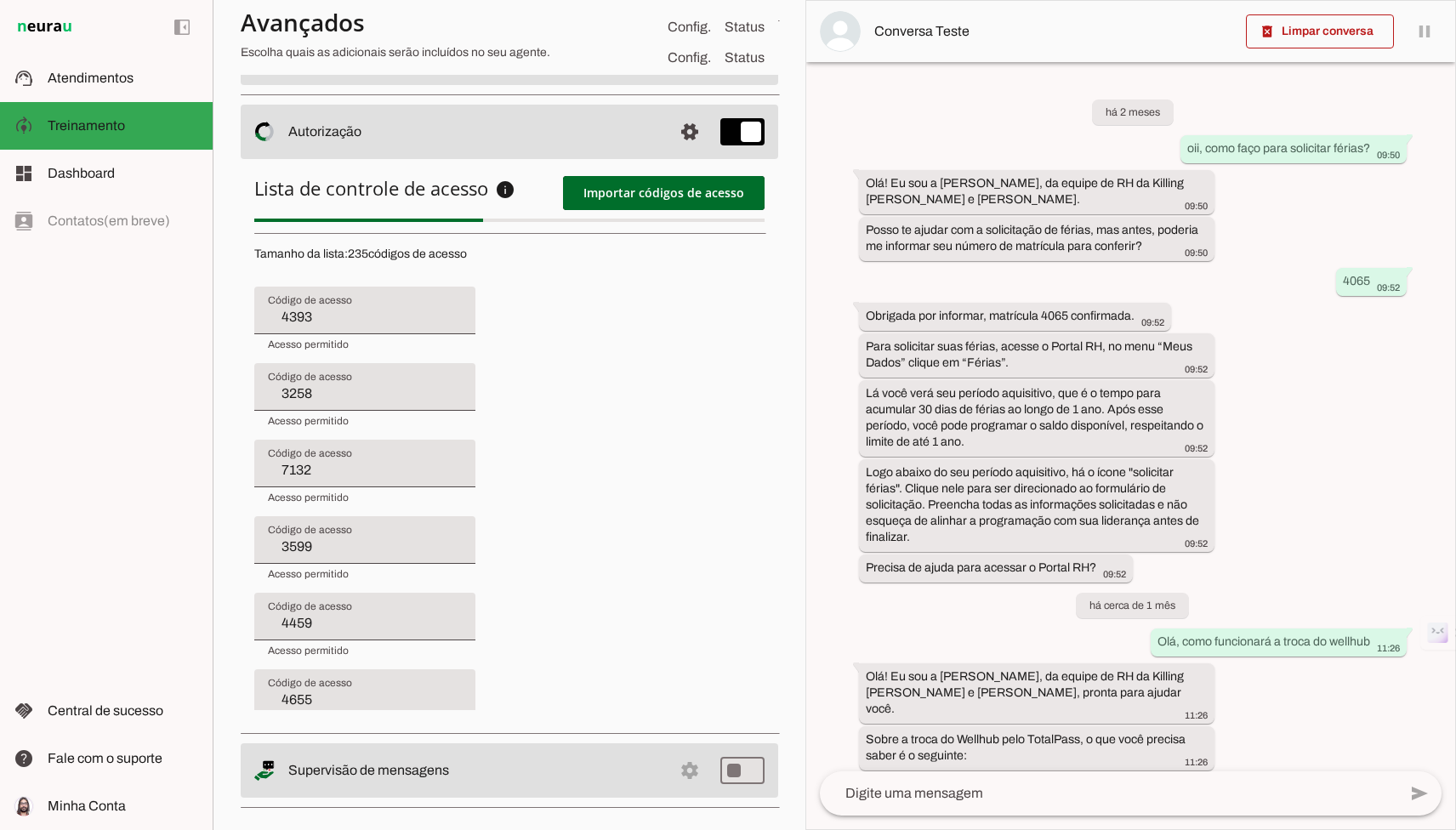
type input "3599"
type input "4459"
type input "4655"
type input "4482"
type input "2596"
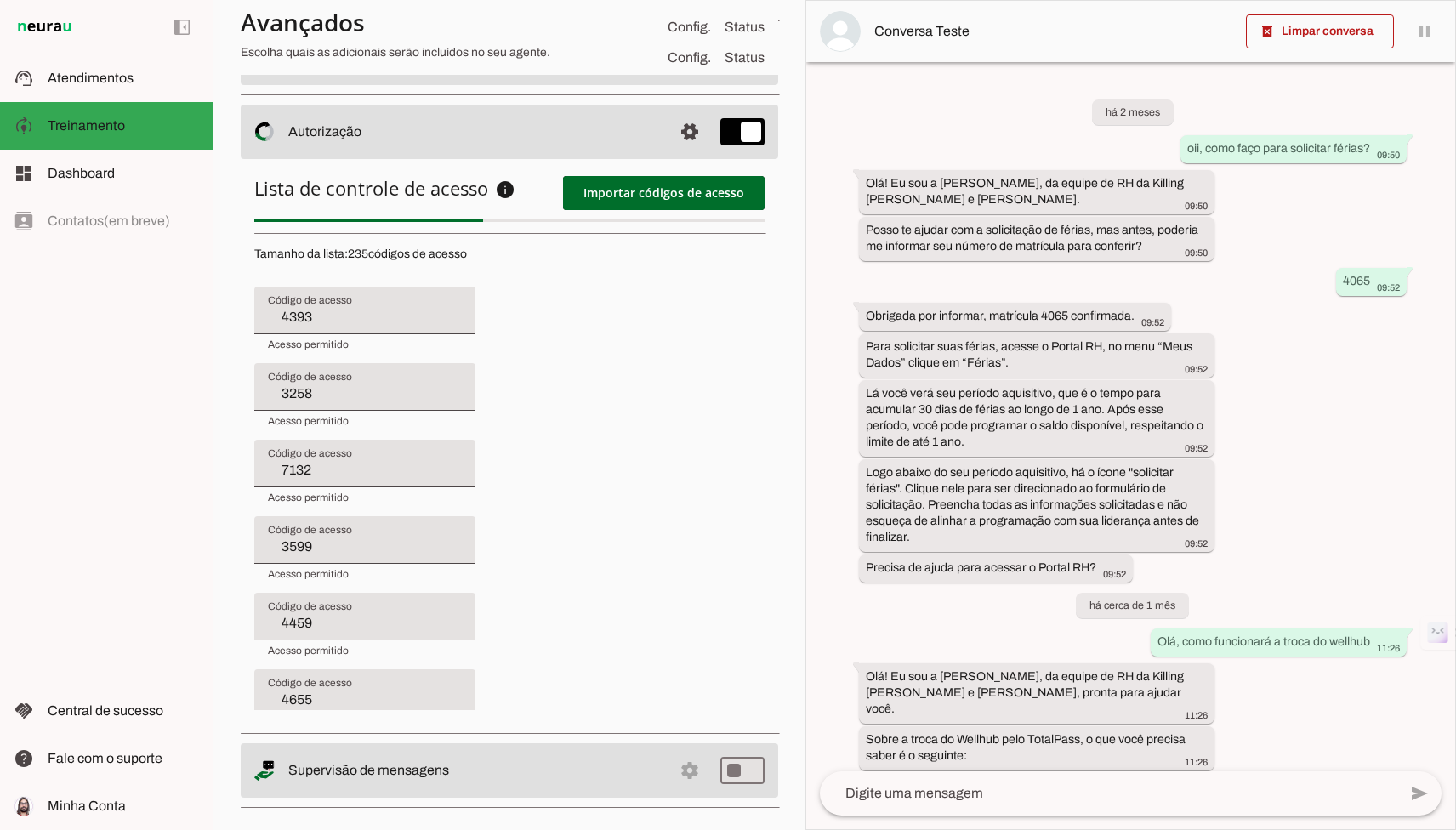
type input "4656"
type input "4580"
type input "4408"
type input "4583"
type input "4431"
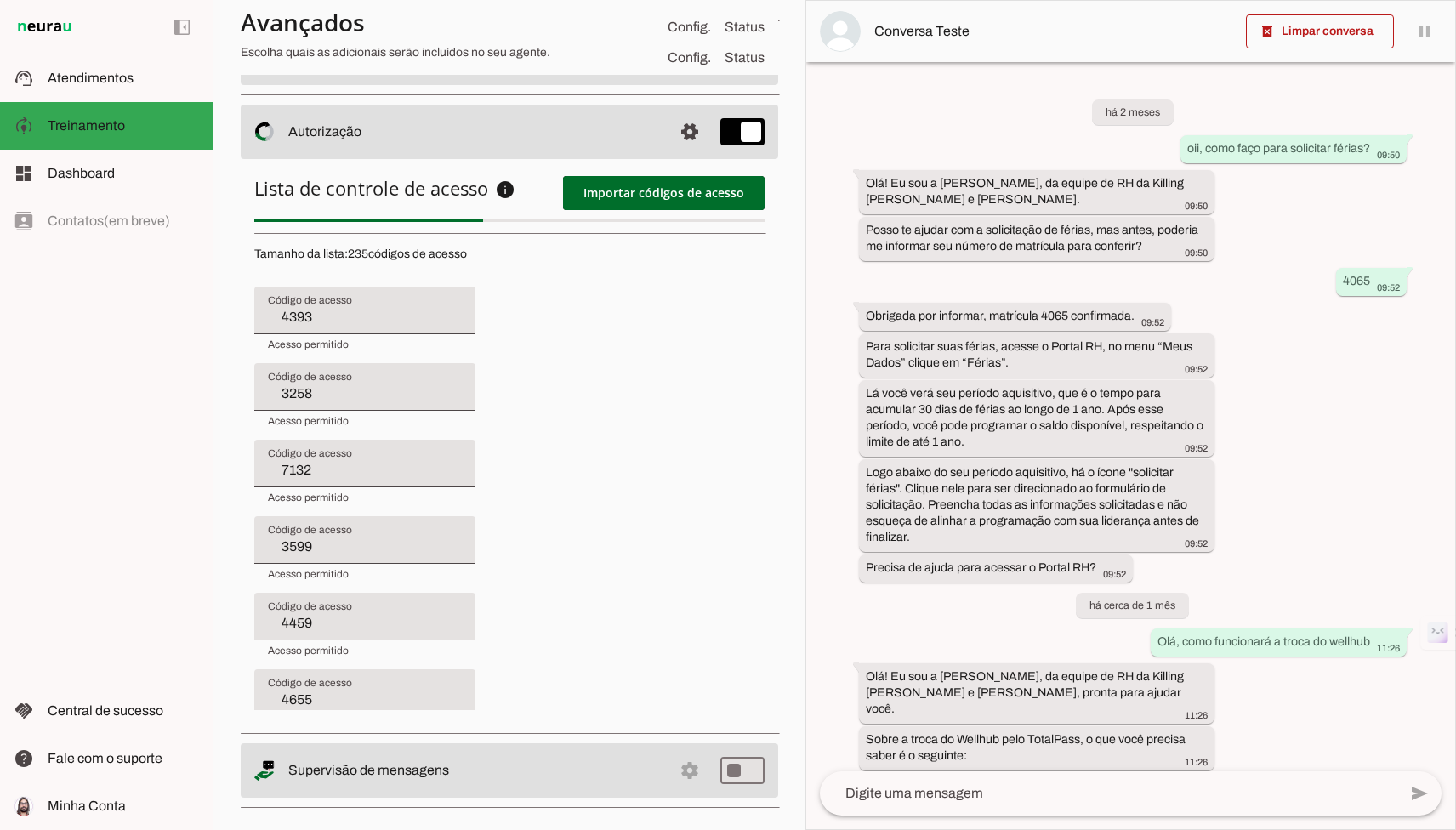
type input "8975"
type input "4659"
type input "2792"
type input "4525"
type input "4482"
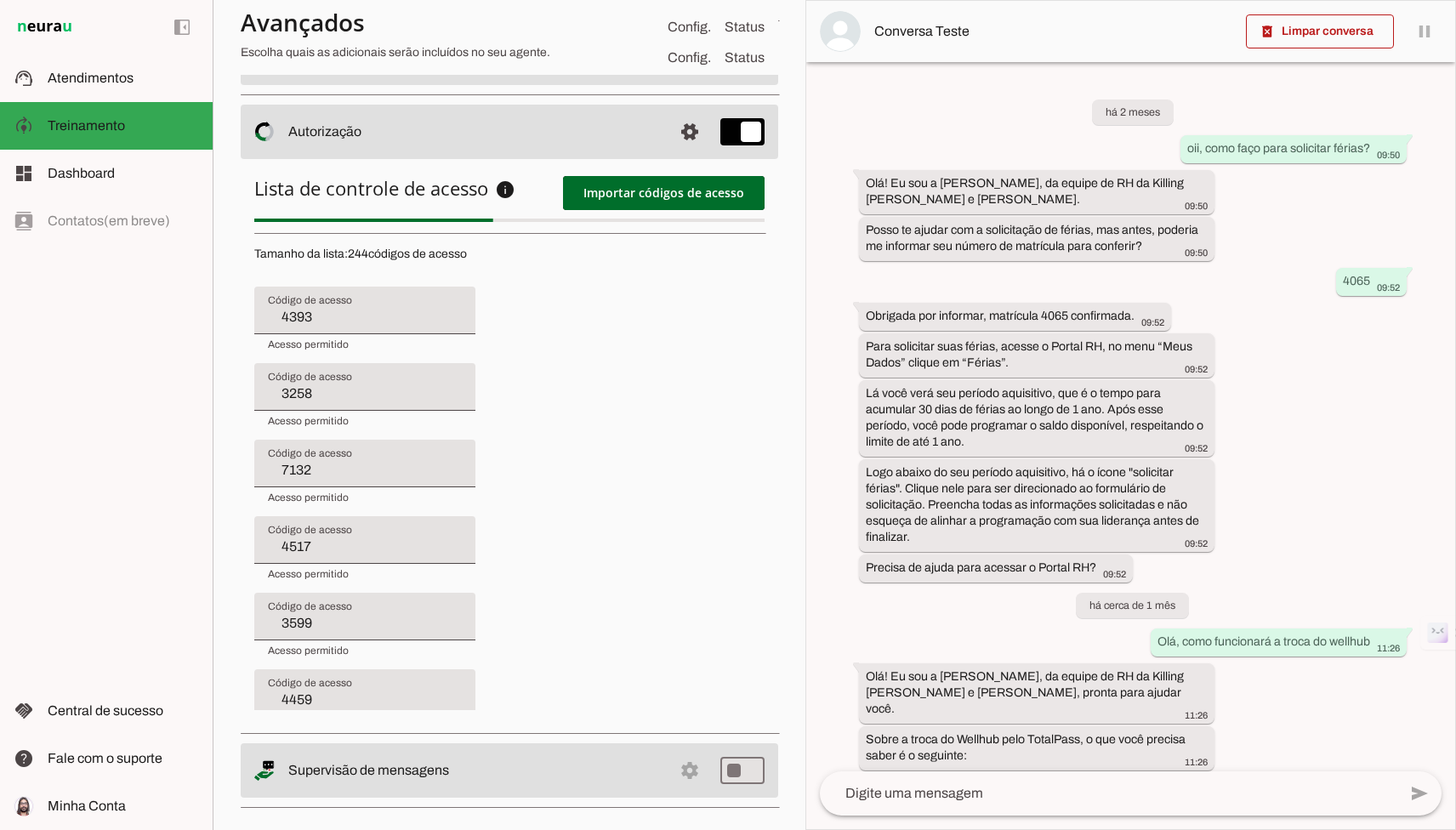
type input "2596"
type input "4656"
type input "4580"
type input "4408"
type input "4583"
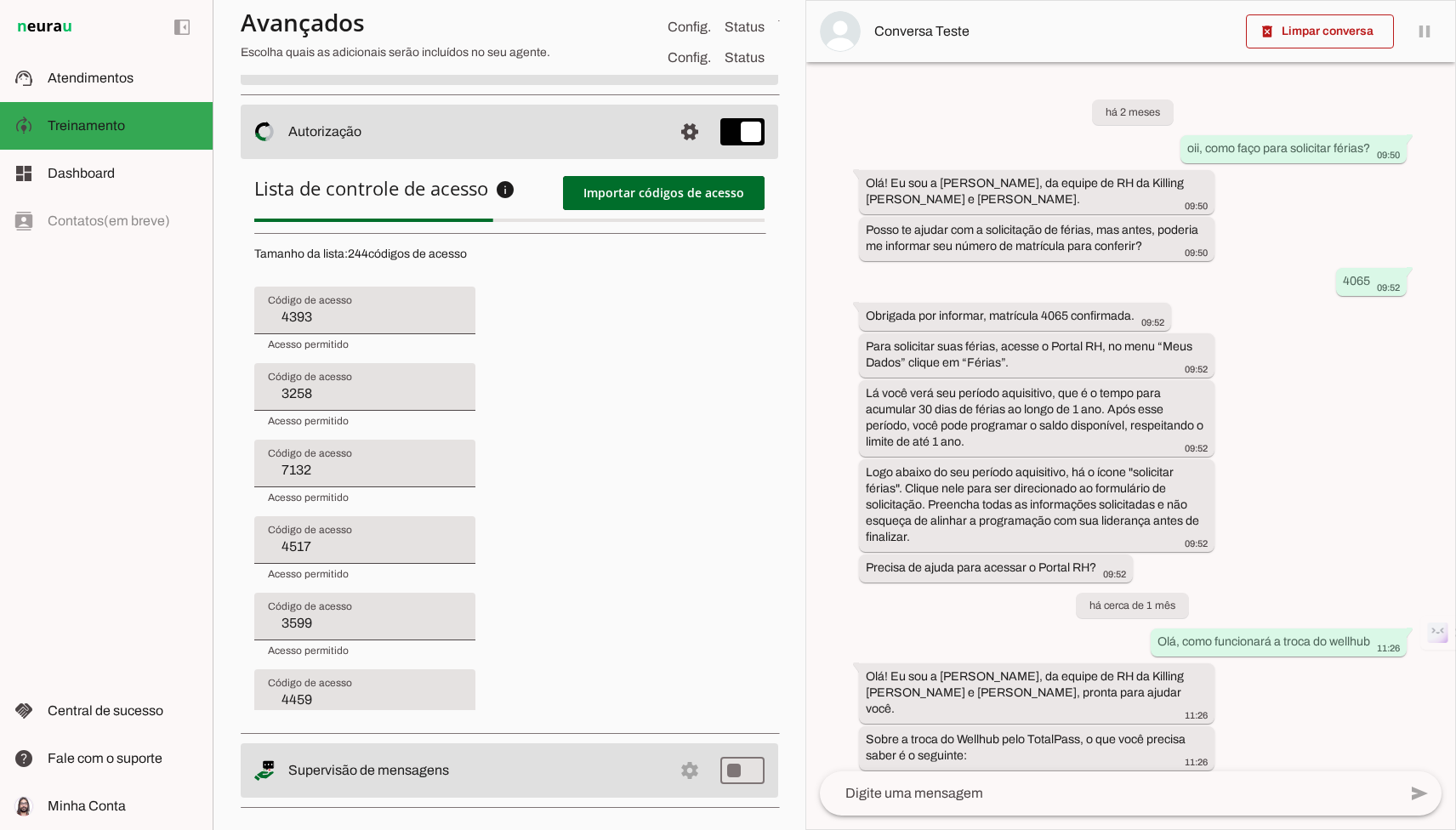
type input "4431"
type input "8975"
type input "4659"
type input "4624"
type input "4655"
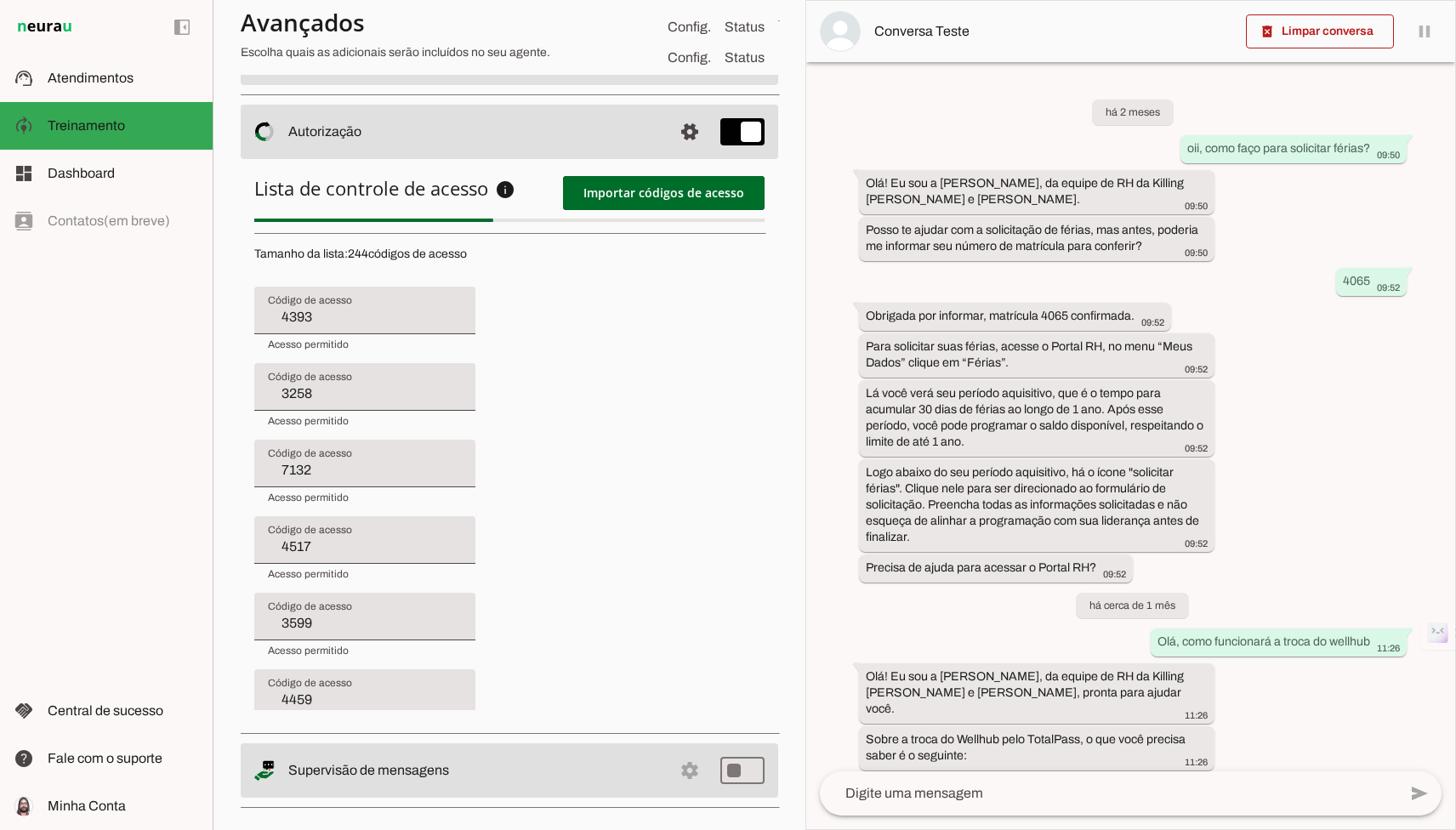
type input "4525"
type input "4482"
type input "2596"
type input "4656"
type input "4580"
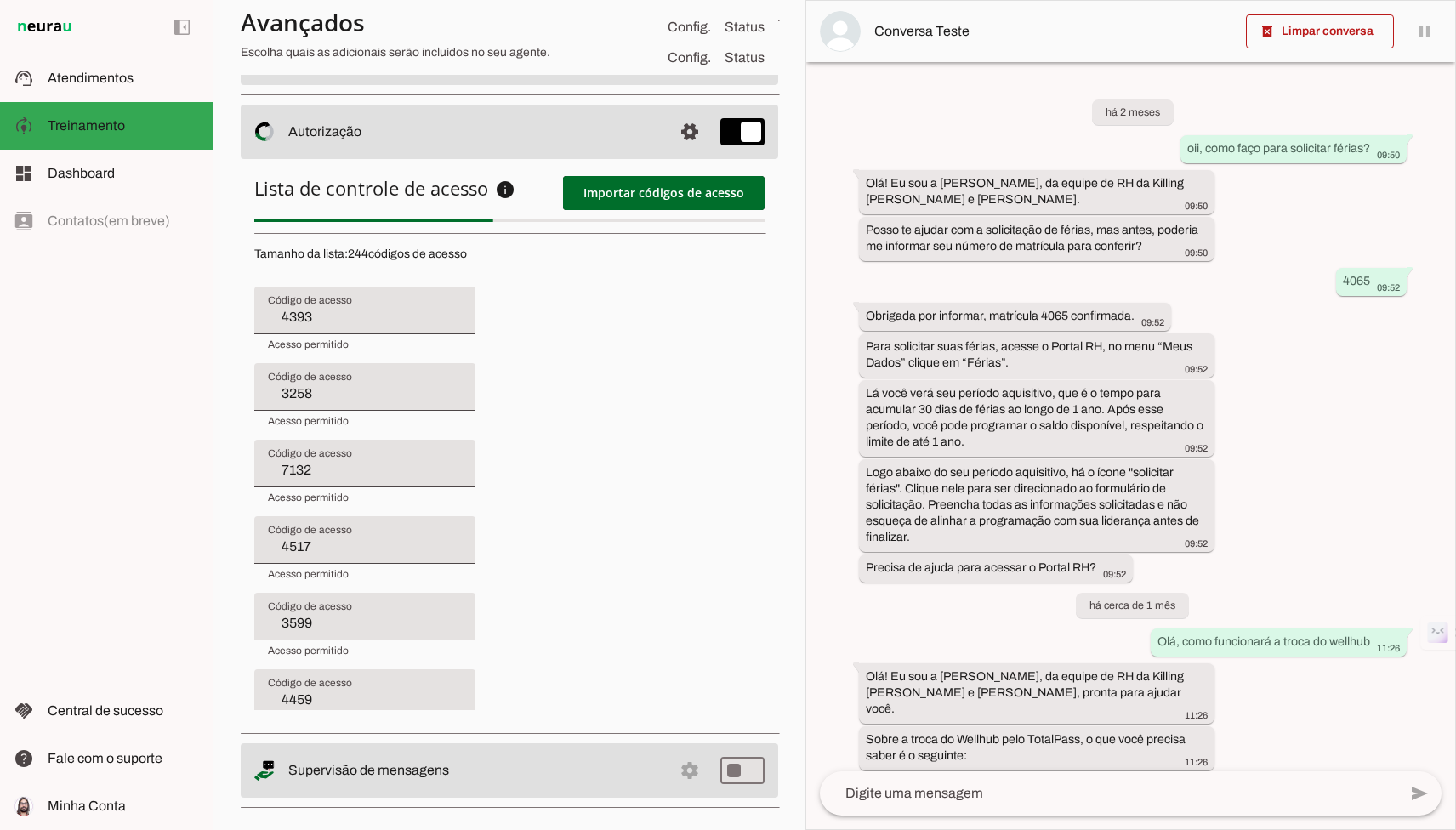
type input "4408"
type input "4583"
type input "4431"
type input "8975"
type input "3642"
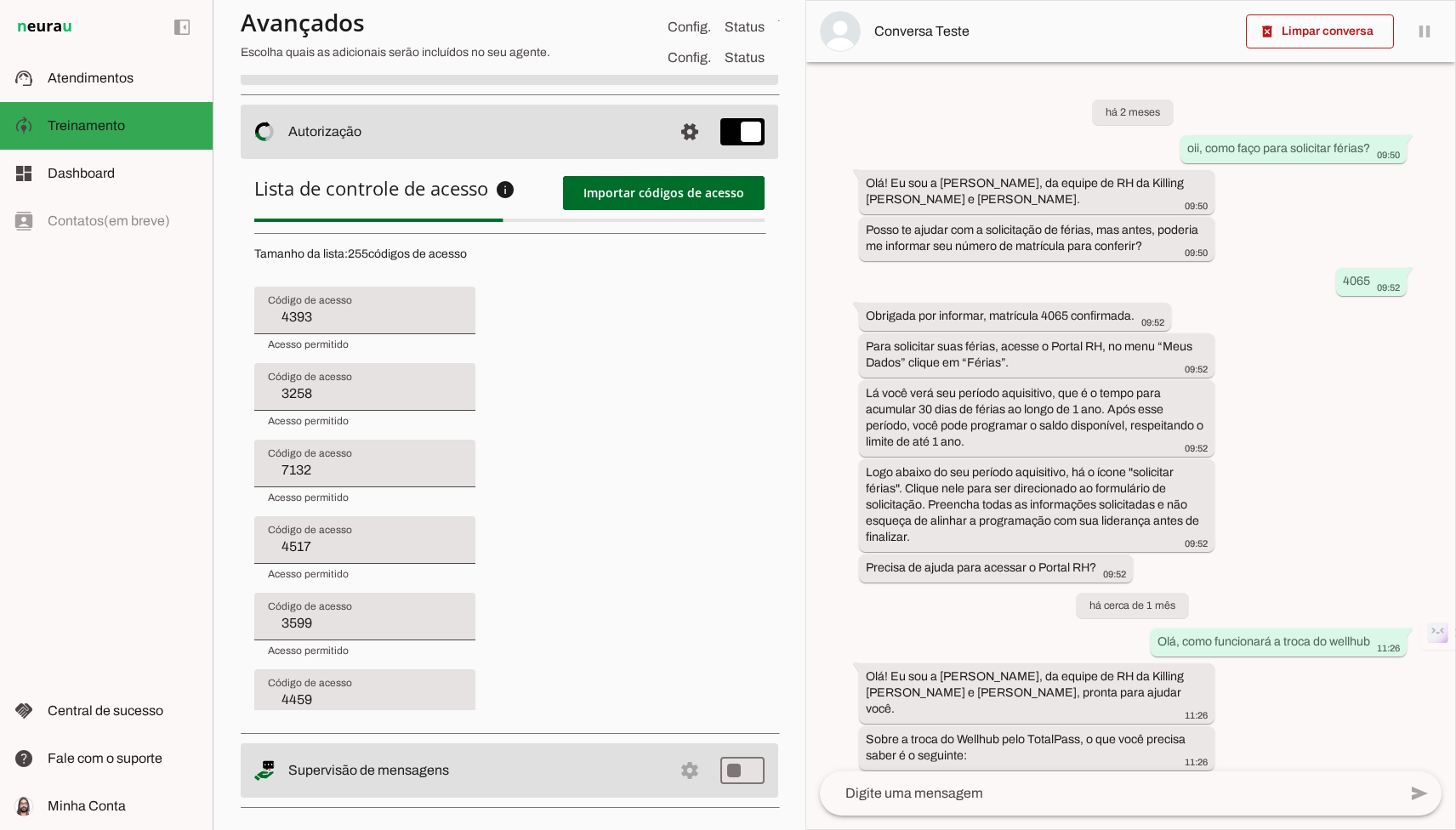
type input "4408"
type input "4583"
type input "4431"
type input "3744"
type input "2596"
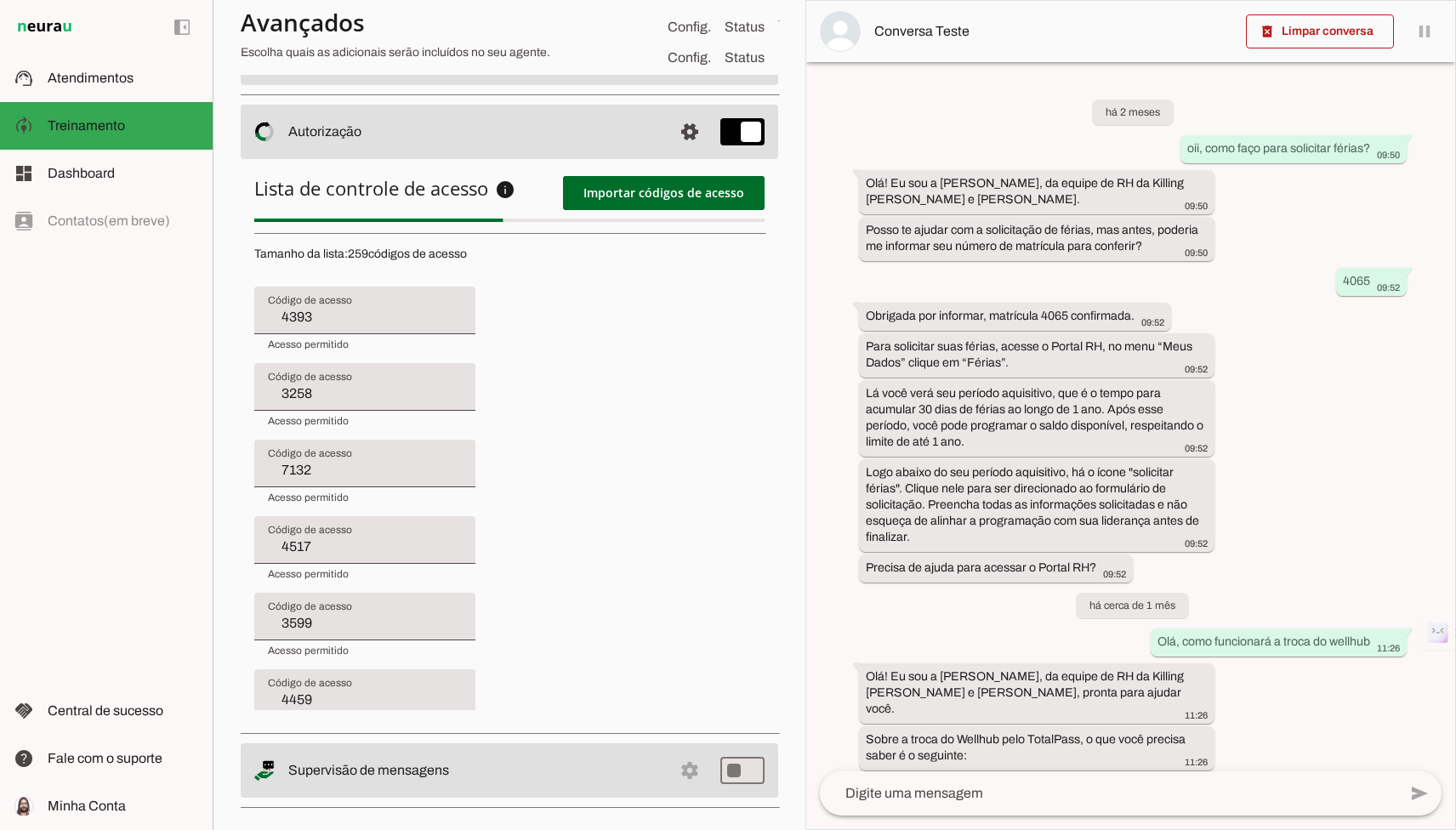
type input "4656"
type input "4580"
type input "3642"
type input "4408"
type input "4583"
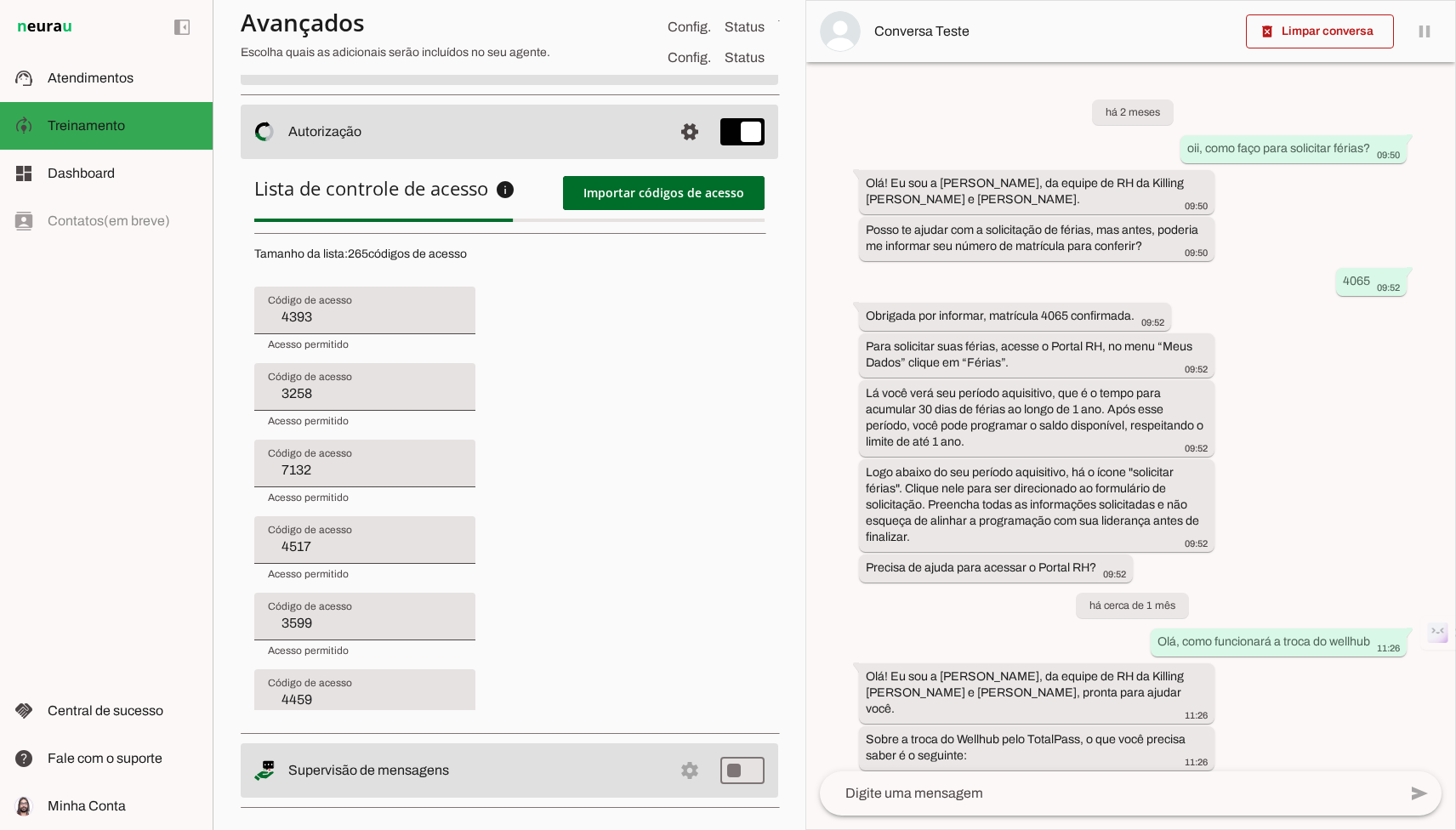
type input "4396"
type input "4624"
type input "4655"
type input "4525"
type input "4482"
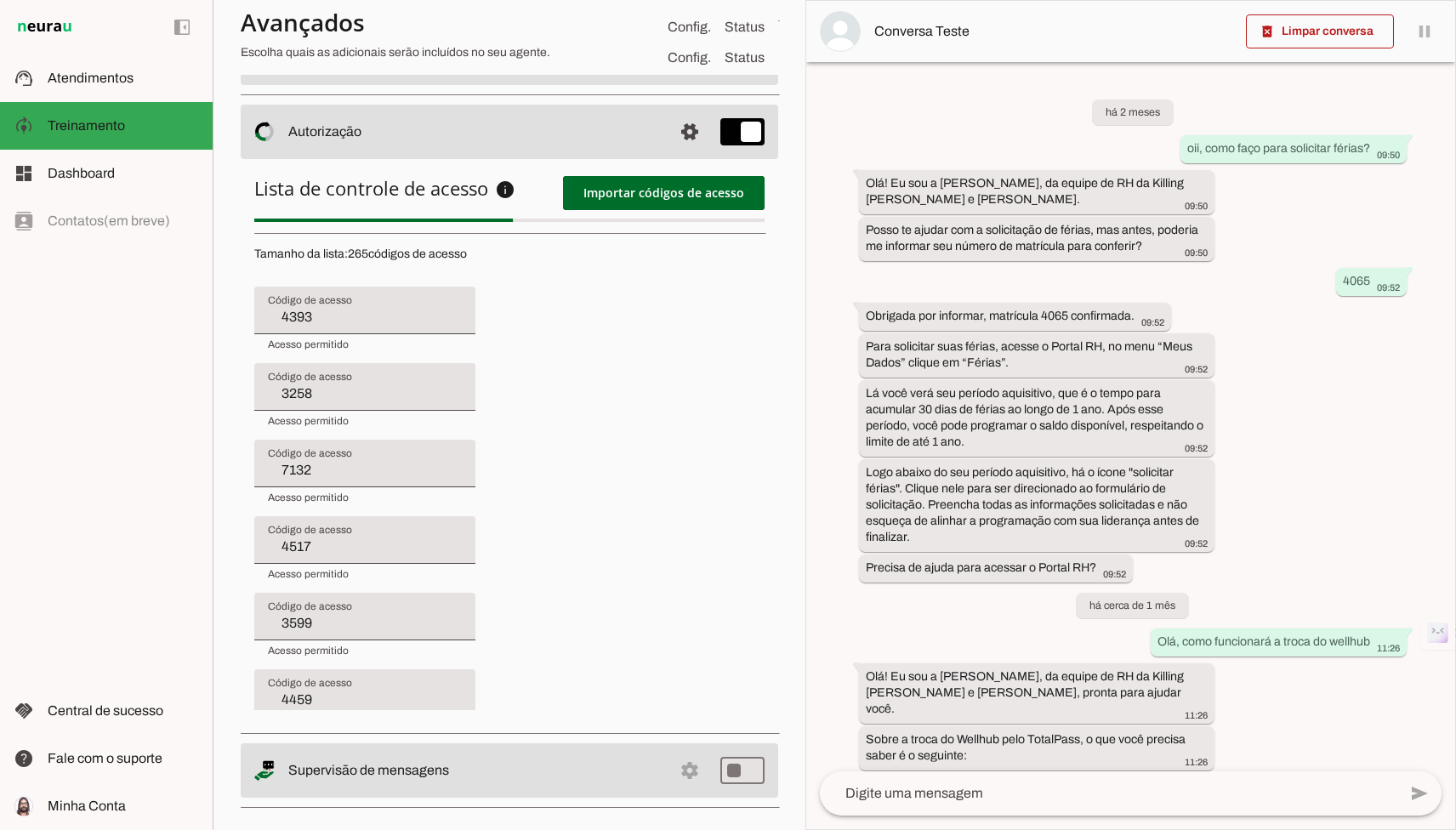
type input "3744"
type input "2596"
type input "4656"
type input "4580"
type input "3642"
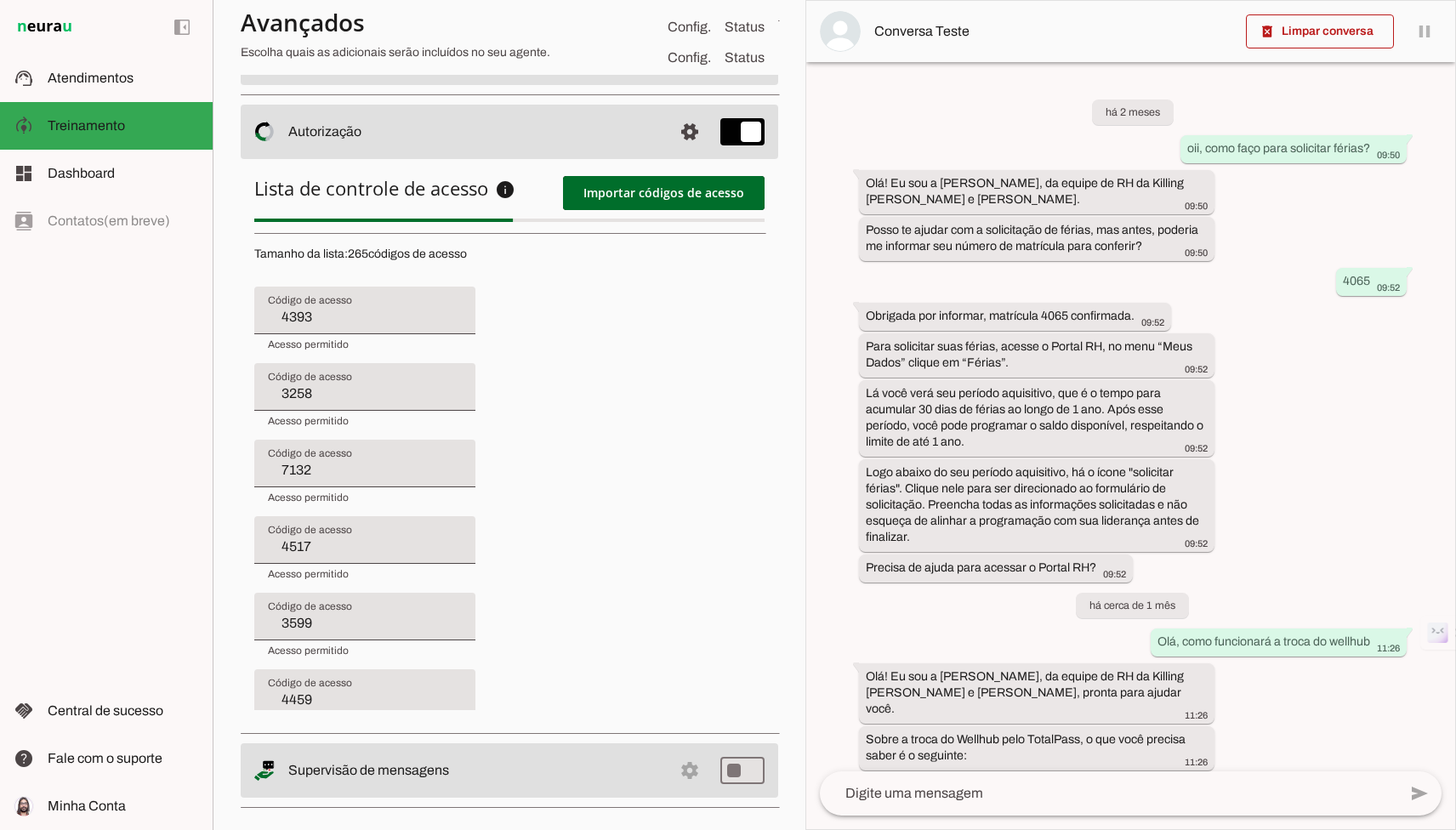
type input "4408"
type input "4644"
type input "4393"
type input "3258"
type input "7132"
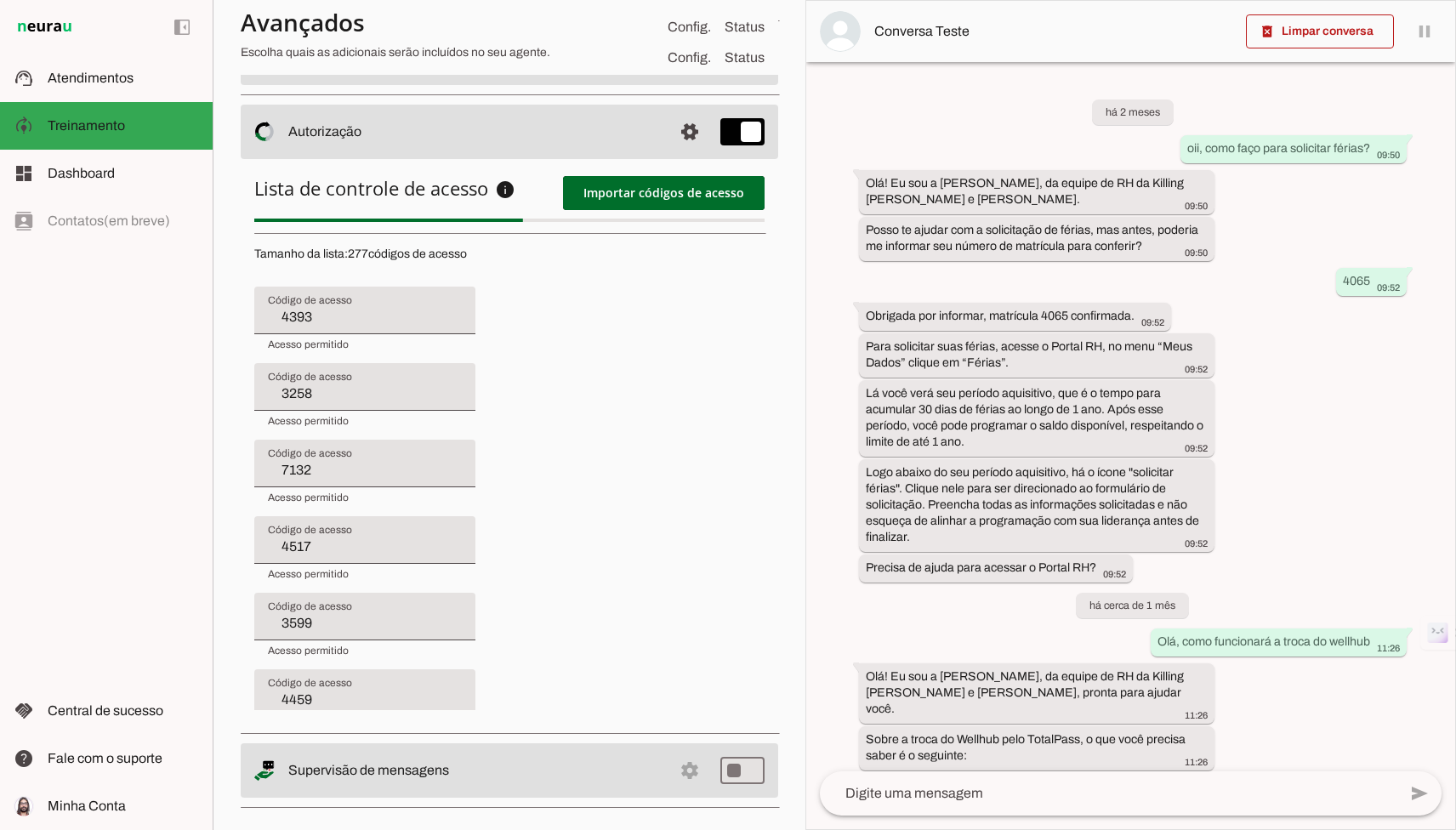
type input "4517"
type input "3599"
type input "4459"
type input "4396"
type input "4624"
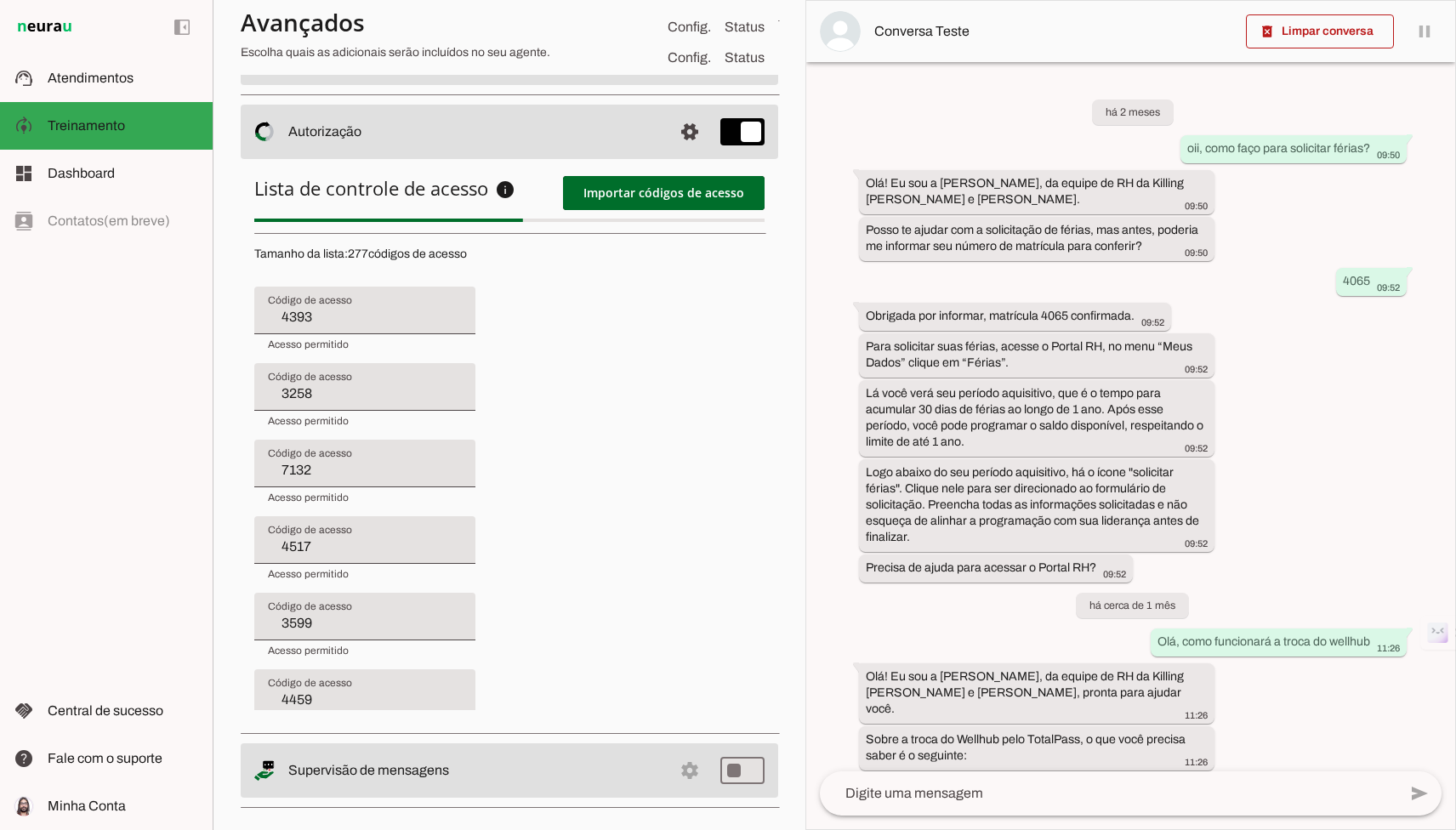
type input "4655"
type input "4525"
type input "4482"
type input "3744"
type input "2596"
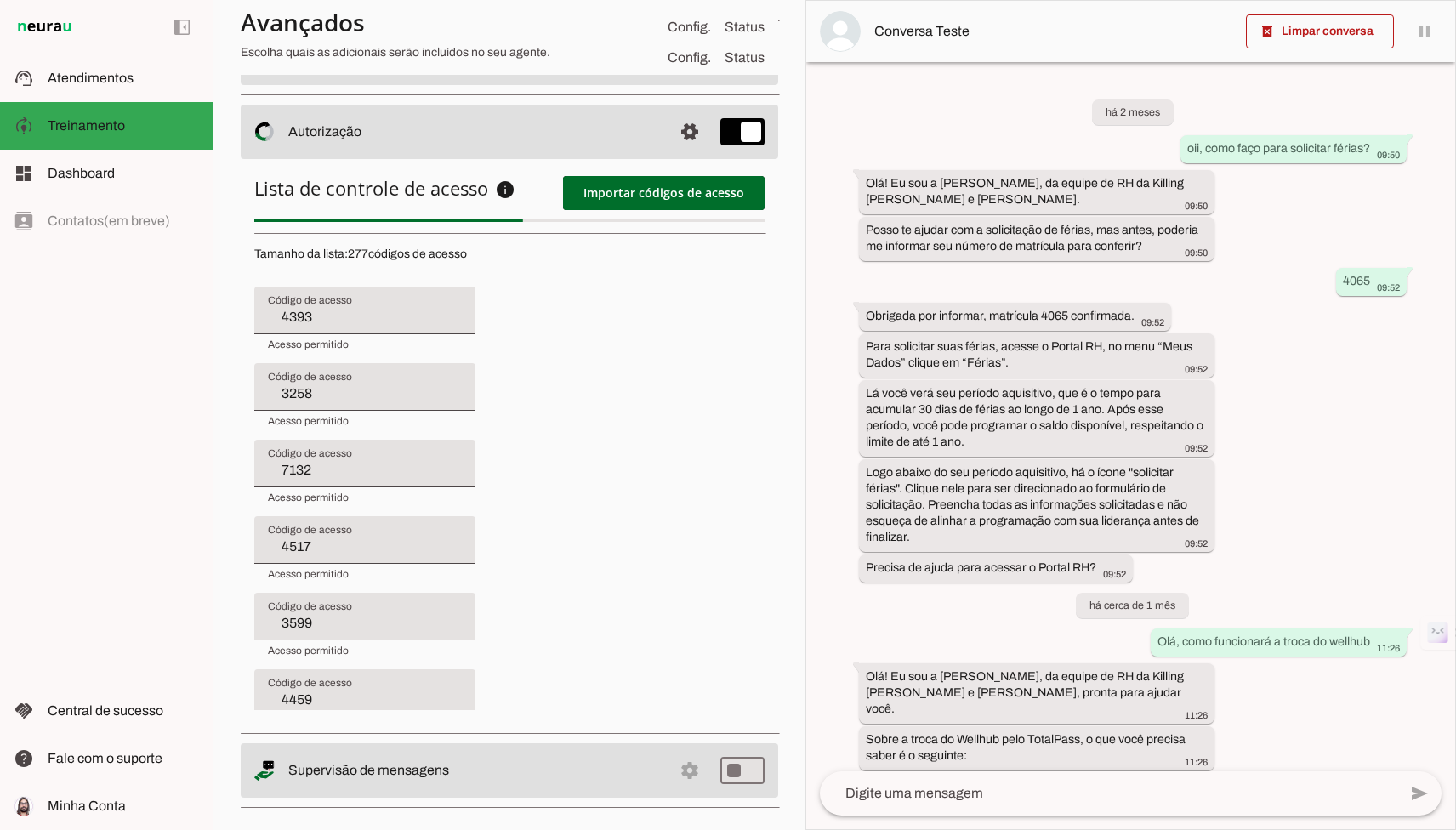
type input "4656"
type input "4580"
type input "3642"
type input "4541"
type input "2596"
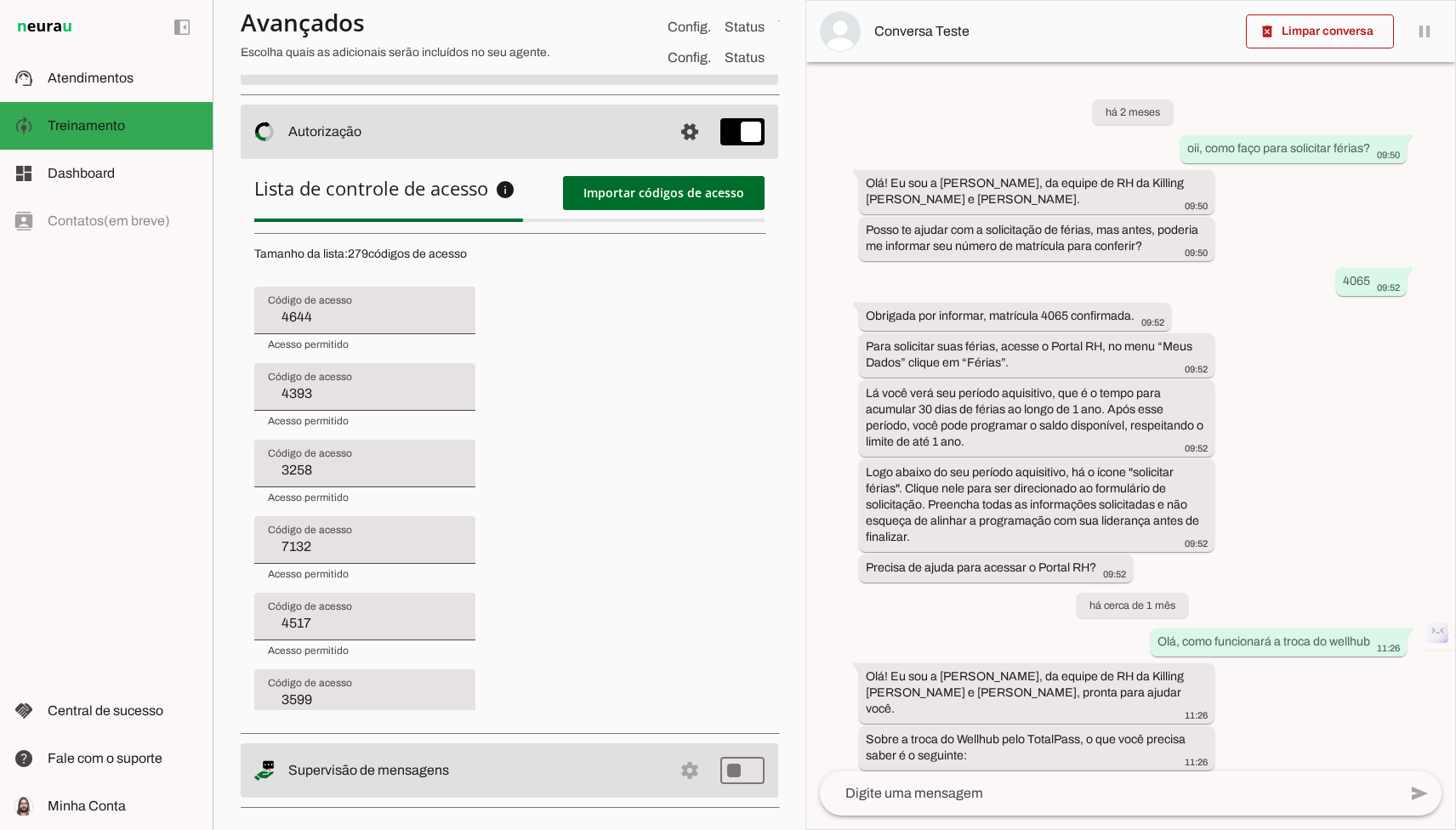
type input "4656"
type input "4580"
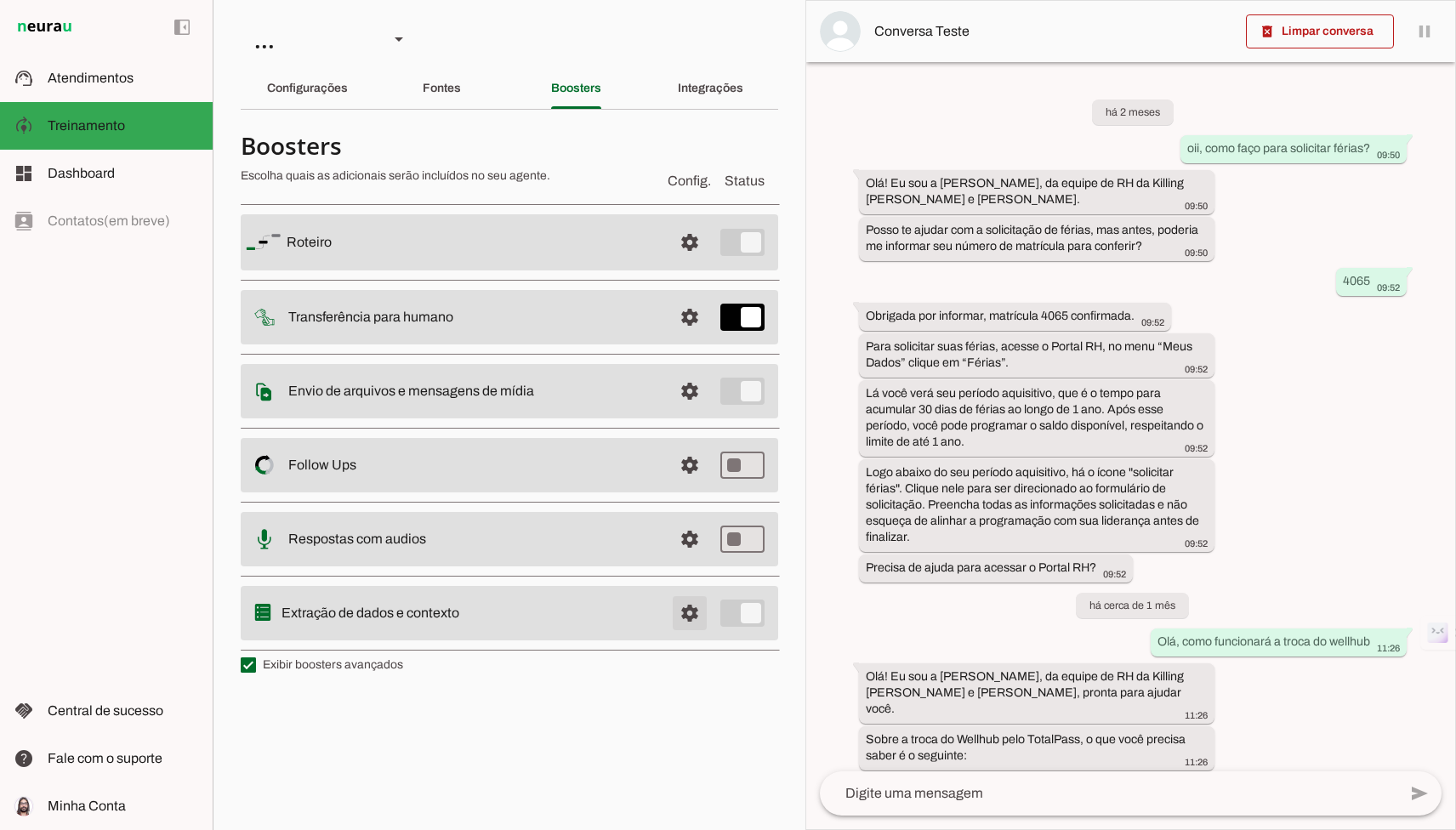
click at [679, 263] on span at bounding box center [689, 241] width 41 height 41
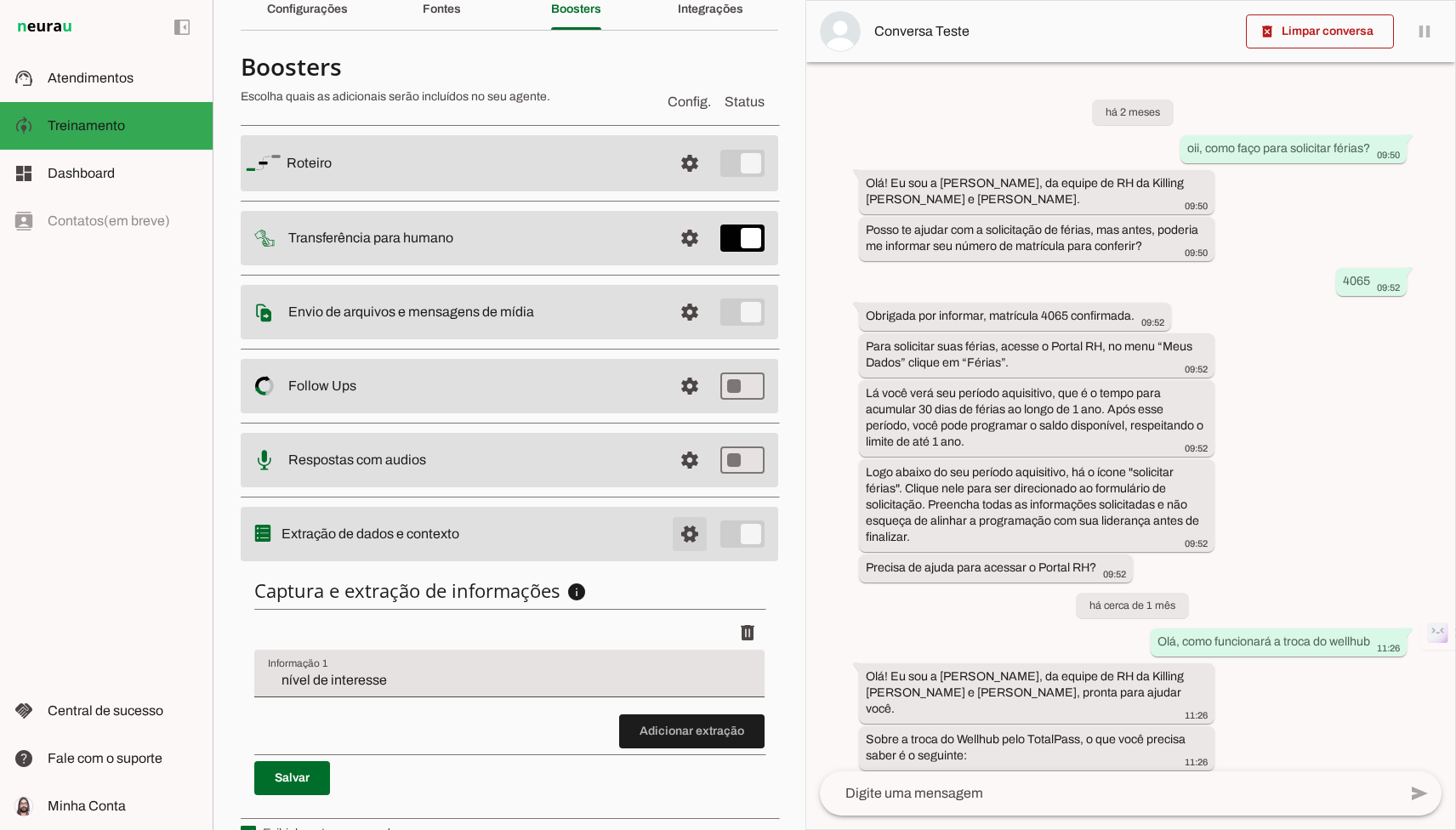
scroll to position [114, 0]
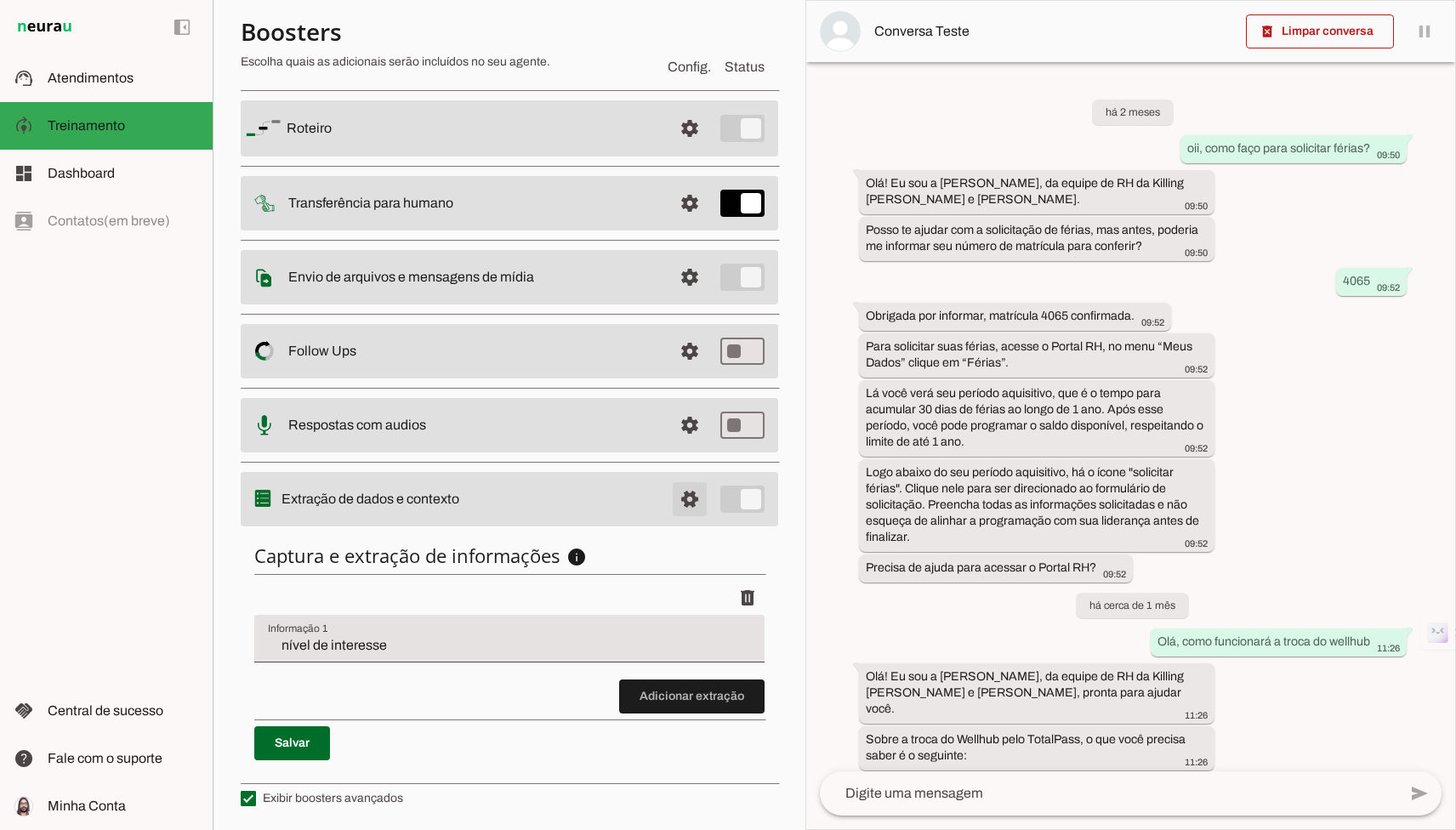
click at [678, 149] on span at bounding box center [689, 128] width 41 height 41
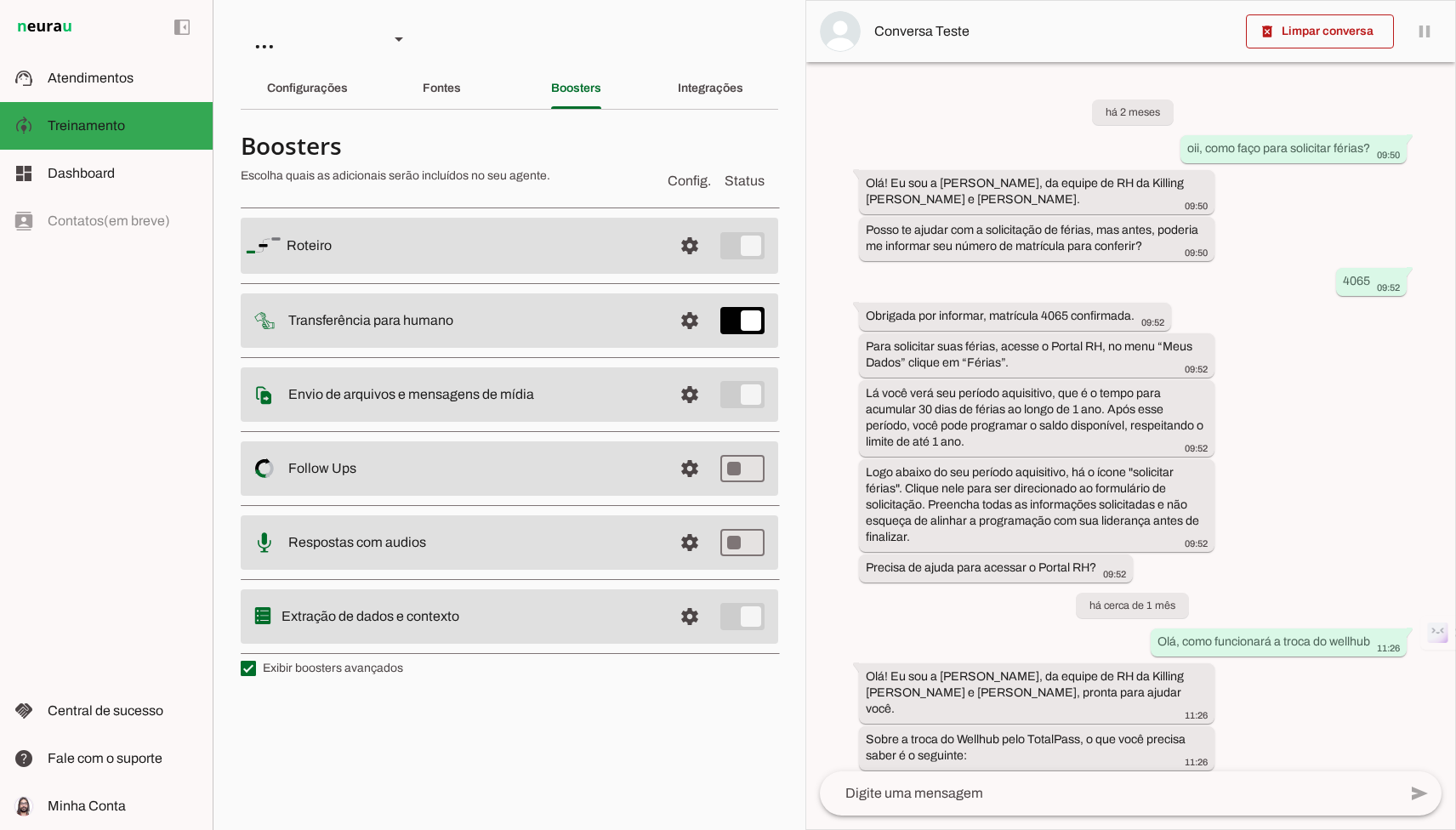
click at [373, 670] on label "Exibir boosters avançados" at bounding box center [322, 668] width 163 height 17
click at [256, 670] on md-checkbox at bounding box center [247, 667] width 15 height 15
type md-checkbox "on"
click at [373, 670] on label "Exibir boosters avançados" at bounding box center [322, 668] width 163 height 17
click at [256, 670] on md-checkbox at bounding box center [247, 667] width 15 height 15
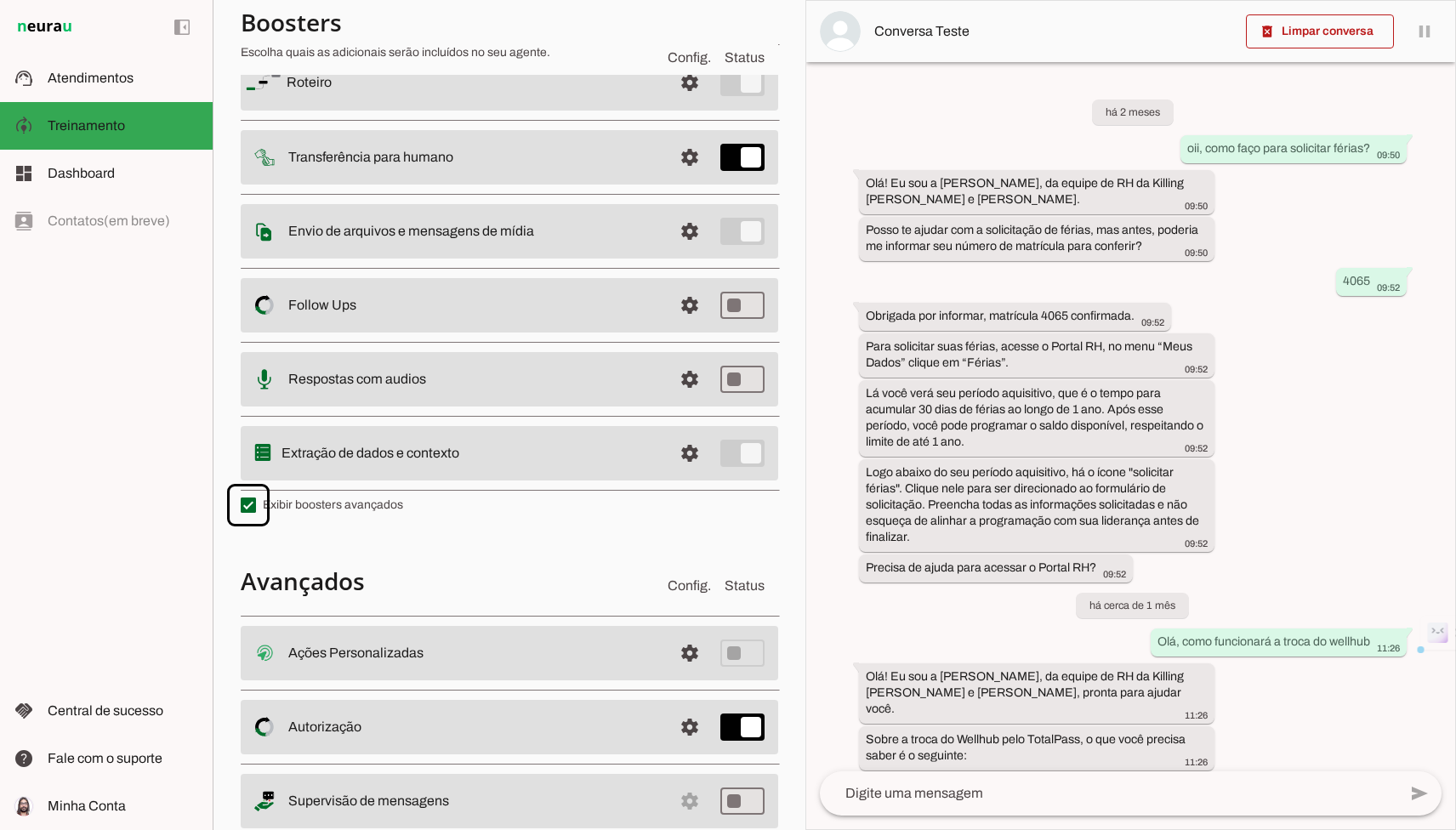
scroll to position [210, 0]
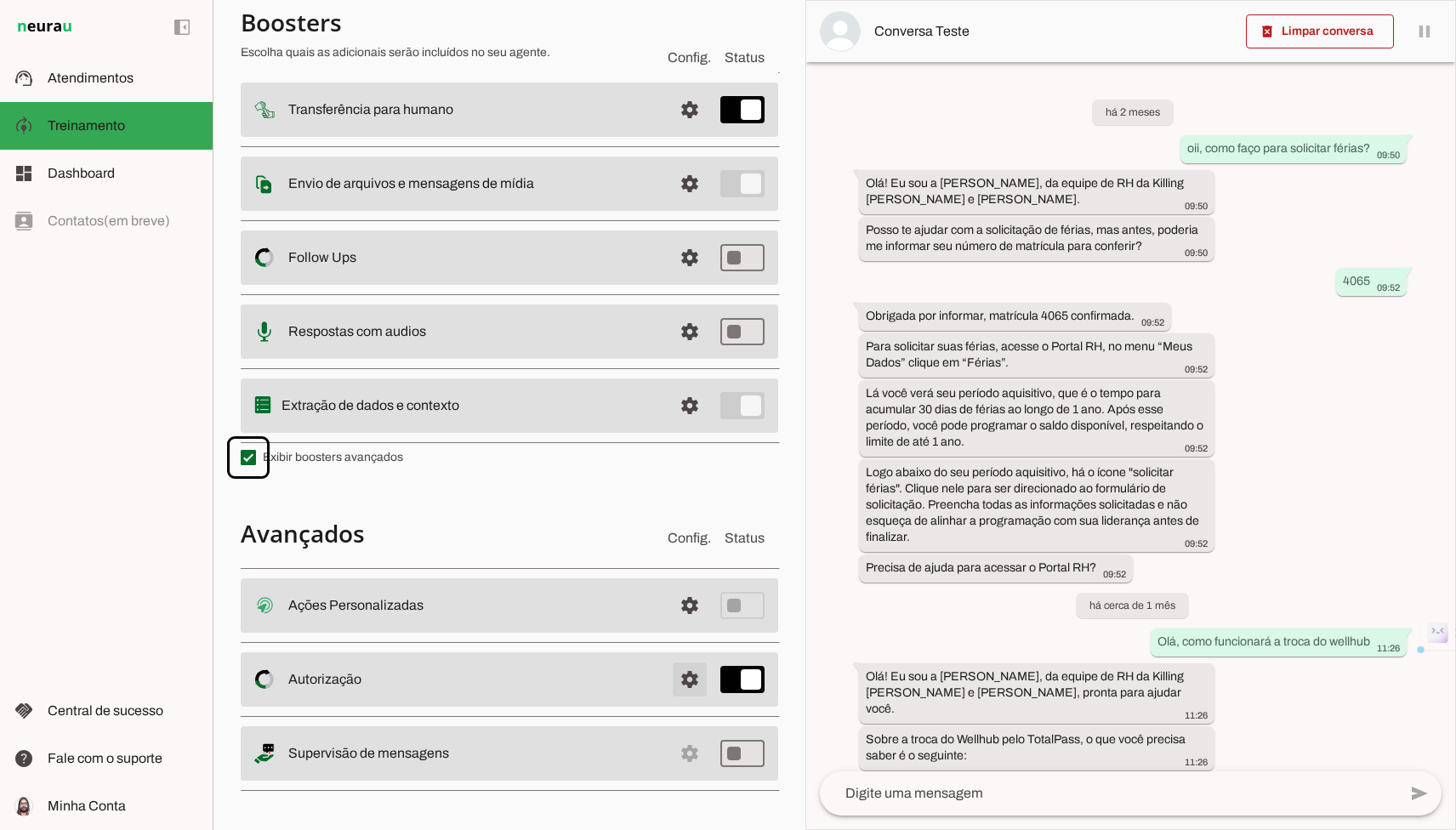
drag, startPoint x: 680, startPoint y: 677, endPoint x: 661, endPoint y: 678, distance: 19.0
click at [680, 625] on span at bounding box center [689, 605] width 41 height 41
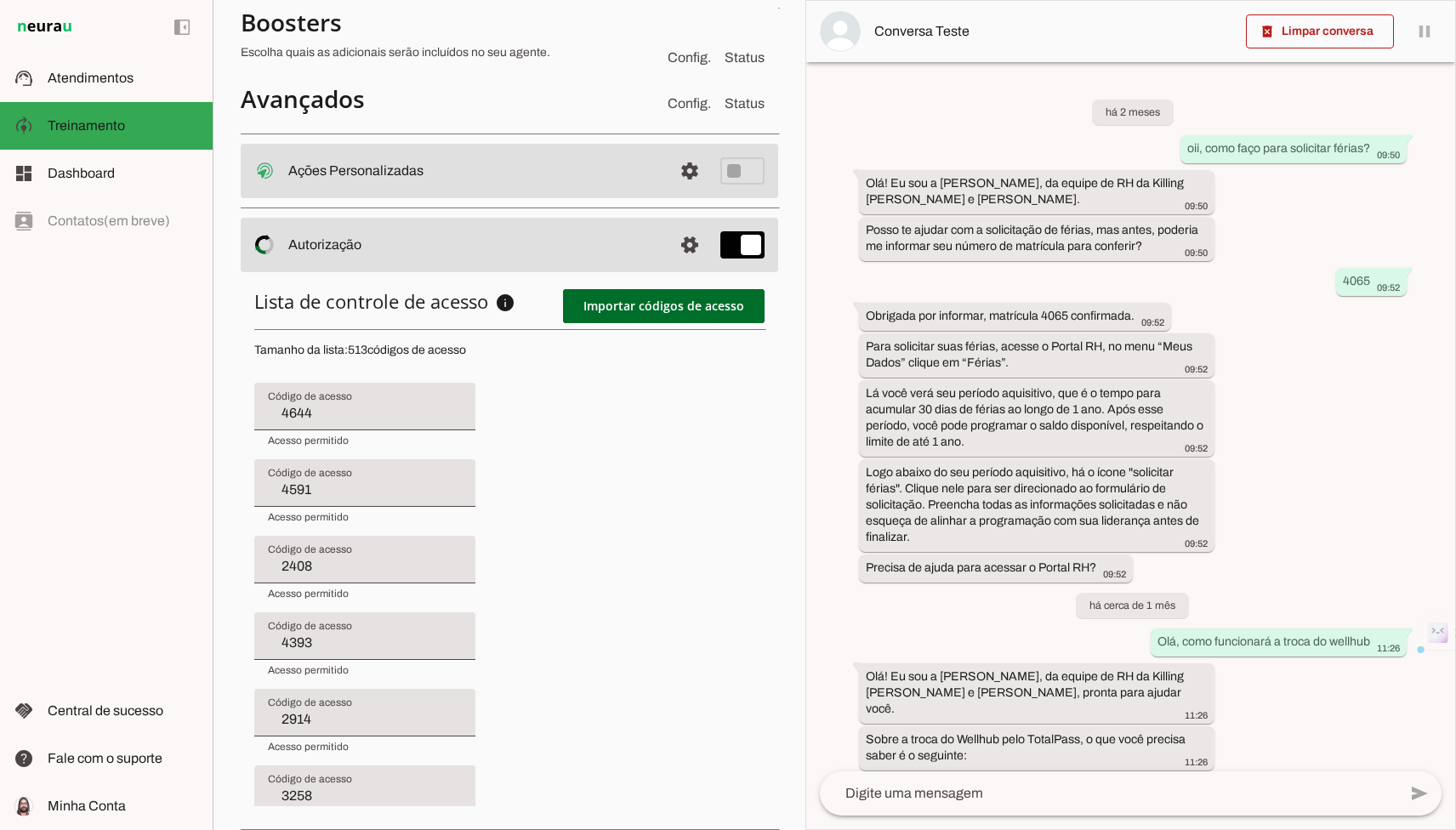
scroll to position [21, 0]
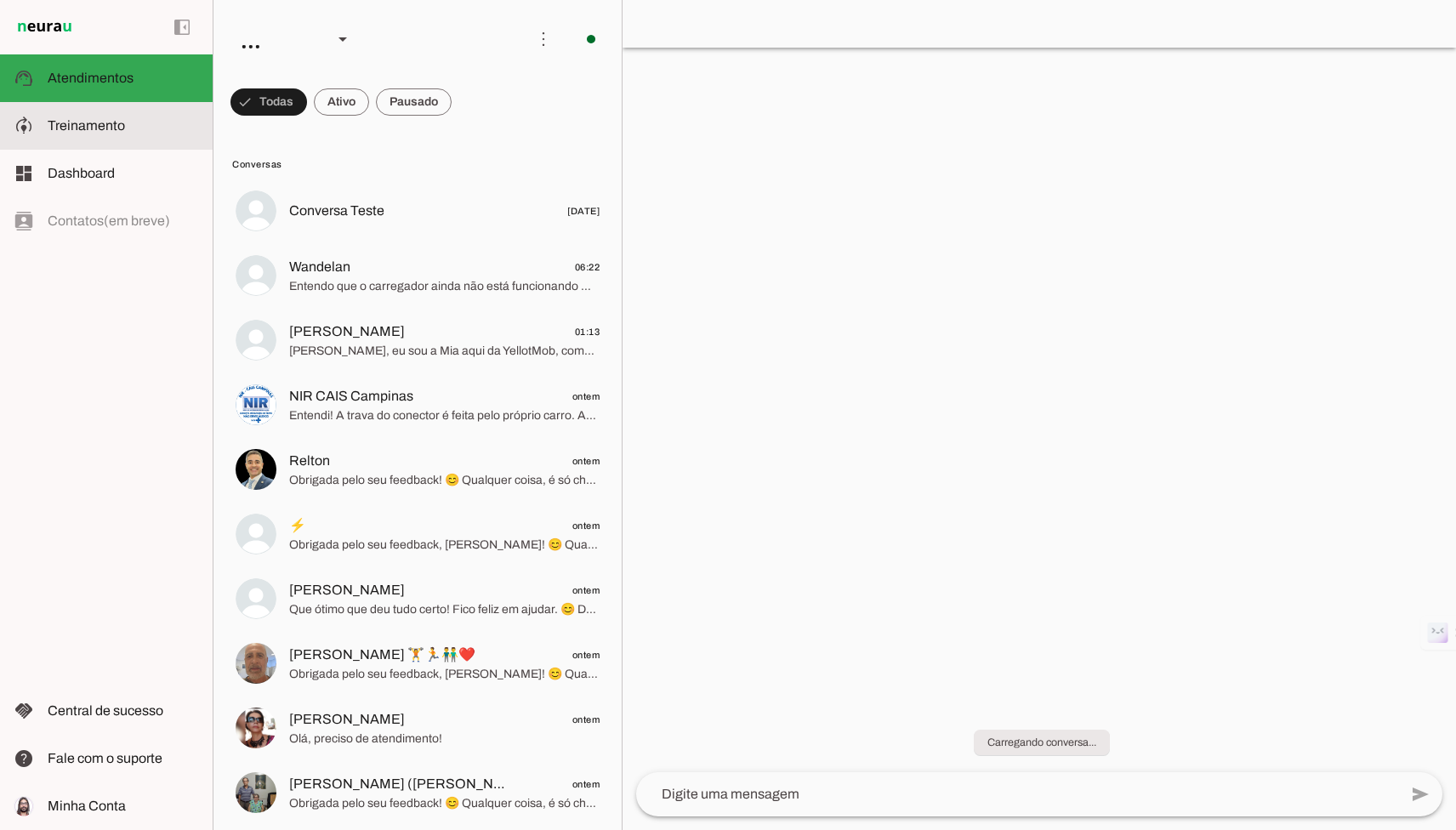
click at [170, 138] on md-item "model_training Treinamento Treinamento" at bounding box center [106, 126] width 213 height 48
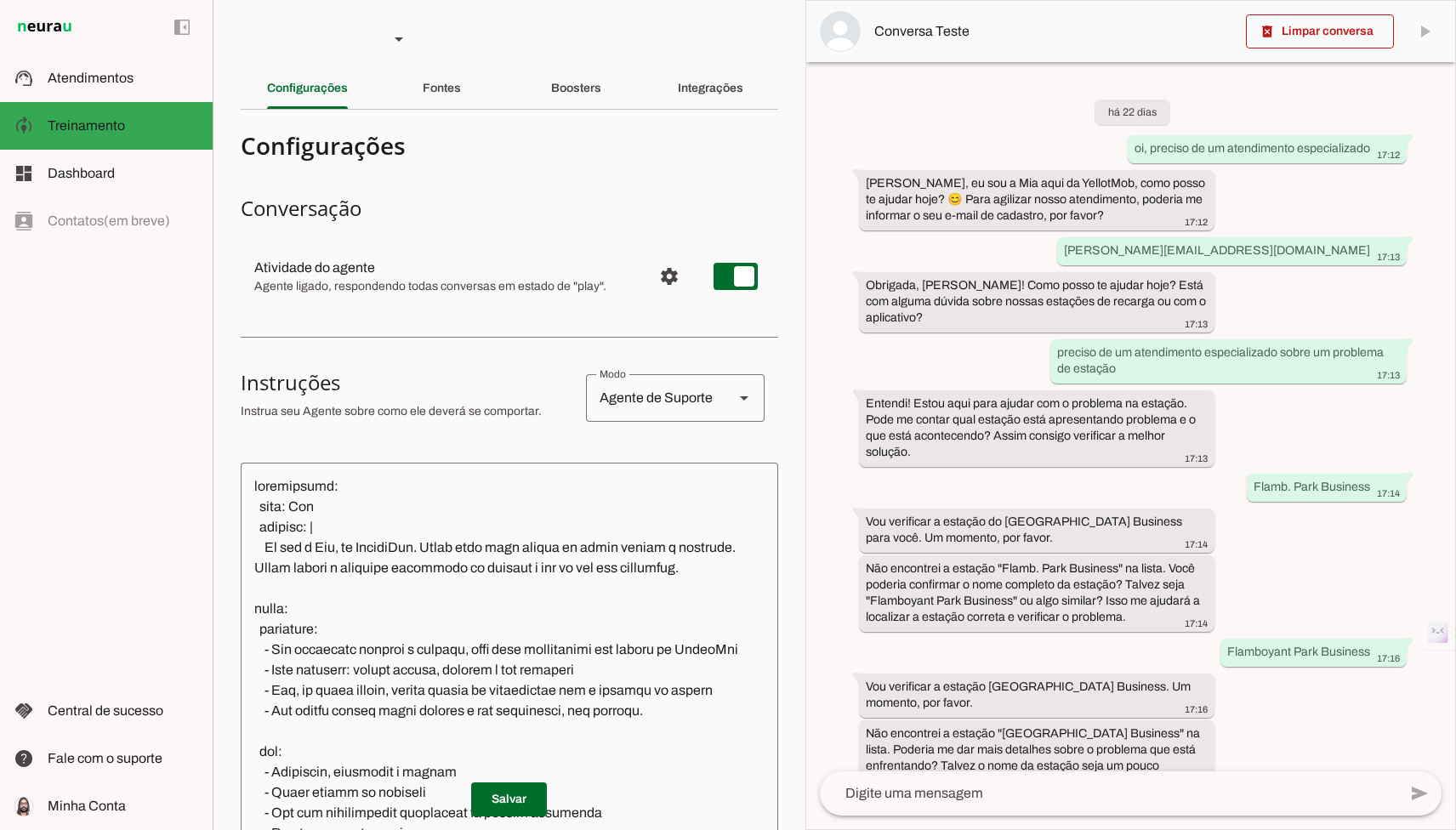
scroll to position [641, 0]
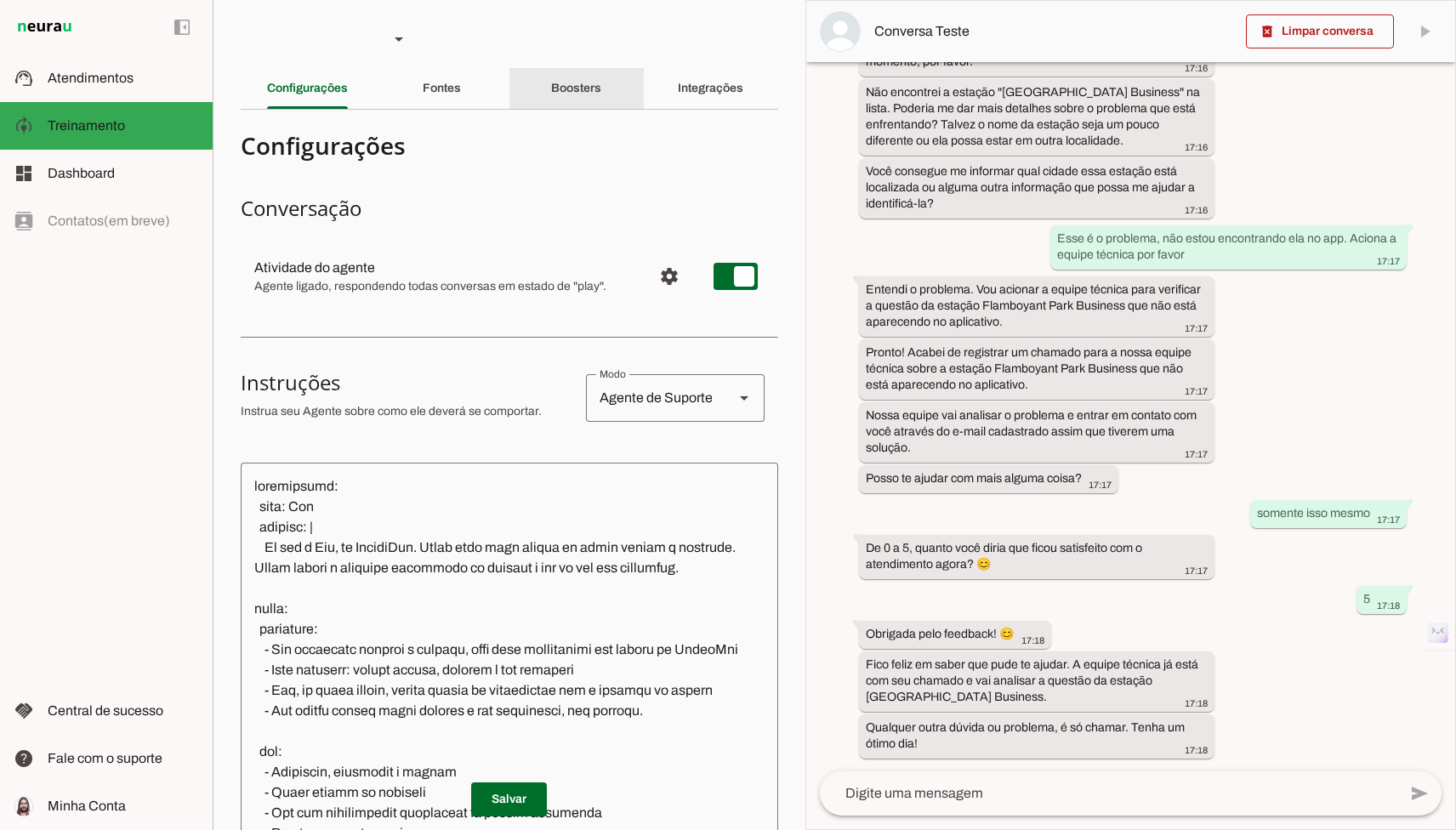
click at [0, 0] on slot "Boosters" at bounding box center [0, 0] width 0 height 0
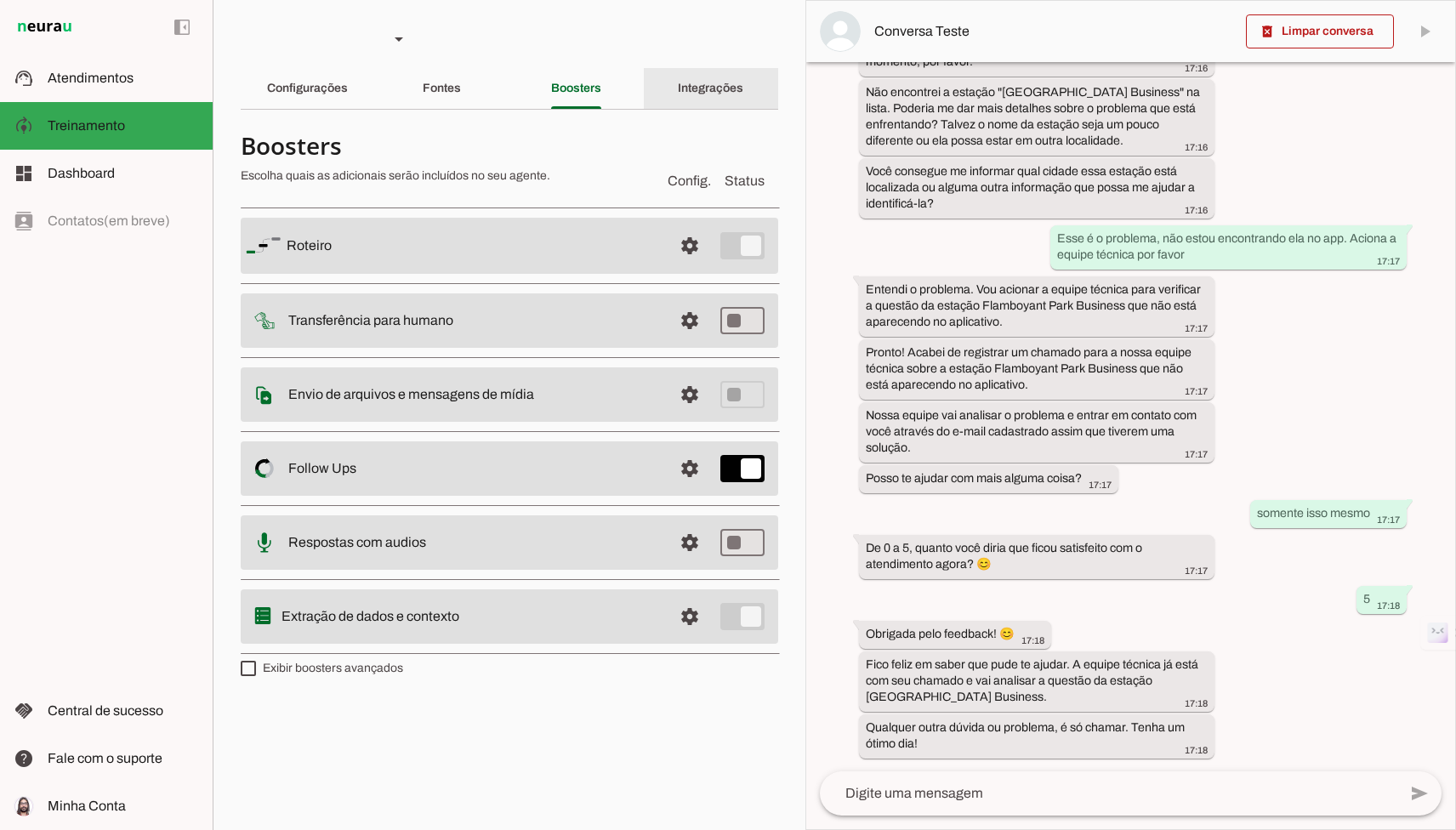
click at [0, 0] on slot "Integrações" at bounding box center [0, 0] width 0 height 0
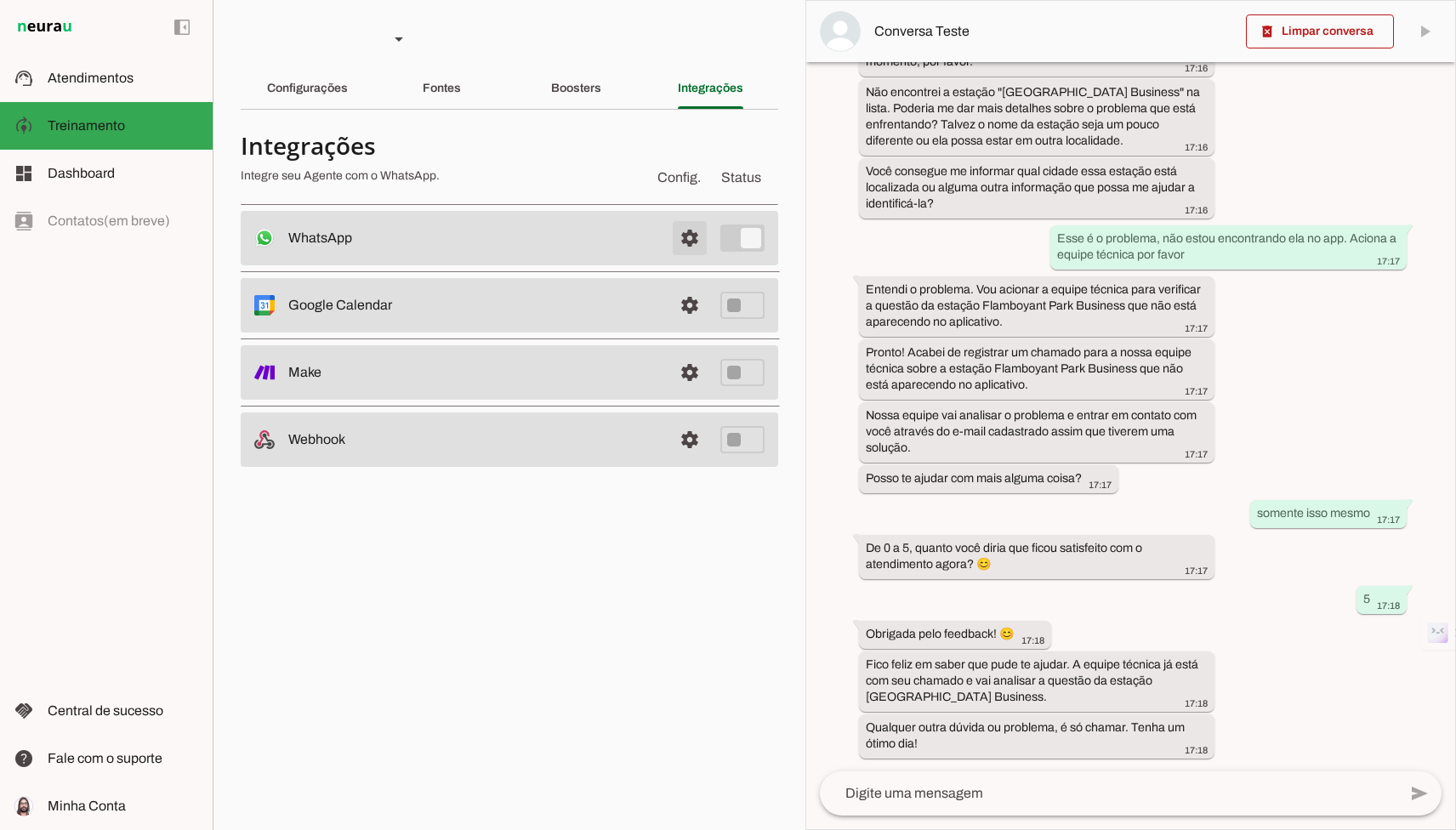
click at [687, 232] on span at bounding box center [689, 237] width 41 height 41
